Goal: Task Accomplishment & Management: Contribute content

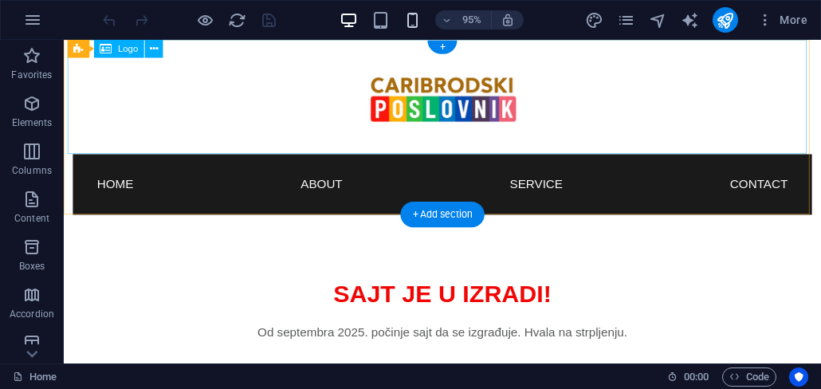
click at [415, 26] on icon "button" at bounding box center [412, 20] width 18 height 18
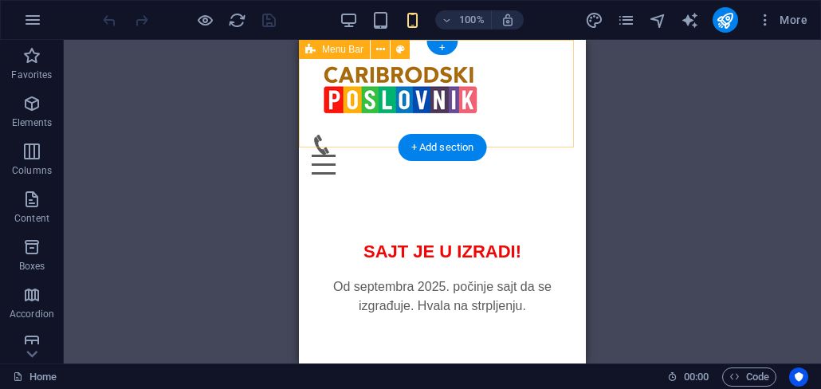
click at [555, 155] on div "Menu" at bounding box center [443, 165] width 262 height 20
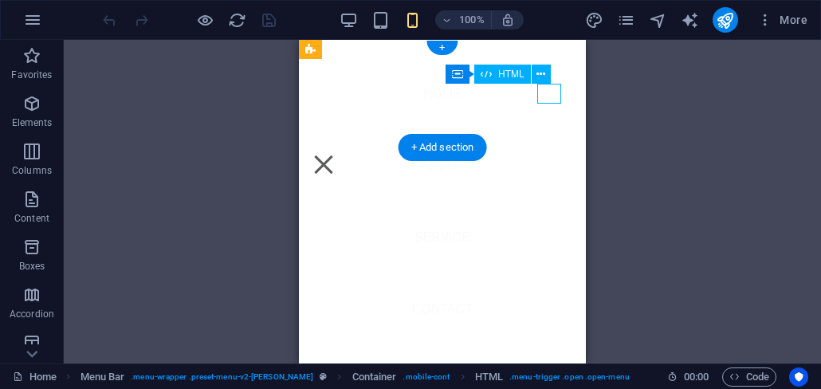
click at [336, 155] on div "Menu" at bounding box center [324, 165] width 24 height 20
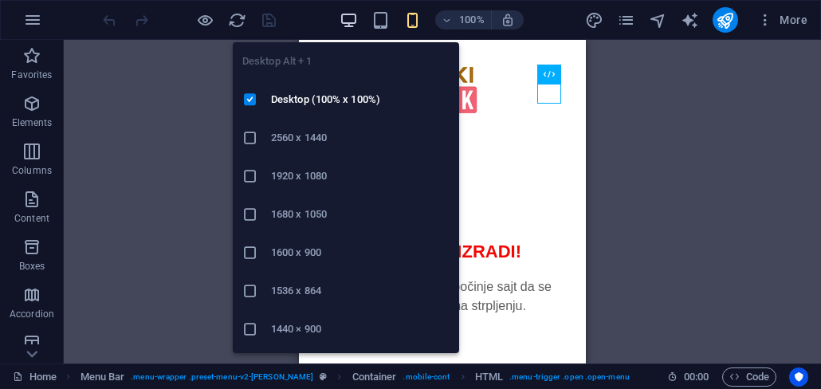
click at [359, 21] on span "button" at bounding box center [349, 20] width 19 height 18
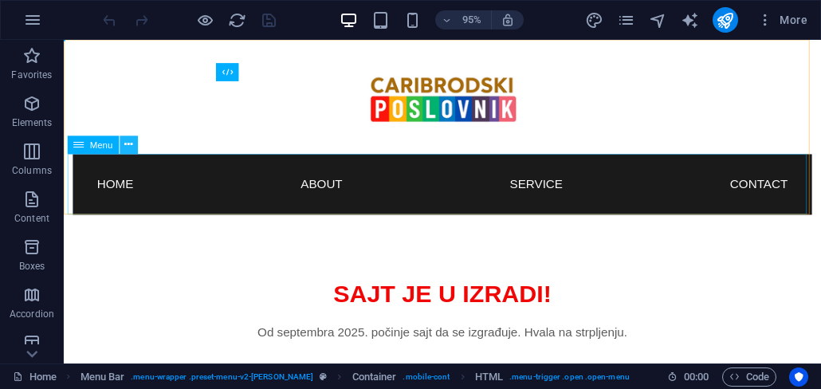
click at [125, 151] on icon at bounding box center [128, 145] width 8 height 16
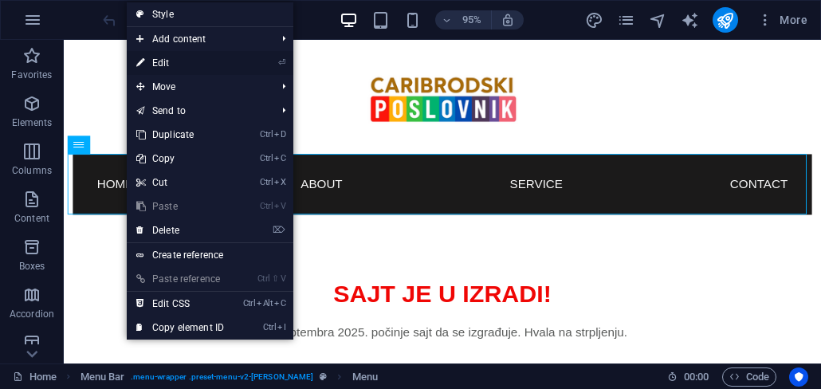
click at [186, 69] on link "⏎ Edit" at bounding box center [180, 63] width 107 height 24
select select
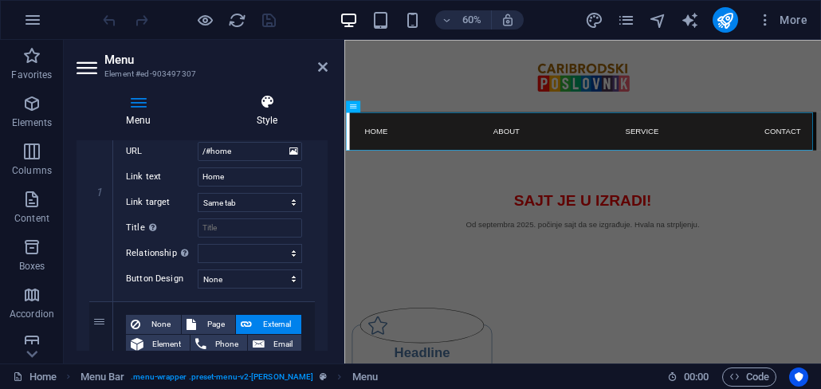
scroll to position [96, 0]
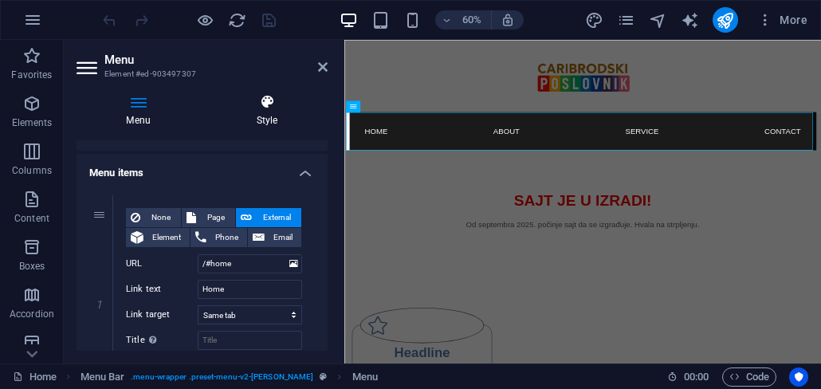
click at [263, 112] on h4 "Style" at bounding box center [267, 110] width 121 height 33
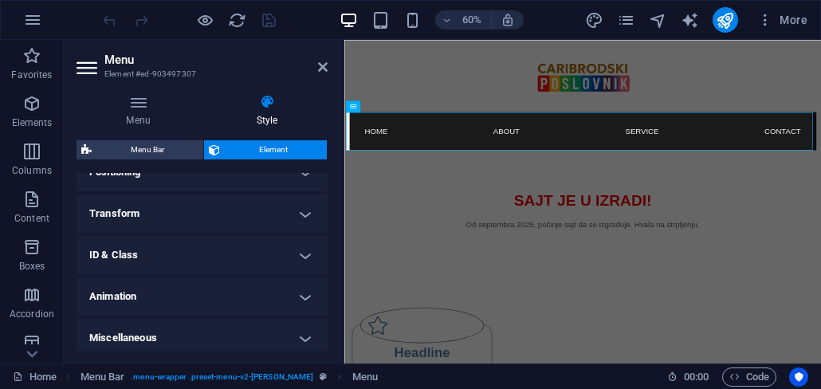
scroll to position [496, 0]
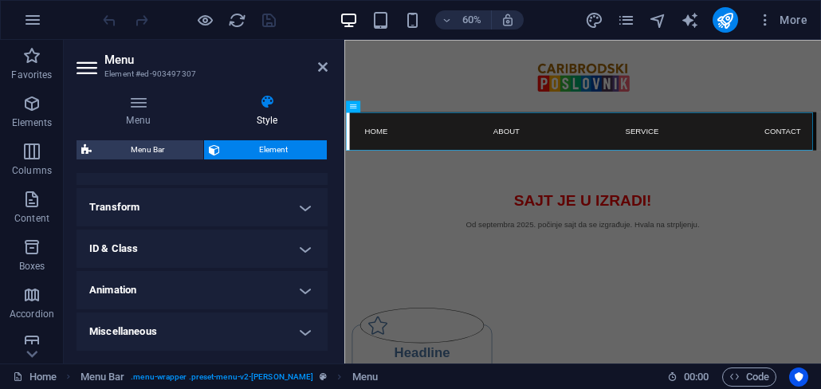
click at [305, 333] on h4 "Miscellaneous" at bounding box center [202, 332] width 251 height 38
click at [305, 333] on h4 "Miscellaneous" at bounding box center [202, 327] width 251 height 29
click at [305, 293] on h4 "Animation" at bounding box center [202, 290] width 251 height 38
click at [305, 293] on h4 "Animation" at bounding box center [202, 285] width 251 height 29
click at [305, 254] on h4 "ID & Class" at bounding box center [202, 249] width 251 height 38
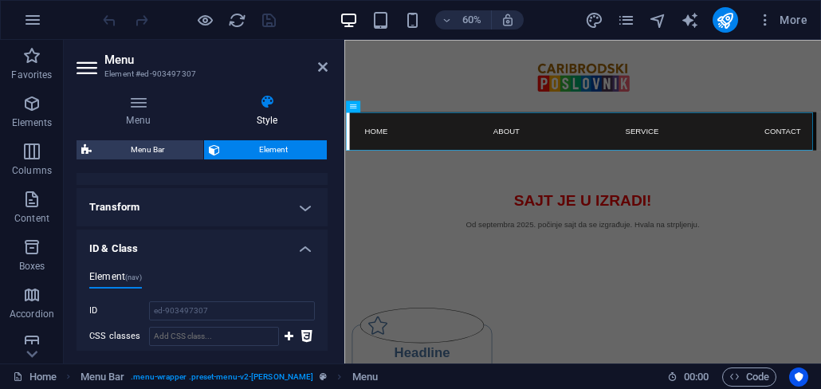
click at [305, 254] on h4 "ID & Class" at bounding box center [202, 244] width 251 height 29
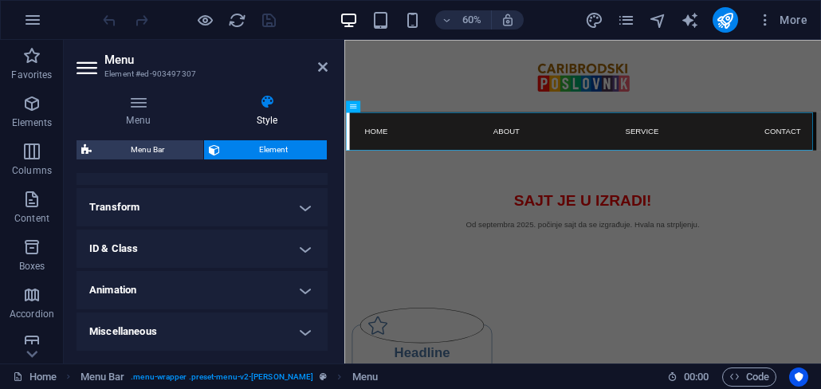
click at [305, 218] on h4 "Transform" at bounding box center [202, 207] width 251 height 38
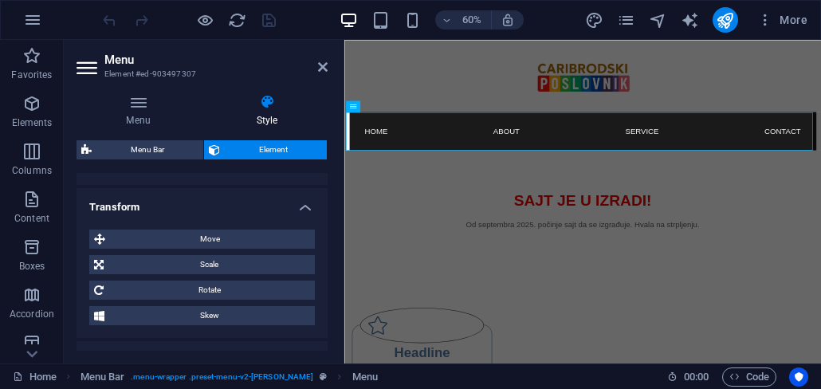
click at [305, 218] on div "Move X offset 0 px rem % em vh vw Y offset 0 px rem % em vh vw Scale Zoom 100 %…" at bounding box center [202, 277] width 251 height 121
click at [305, 210] on h4 "Transform" at bounding box center [202, 202] width 251 height 29
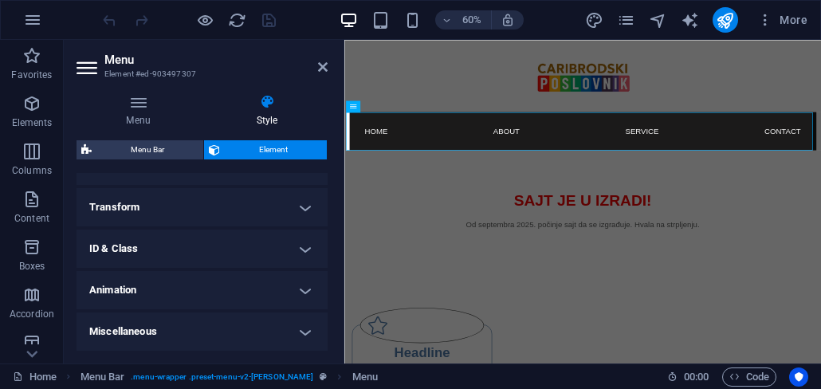
scroll to position [400, 0]
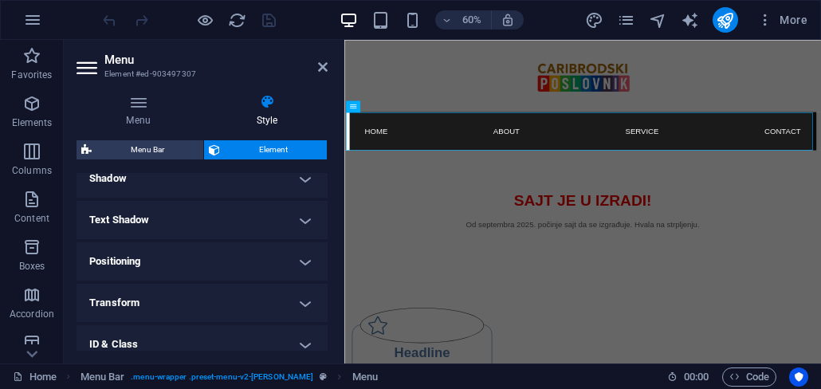
click at [303, 261] on h4 "Positioning" at bounding box center [202, 261] width 251 height 38
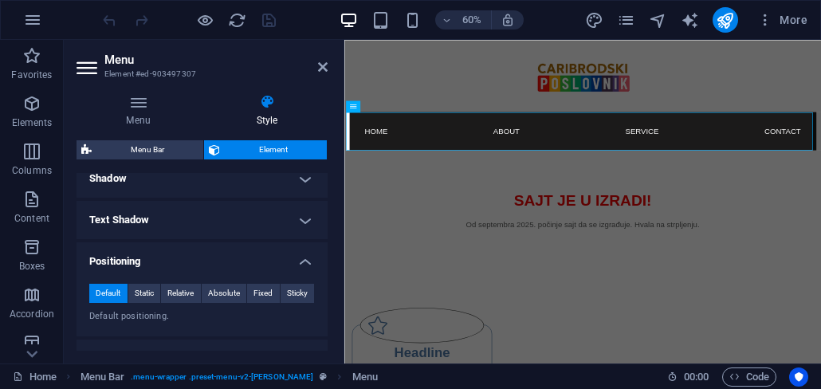
click at [311, 267] on h4 "Positioning" at bounding box center [202, 256] width 251 height 29
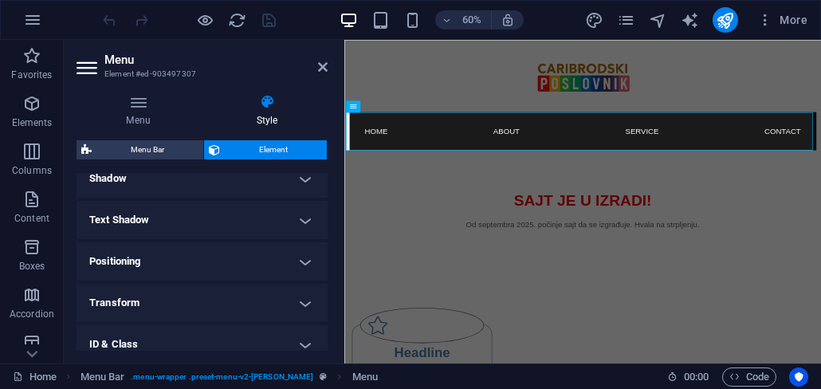
click at [306, 220] on h4 "Text Shadow" at bounding box center [202, 220] width 251 height 38
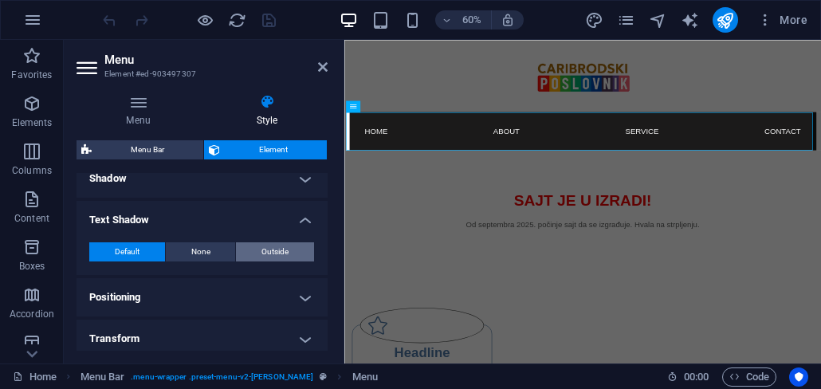
click at [283, 249] on span "Outside" at bounding box center [275, 251] width 27 height 19
type input "2"
type input "4"
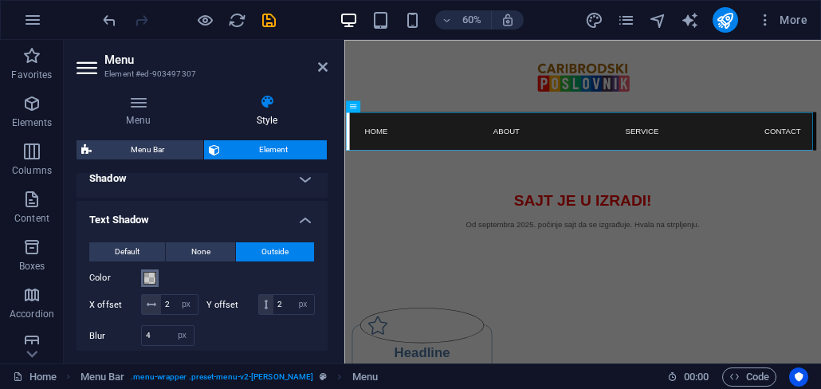
click at [147, 280] on span at bounding box center [150, 278] width 13 height 13
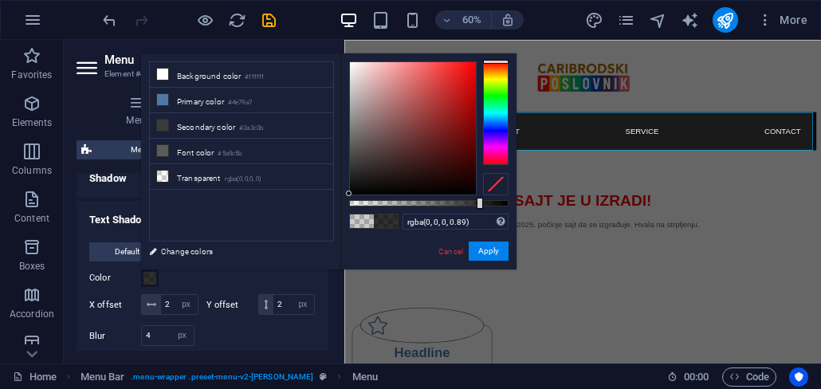
drag, startPoint x: 478, startPoint y: 207, endPoint x: 494, endPoint y: 207, distance: 15.1
click at [491, 207] on div at bounding box center [428, 203] width 159 height 6
type input "rgba(0, 0, 0, 0.945)"
click at [500, 207] on div at bounding box center [428, 203] width 159 height 6
click at [494, 251] on button "Apply" at bounding box center [489, 251] width 40 height 19
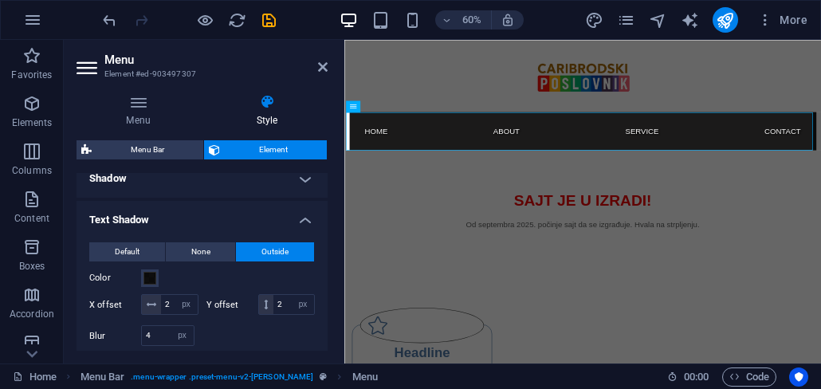
click at [263, 277] on div "Color" at bounding box center [202, 278] width 226 height 19
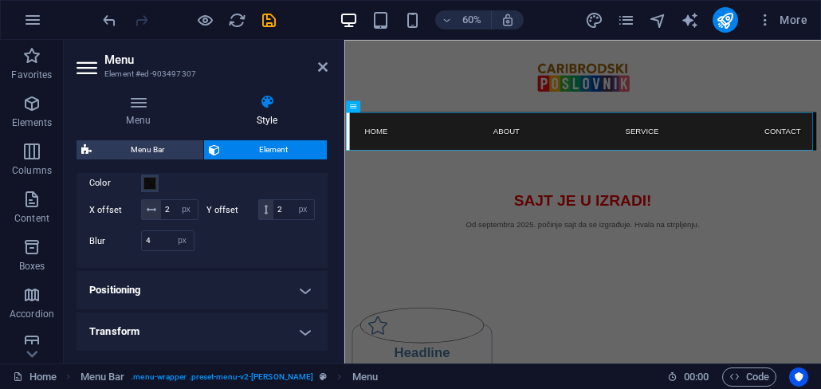
scroll to position [496, 0]
click at [415, 23] on icon "button" at bounding box center [412, 20] width 18 height 18
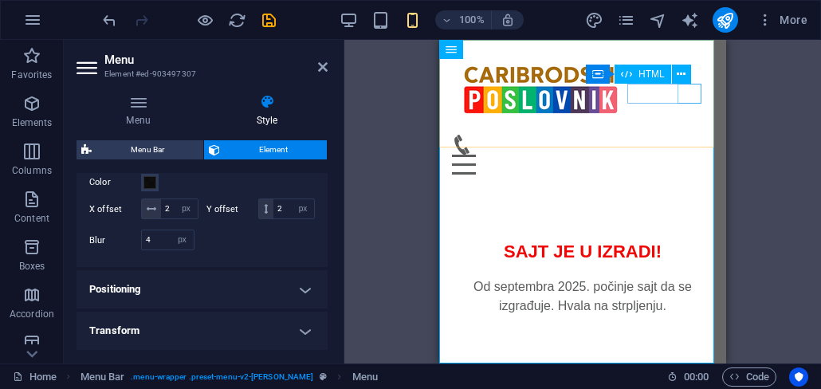
click at [686, 155] on div "Menu" at bounding box center [583, 165] width 262 height 20
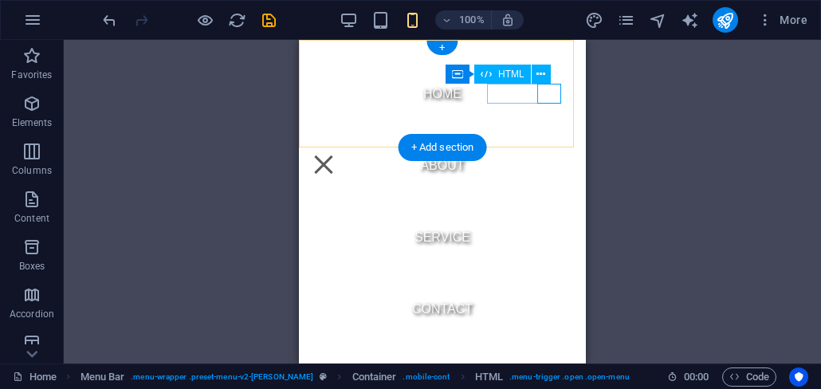
click at [336, 155] on div "Menu" at bounding box center [324, 165] width 24 height 20
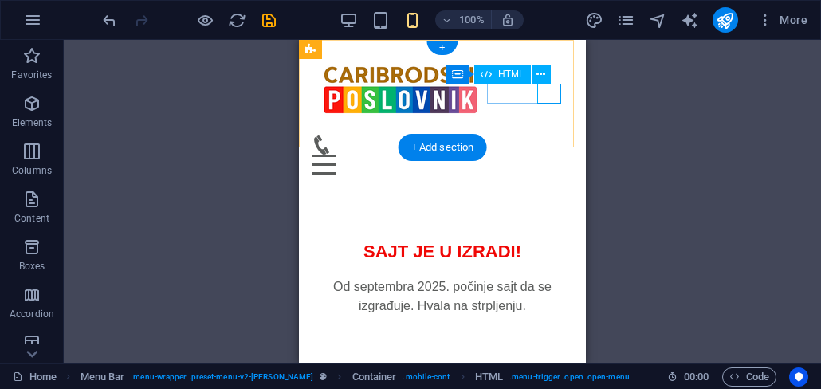
click at [545, 155] on div "Menu" at bounding box center [443, 165] width 262 height 20
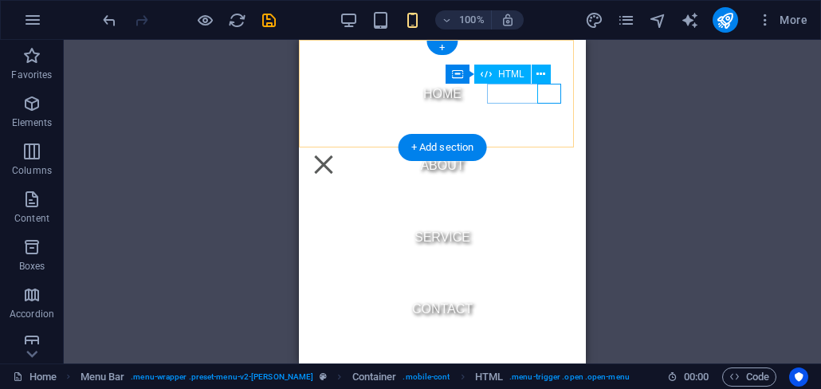
click at [336, 155] on div "Menu" at bounding box center [324, 165] width 24 height 20
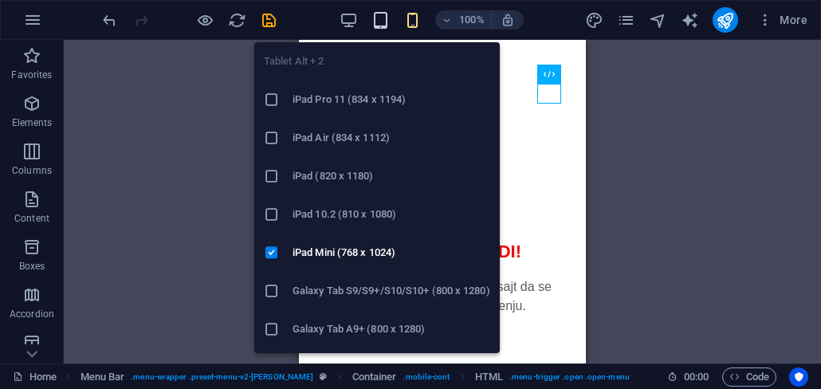
click at [388, 23] on icon "button" at bounding box center [381, 20] width 18 height 18
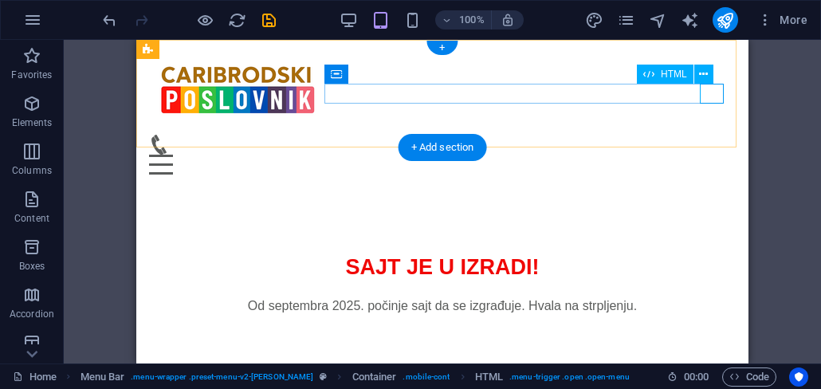
click at [711, 155] on div "Menu" at bounding box center [442, 165] width 587 height 20
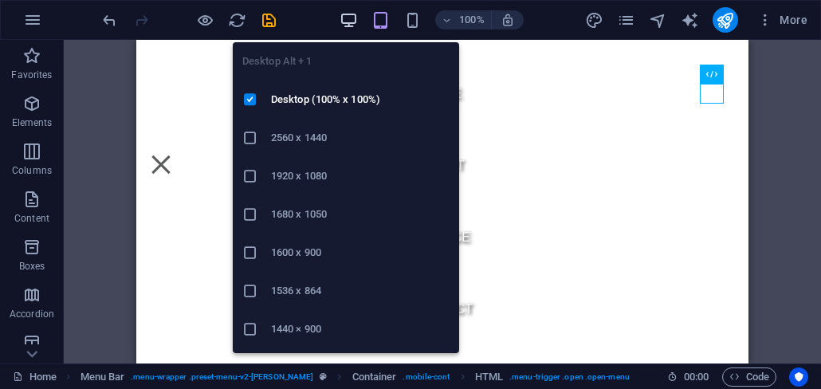
click at [358, 23] on icon "button" at bounding box center [349, 20] width 18 height 18
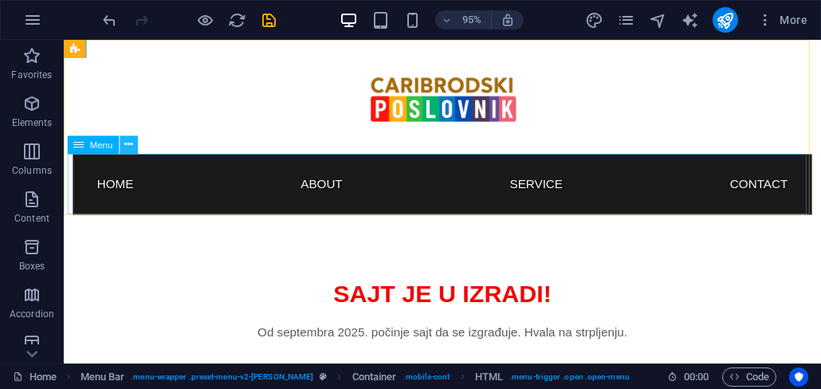
click at [129, 143] on icon at bounding box center [128, 145] width 8 height 16
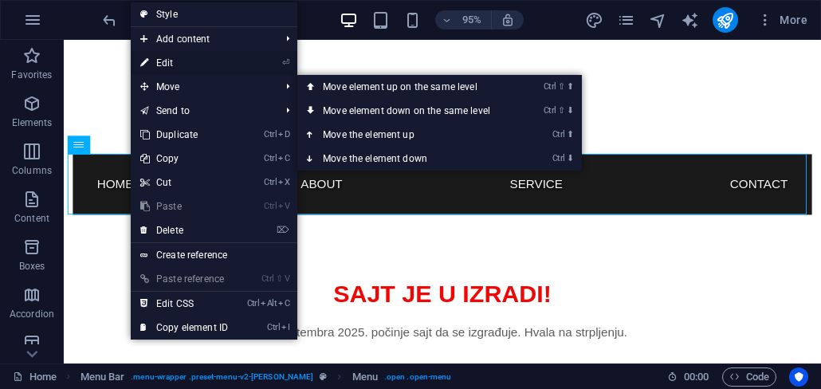
click at [184, 67] on link "⏎ Edit" at bounding box center [184, 63] width 107 height 24
select select "px"
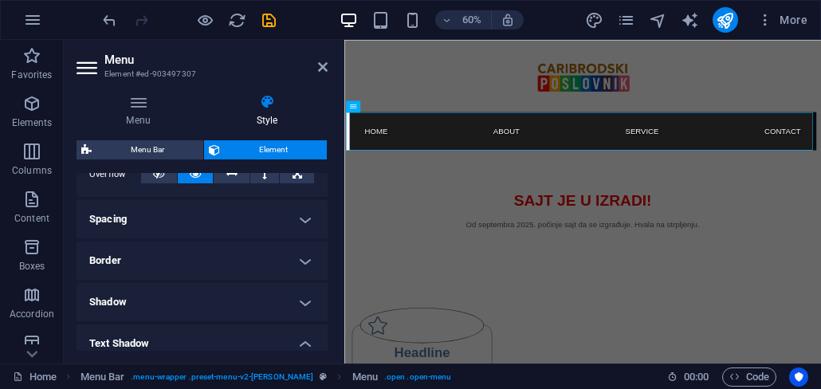
scroll to position [287, 0]
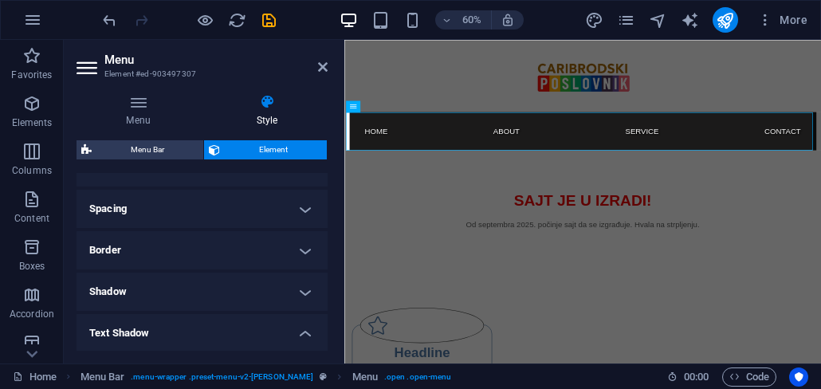
click at [296, 295] on h4 "Shadow" at bounding box center [202, 292] width 251 height 38
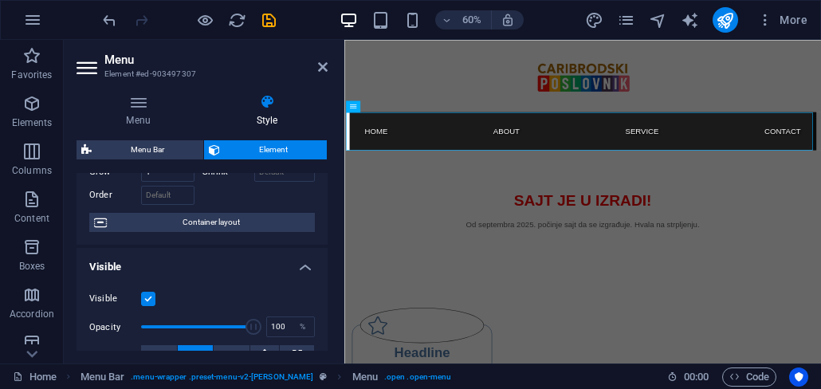
scroll to position [191, 0]
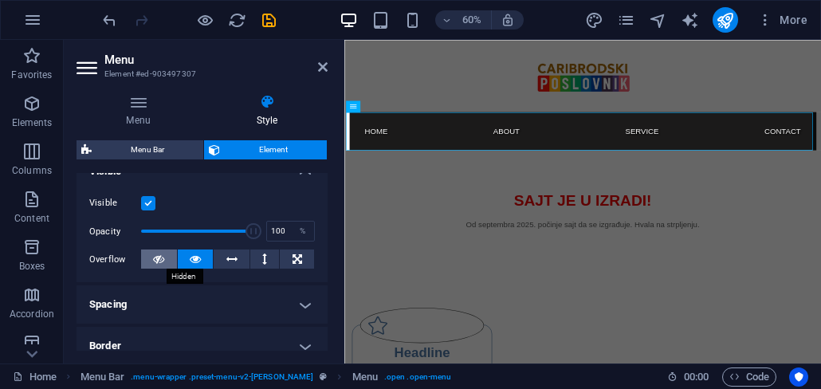
click at [168, 266] on button at bounding box center [159, 259] width 36 height 19
click at [204, 264] on button at bounding box center [196, 259] width 36 height 19
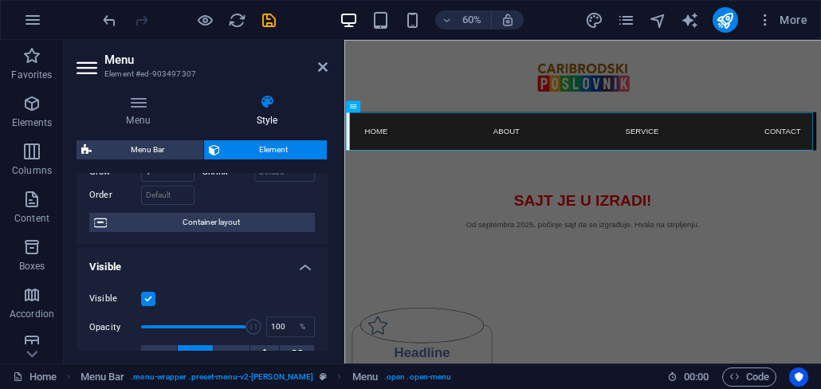
scroll to position [0, 0]
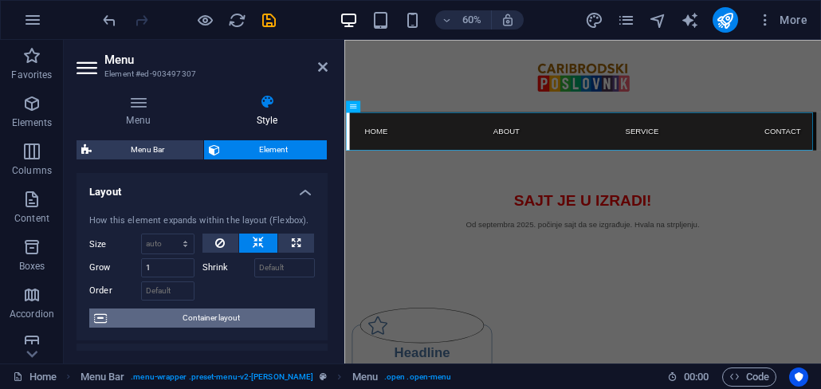
click at [214, 317] on span "Container layout" at bounding box center [211, 318] width 199 height 19
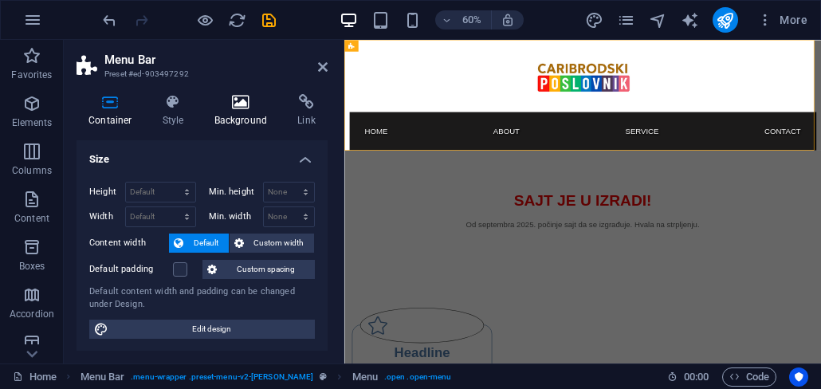
click at [235, 109] on icon at bounding box center [241, 102] width 77 height 16
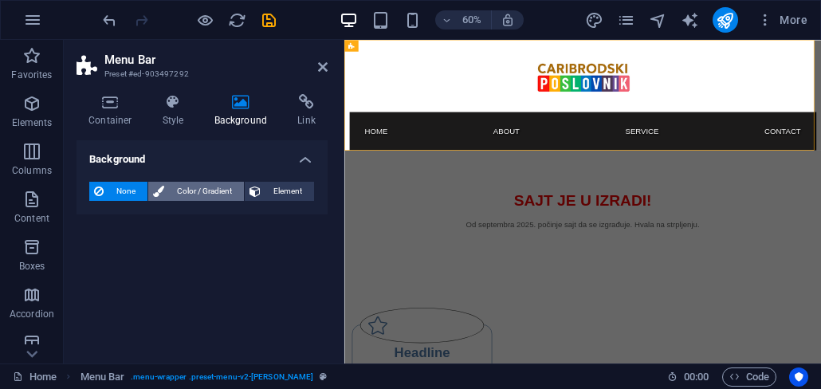
click at [202, 191] on span "Color / Gradient" at bounding box center [204, 191] width 70 height 19
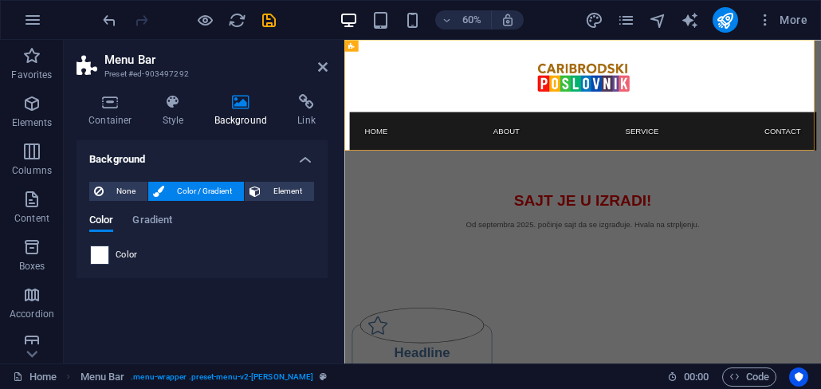
click at [97, 254] on span at bounding box center [100, 255] width 18 height 18
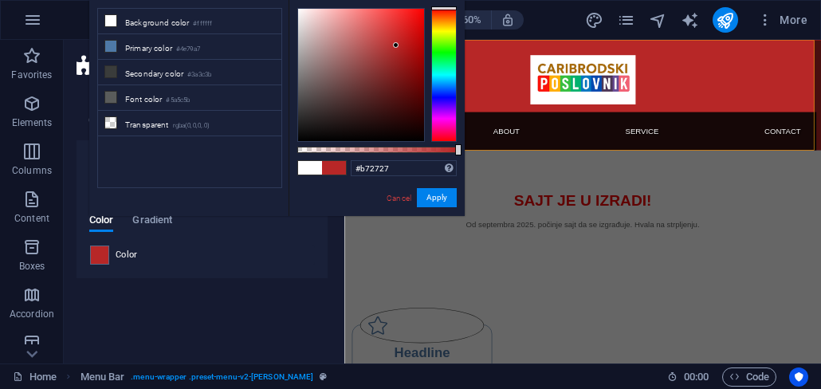
drag, startPoint x: 396, startPoint y: 45, endPoint x: 403, endPoint y: 30, distance: 17.5
click at [396, 45] on div at bounding box center [361, 75] width 126 height 132
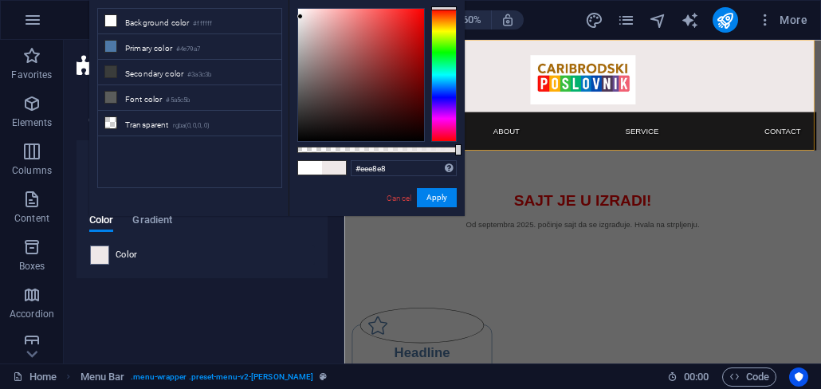
type input "#ffffff"
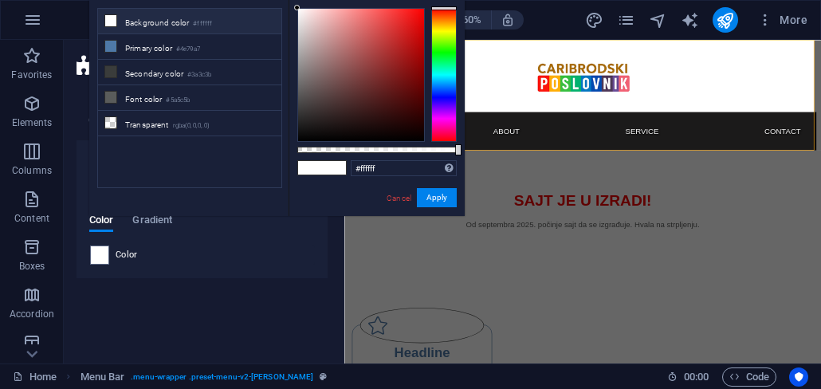
drag, startPoint x: 403, startPoint y: 30, endPoint x: 294, endPoint y: 5, distance: 112.0
click at [294, 5] on div "#ffffff Supported formats #0852ed rgb(8, 82, 237) rgba(8, 82, 237, 90%) hsv(221…" at bounding box center [377, 223] width 176 height 447
click at [398, 200] on link "Cancel" at bounding box center [399, 198] width 28 height 12
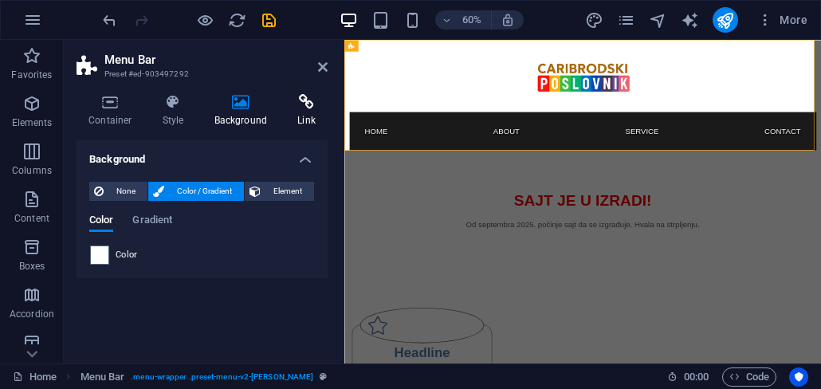
click at [295, 119] on h4 "Link" at bounding box center [306, 110] width 42 height 33
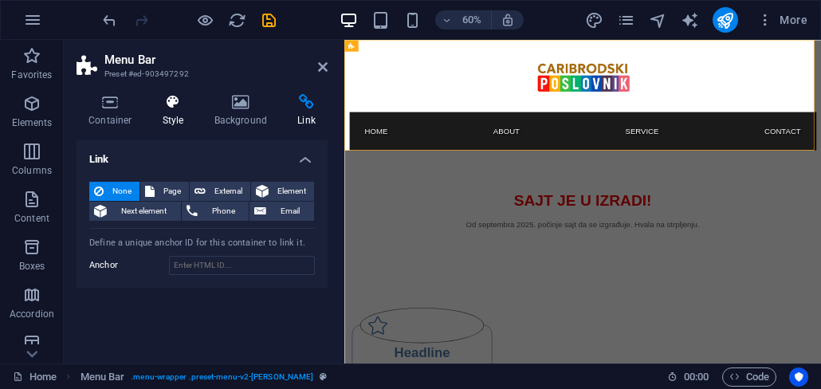
click at [172, 106] on icon at bounding box center [173, 102] width 45 height 16
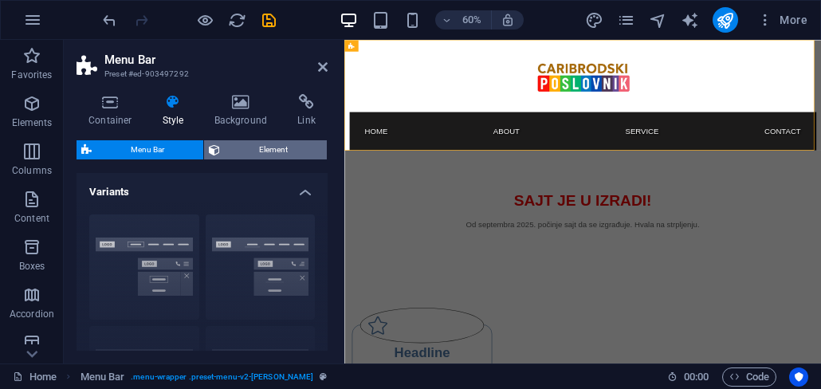
click at [249, 148] on span "Element" at bounding box center [273, 149] width 97 height 19
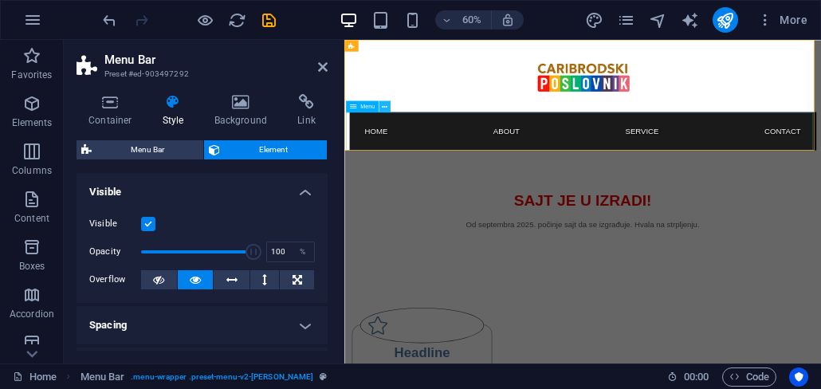
click at [385, 112] on icon at bounding box center [385, 106] width 6 height 10
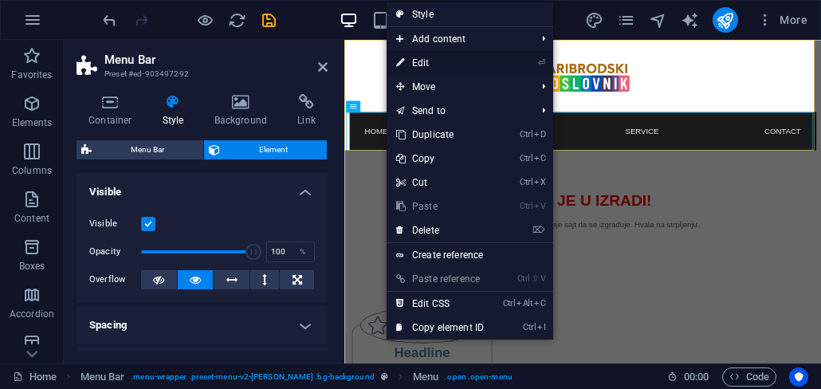
click at [439, 62] on link "⏎ Edit" at bounding box center [440, 63] width 107 height 24
select select "px"
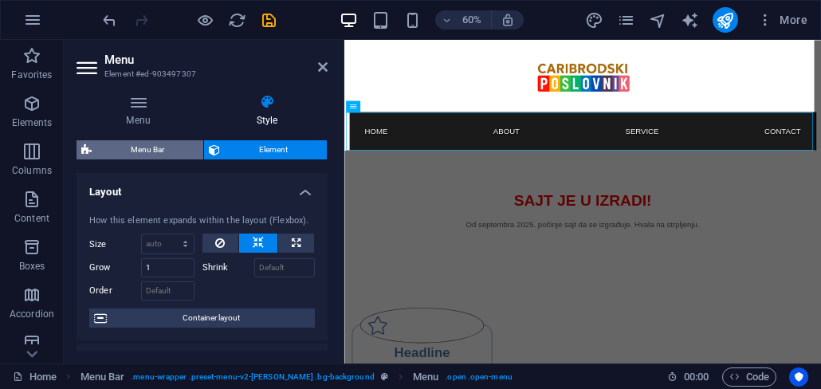
click at [179, 155] on span "Menu Bar" at bounding box center [147, 149] width 102 height 19
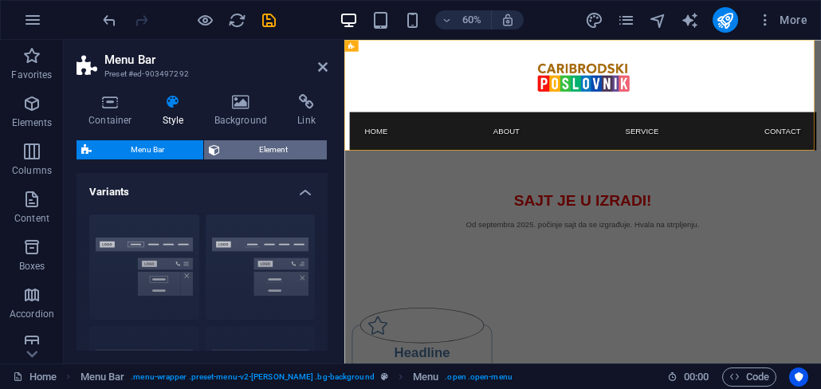
click at [255, 159] on span "Element" at bounding box center [273, 149] width 97 height 19
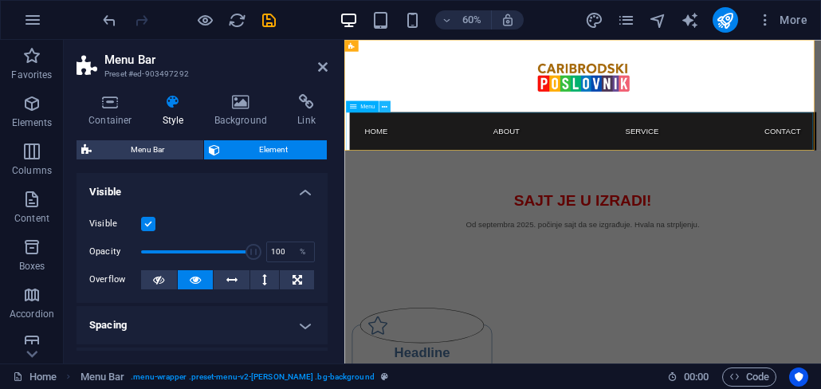
click at [383, 108] on icon at bounding box center [385, 106] width 6 height 10
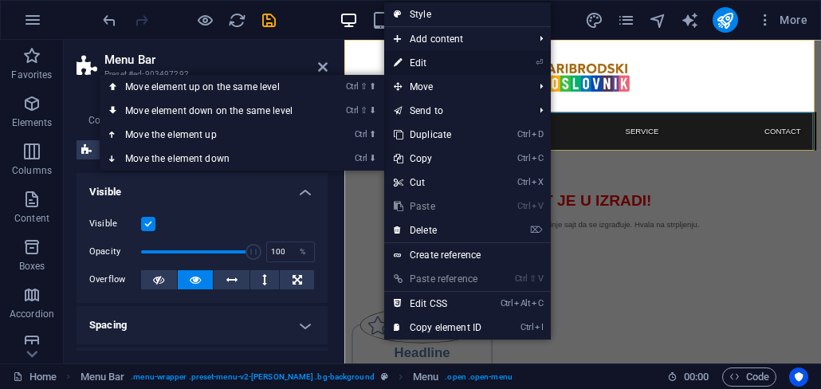
click at [418, 68] on link "⏎ Edit" at bounding box center [437, 63] width 107 height 24
select select "px"
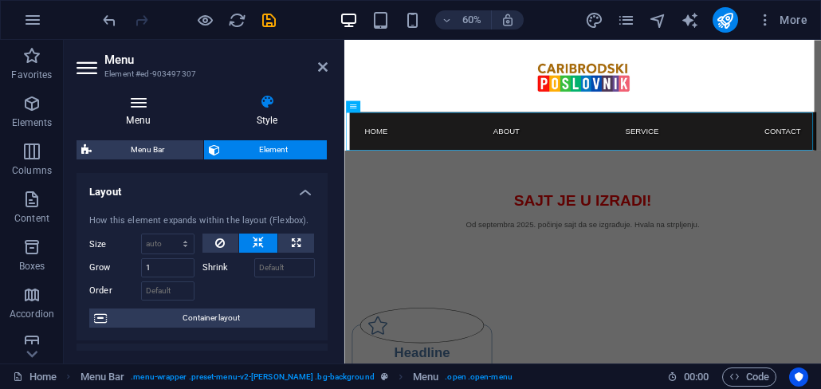
click at [144, 120] on h4 "Menu" at bounding box center [142, 110] width 130 height 33
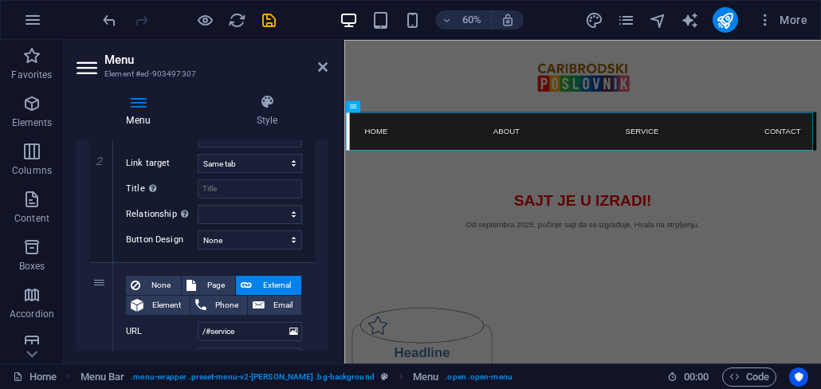
scroll to position [192, 0]
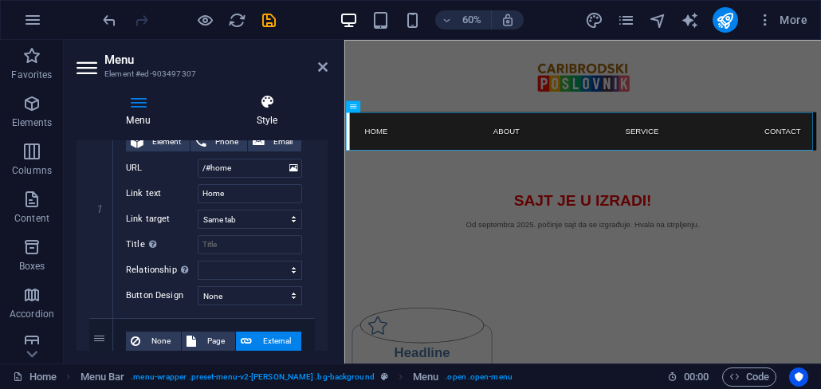
click at [266, 118] on h4 "Style" at bounding box center [267, 110] width 121 height 33
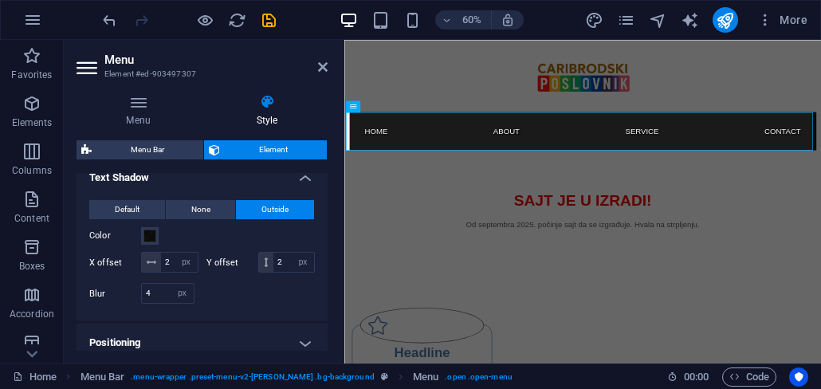
scroll to position [383, 0]
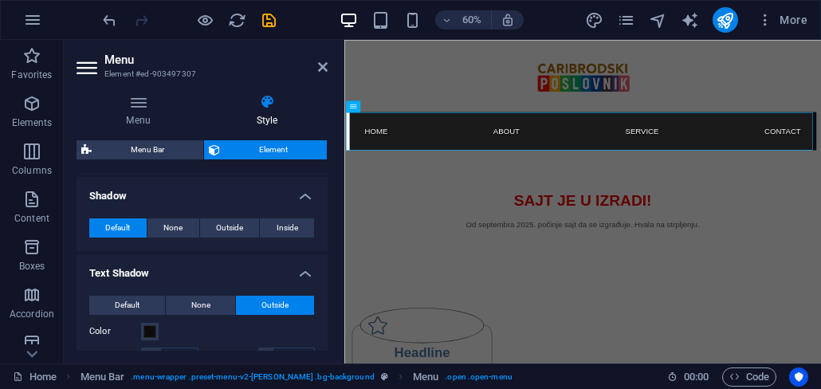
click at [313, 274] on h4 "Text Shadow" at bounding box center [202, 268] width 251 height 29
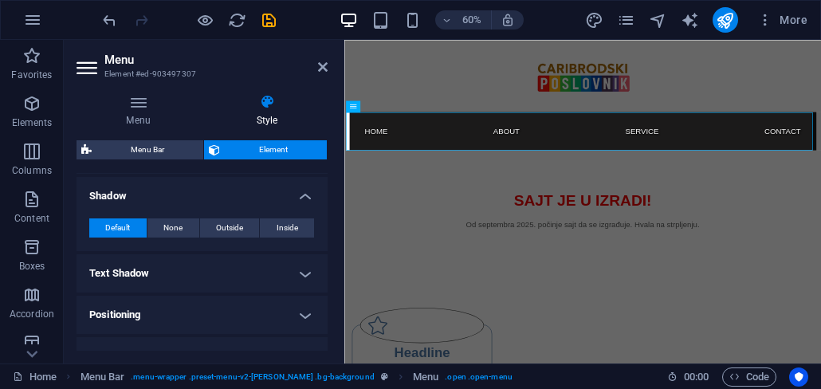
click at [297, 203] on h4 "Shadow" at bounding box center [202, 191] width 251 height 29
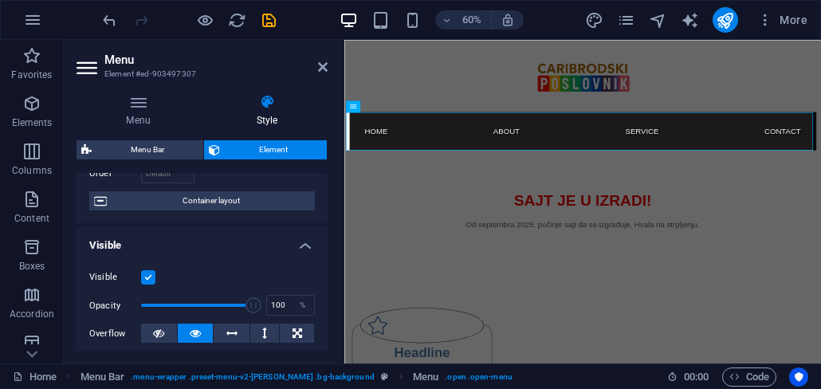
scroll to position [96, 0]
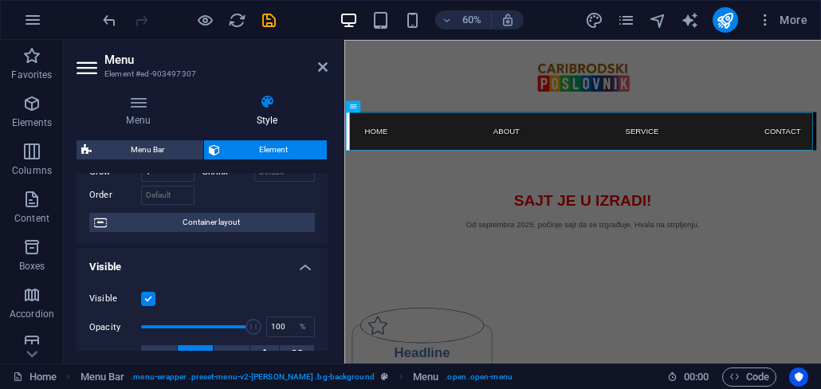
click at [302, 273] on h4 "Visible" at bounding box center [202, 262] width 251 height 29
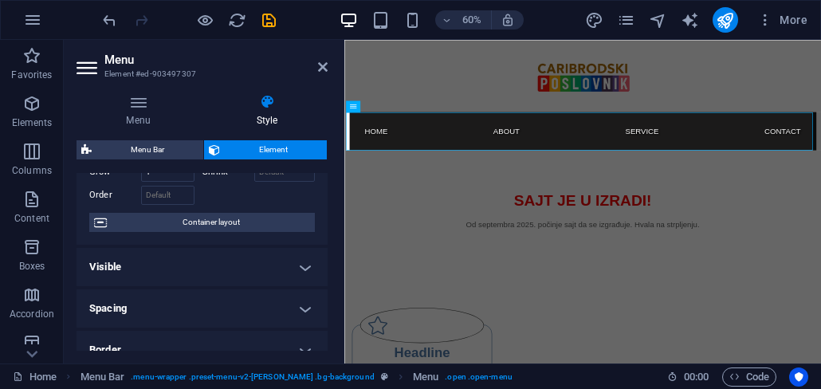
scroll to position [0, 0]
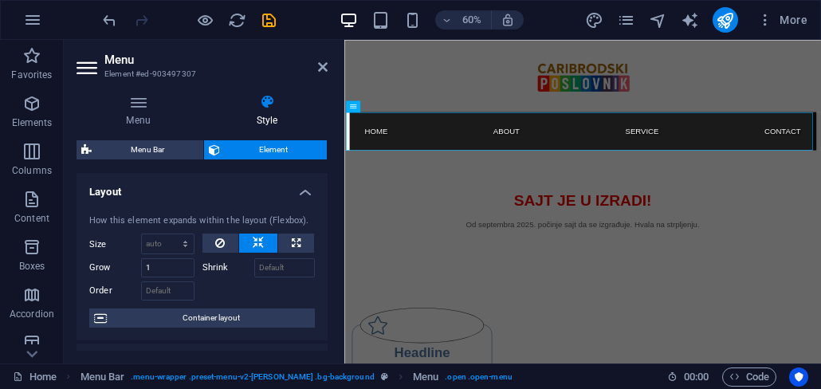
click at [302, 189] on h4 "Layout" at bounding box center [202, 187] width 251 height 29
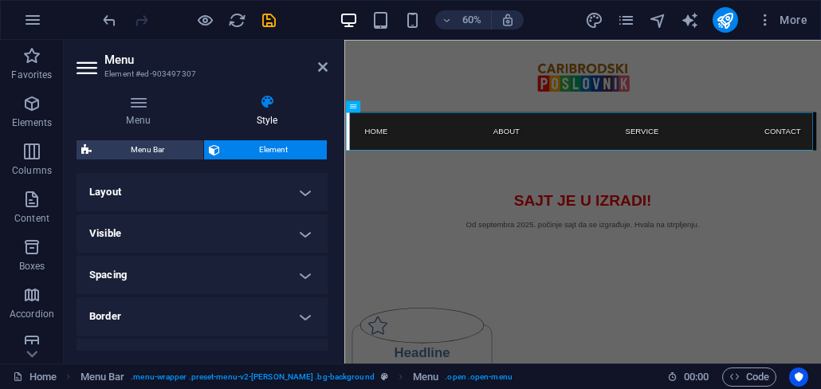
click at [302, 189] on h4 "Layout" at bounding box center [202, 192] width 251 height 38
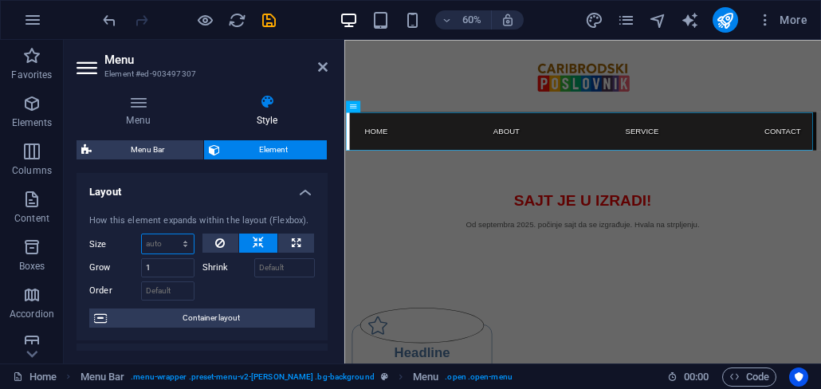
drag, startPoint x: 172, startPoint y: 246, endPoint x: 227, endPoint y: 292, distance: 71.9
click at [227, 292] on div "Size Default auto px % 1/1 1/2 1/3 1/4 1/5 1/6 1/7 1/8 1/9 1/10 Grow 1 Shrink O…" at bounding box center [202, 267] width 226 height 67
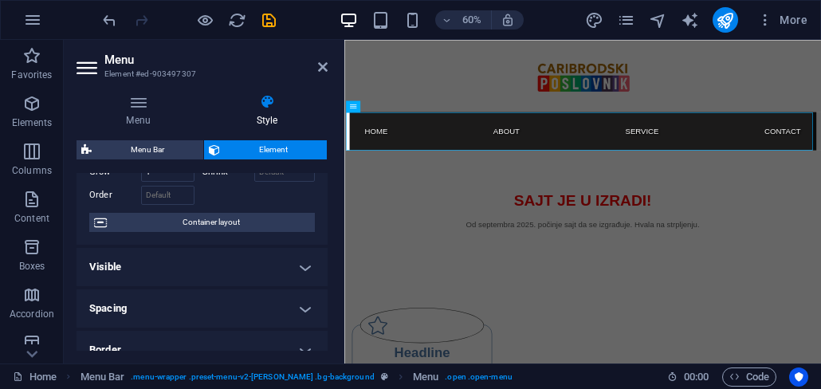
click at [297, 273] on h4 "Visible" at bounding box center [202, 267] width 251 height 38
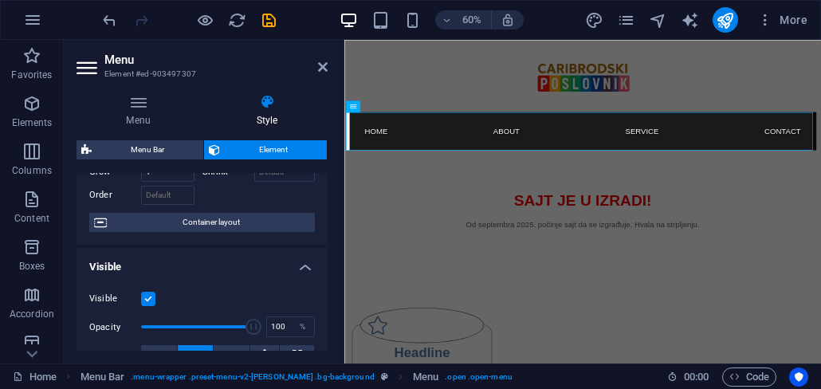
click at [300, 272] on h4 "Visible" at bounding box center [202, 262] width 251 height 29
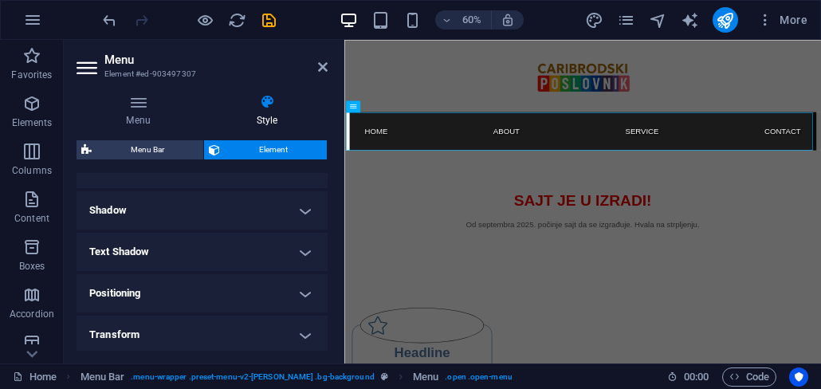
scroll to position [287, 0]
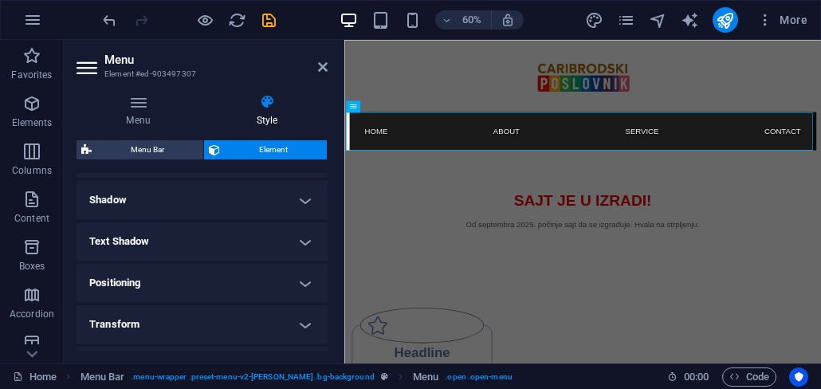
click at [300, 285] on h4 "Positioning" at bounding box center [202, 283] width 251 height 38
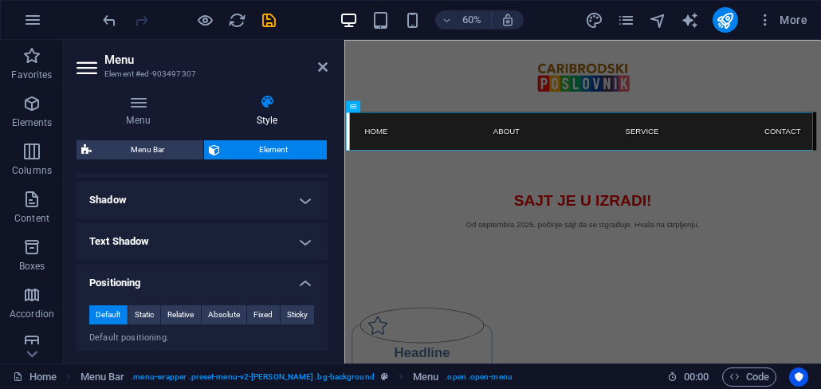
scroll to position [383, 0]
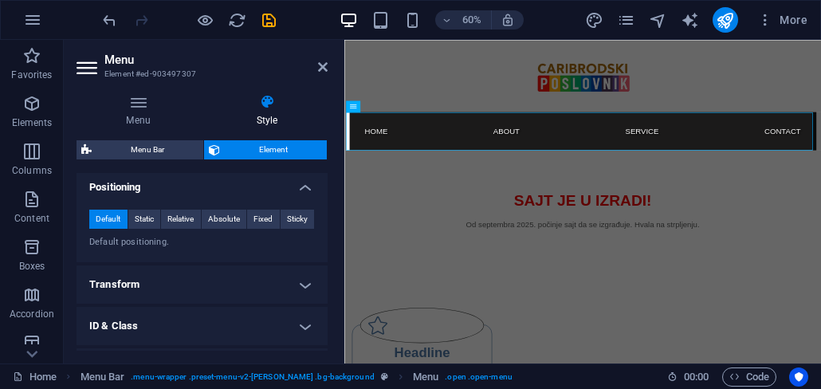
click at [303, 183] on h4 "Positioning" at bounding box center [202, 182] width 251 height 29
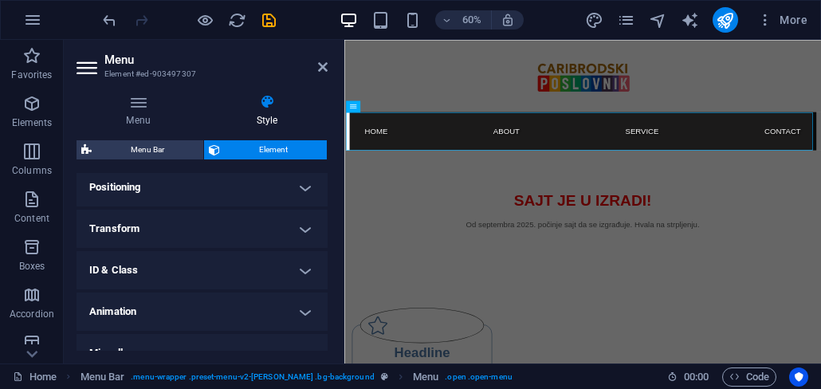
click at [301, 236] on h4 "Transform" at bounding box center [202, 229] width 251 height 38
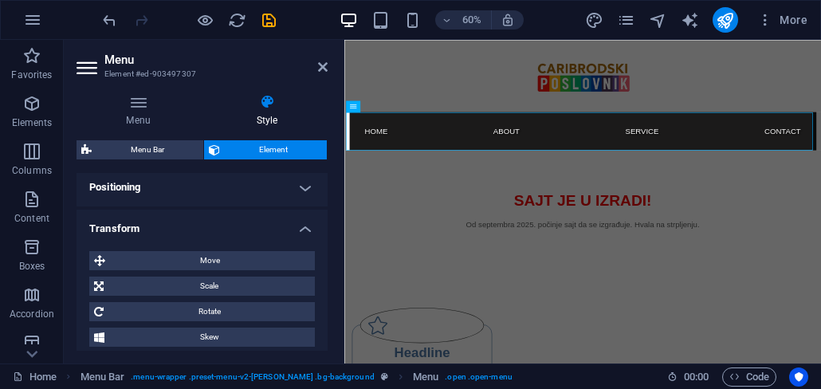
click at [301, 236] on h4 "Transform" at bounding box center [202, 224] width 251 height 29
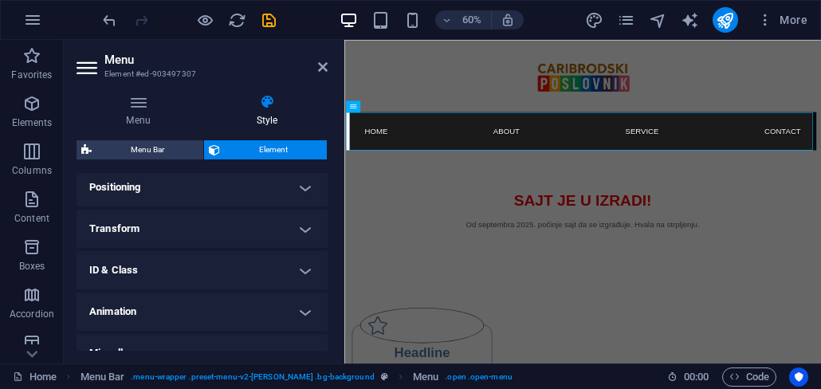
click at [303, 269] on h4 "ID & Class" at bounding box center [202, 270] width 251 height 38
click at [303, 269] on h4 "ID & Class" at bounding box center [202, 265] width 251 height 29
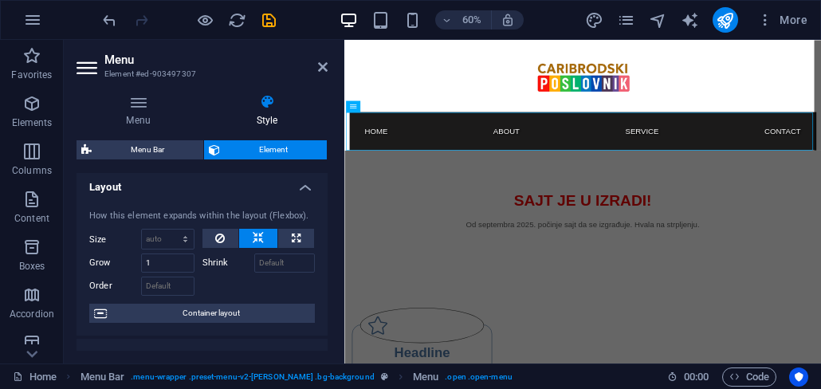
scroll to position [0, 0]
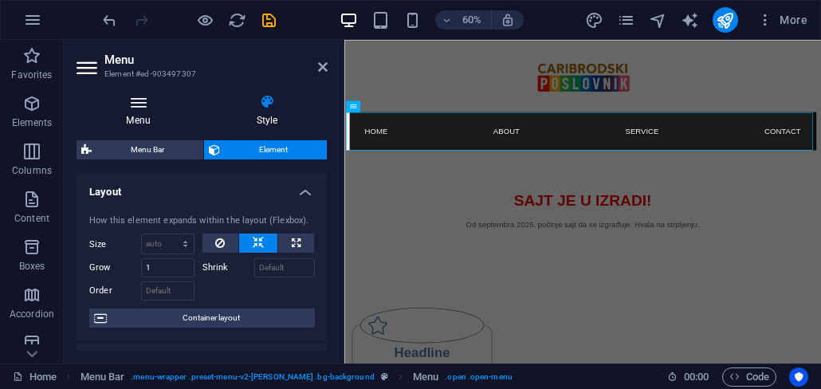
click at [151, 116] on h4 "Menu" at bounding box center [142, 110] width 130 height 33
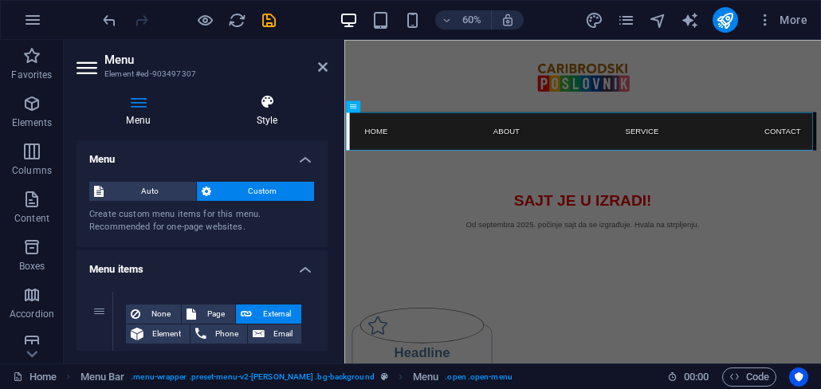
click at [275, 124] on h4 "Style" at bounding box center [267, 110] width 121 height 33
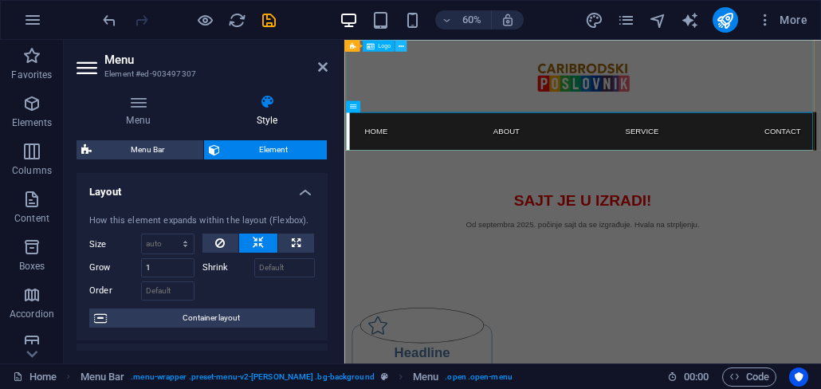
click at [403, 46] on icon at bounding box center [401, 46] width 6 height 10
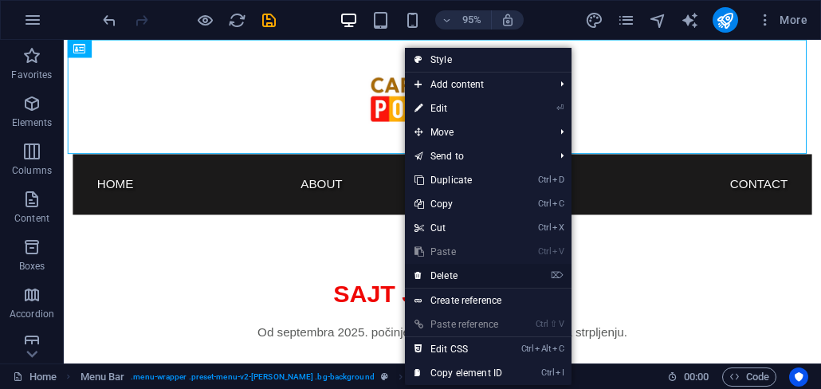
click at [461, 276] on link "⌦ Delete" at bounding box center [458, 276] width 107 height 24
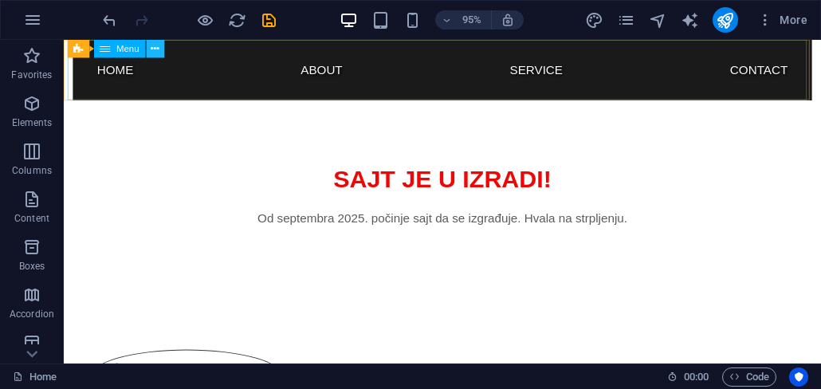
click at [152, 51] on icon at bounding box center [155, 49] width 8 height 16
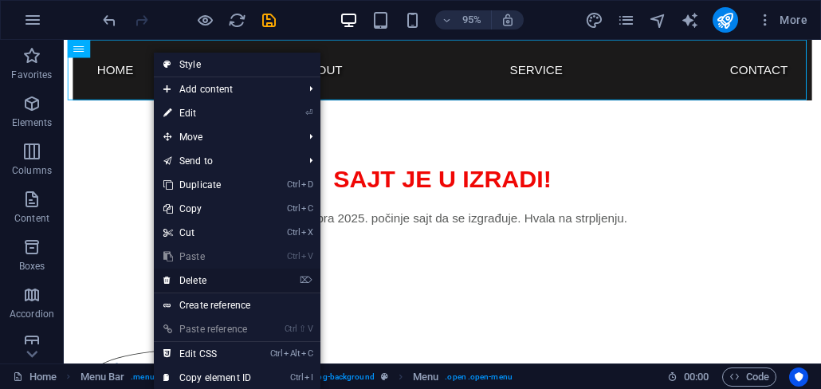
click at [213, 282] on link "⌦ Delete" at bounding box center [207, 281] width 107 height 24
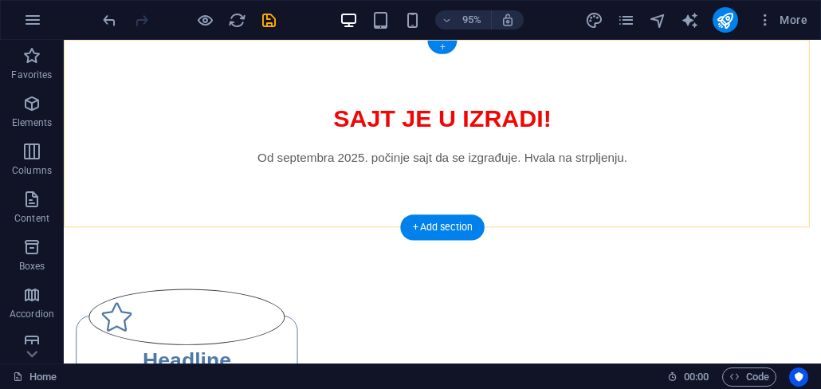
click at [447, 50] on div "+" at bounding box center [442, 48] width 30 height 14
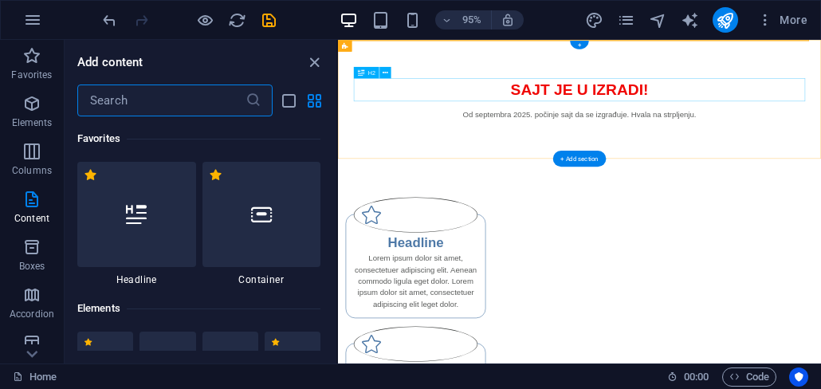
click at [128, 102] on input "text" at bounding box center [161, 101] width 168 height 32
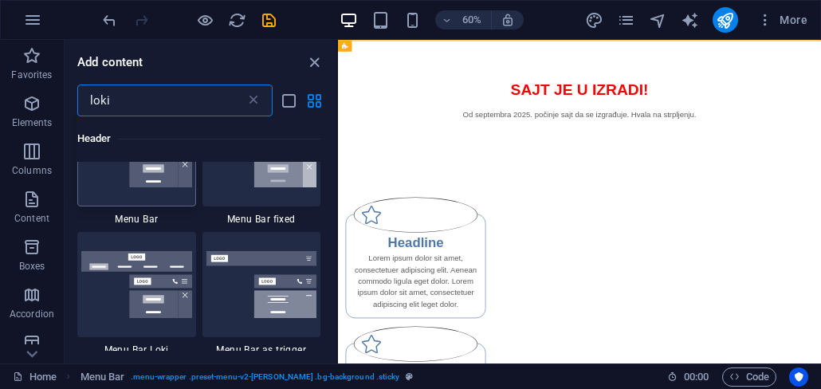
scroll to position [287, 0]
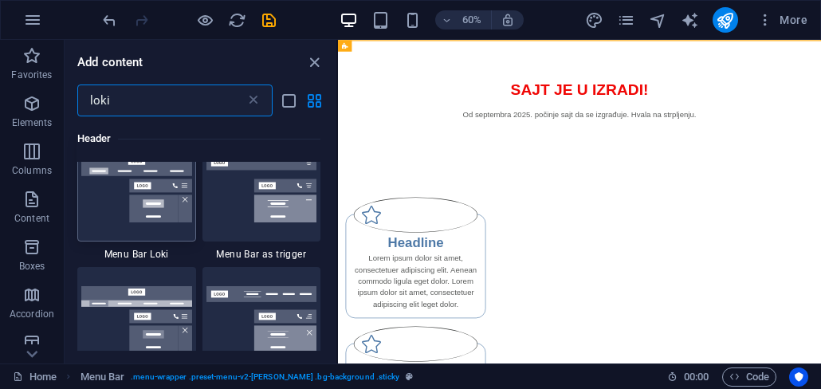
type input "loki"
click at [165, 207] on img at bounding box center [136, 188] width 111 height 67
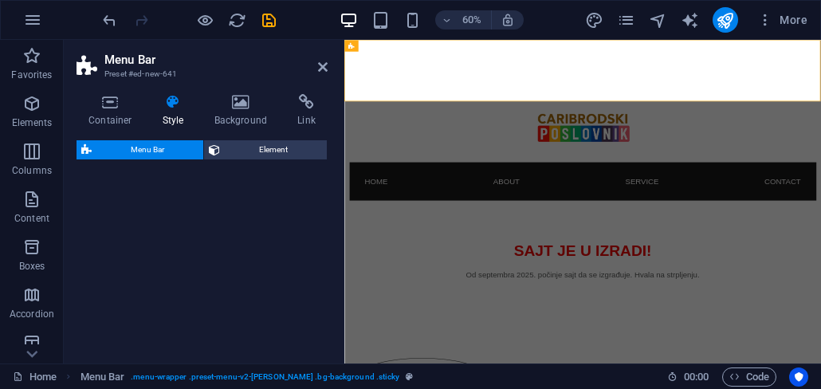
click at [623, 163] on div at bounding box center [742, 184] width 778 height 120
click at [463, 99] on div "Menu Home About Service Contact" at bounding box center [741, 174] width 795 height 268
select select "rem"
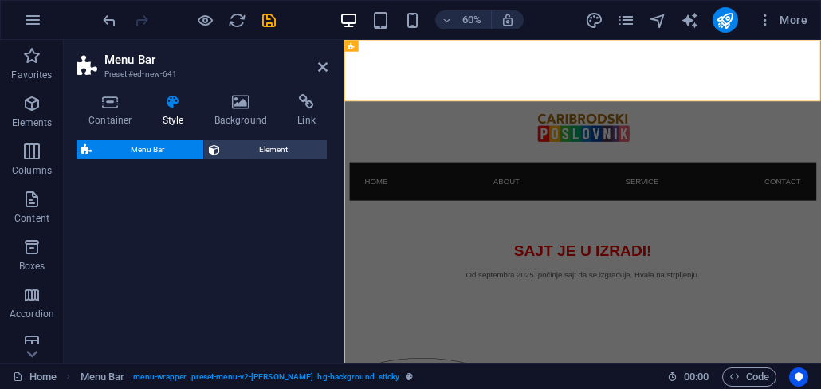
select select "rem"
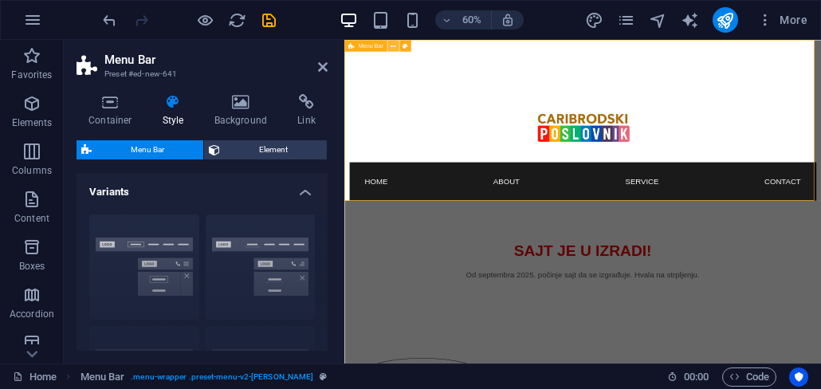
click at [392, 49] on icon at bounding box center [394, 46] width 6 height 10
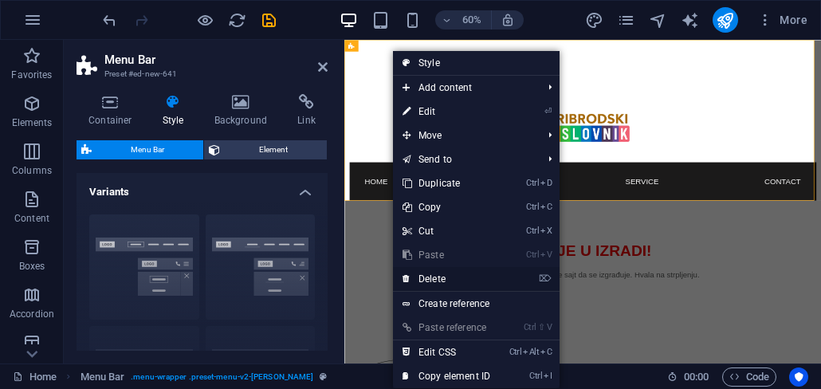
click at [451, 273] on link "⌦ Delete" at bounding box center [446, 279] width 107 height 24
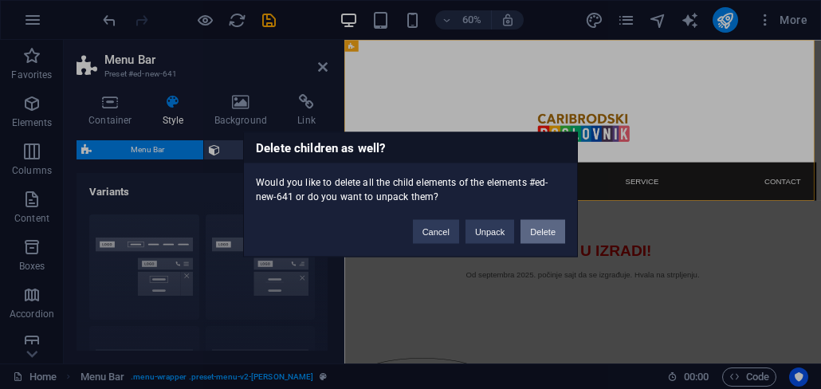
click at [553, 234] on button "Delete" at bounding box center [543, 232] width 45 height 24
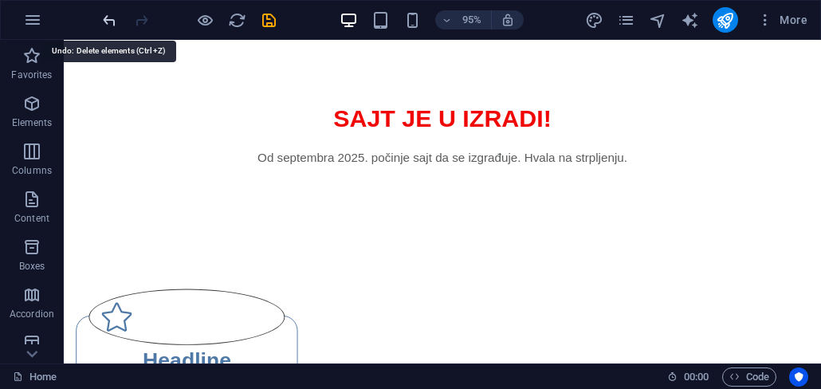
click at [108, 22] on icon "undo" at bounding box center [109, 20] width 18 height 18
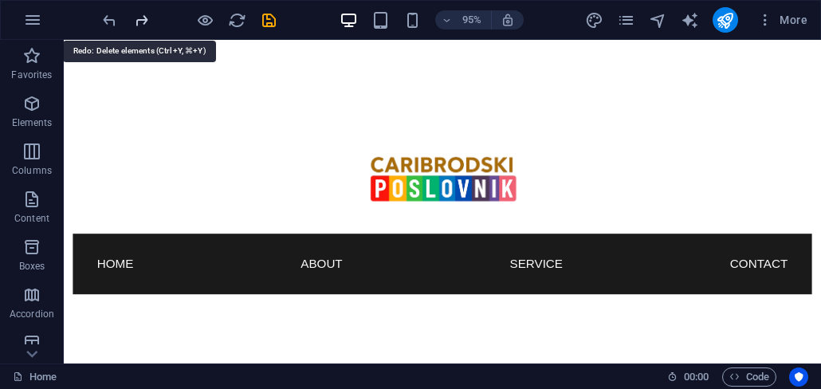
click at [140, 24] on icon "redo" at bounding box center [141, 20] width 18 height 18
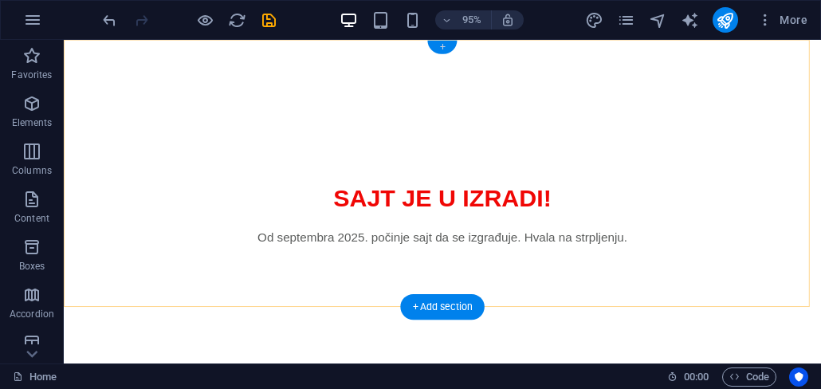
click at [451, 48] on div "+" at bounding box center [442, 48] width 30 height 14
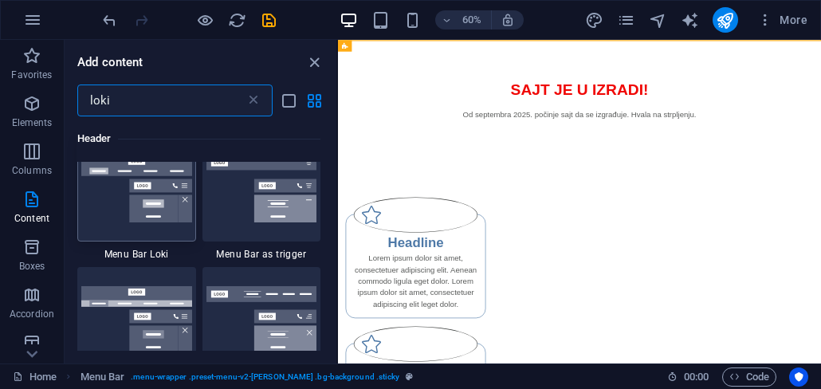
click at [176, 211] on img at bounding box center [136, 188] width 111 height 67
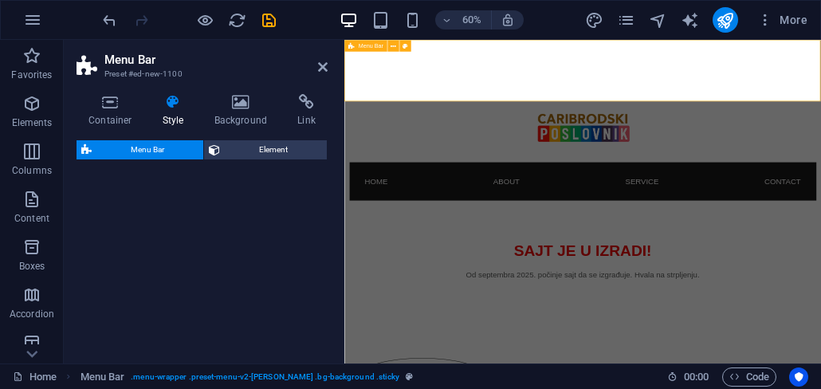
select select "rem"
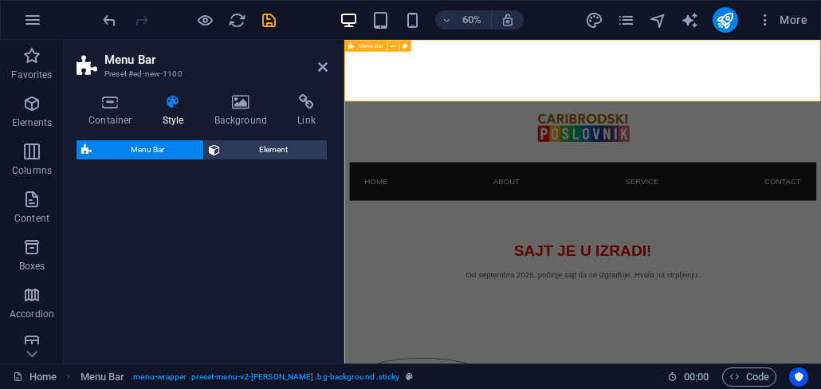
select select "rem"
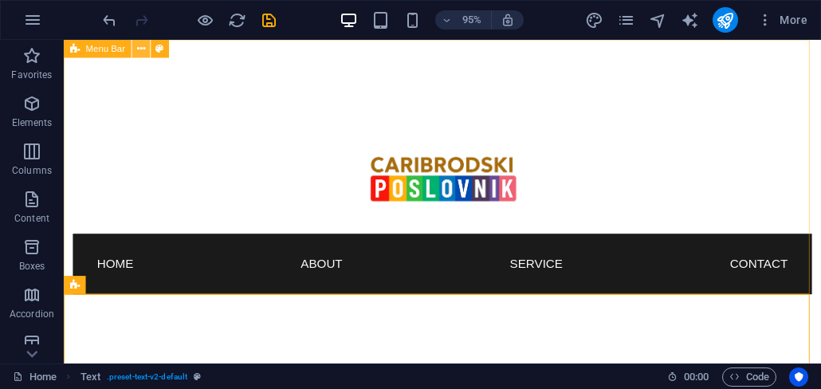
click at [144, 54] on icon at bounding box center [141, 49] width 8 height 16
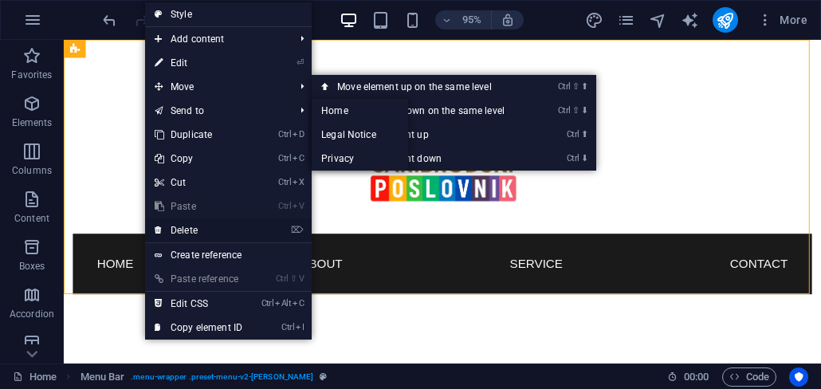
click at [207, 221] on link "⌦ Delete" at bounding box center [198, 230] width 107 height 24
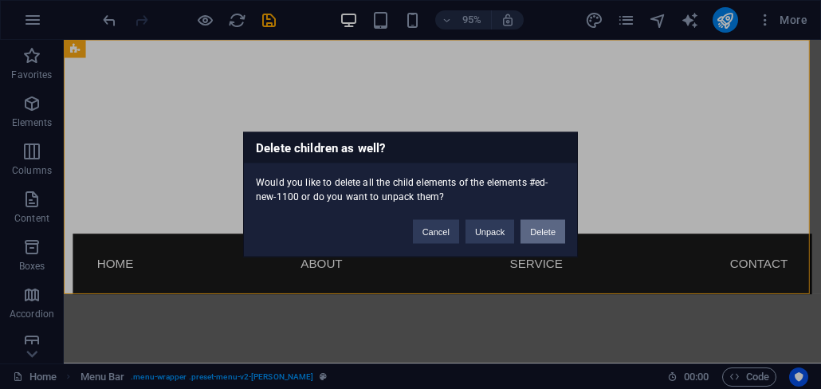
click at [539, 236] on button "Delete" at bounding box center [543, 232] width 45 height 24
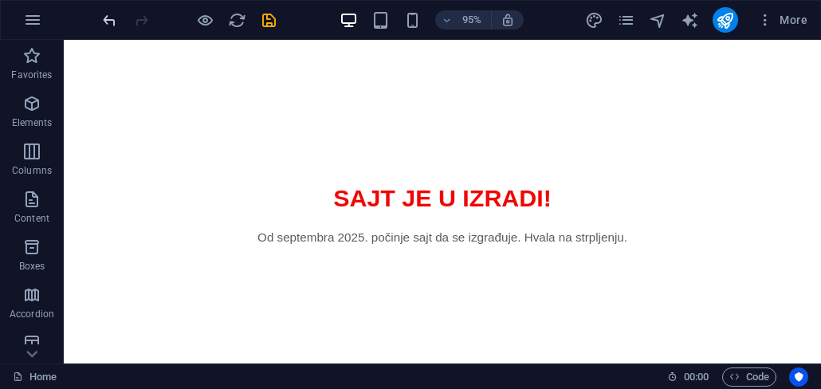
click at [102, 25] on icon "undo" at bounding box center [109, 20] width 18 height 18
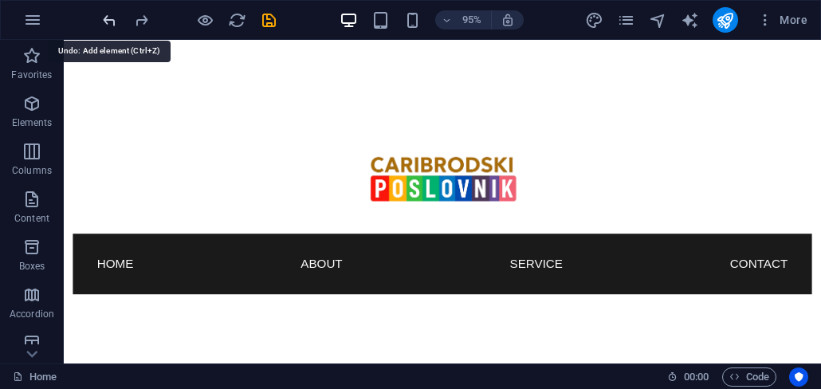
click at [102, 25] on icon "undo" at bounding box center [109, 20] width 18 height 18
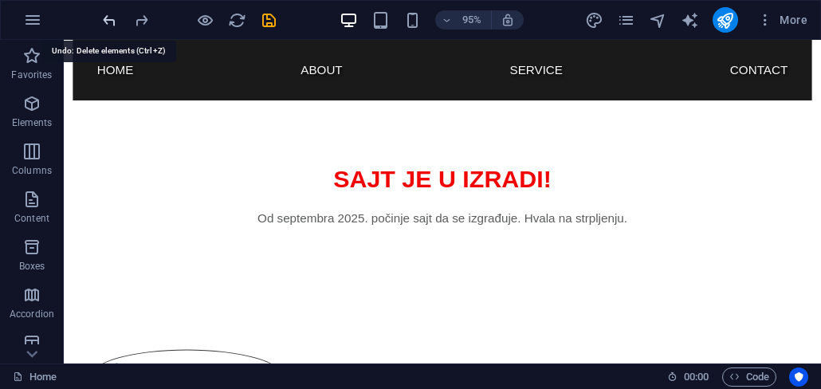
click at [102, 25] on icon "undo" at bounding box center [109, 20] width 18 height 18
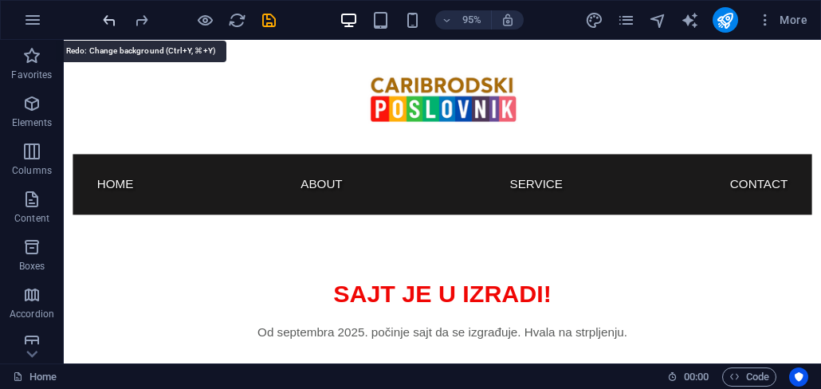
click at [101, 21] on icon "undo" at bounding box center [109, 20] width 18 height 18
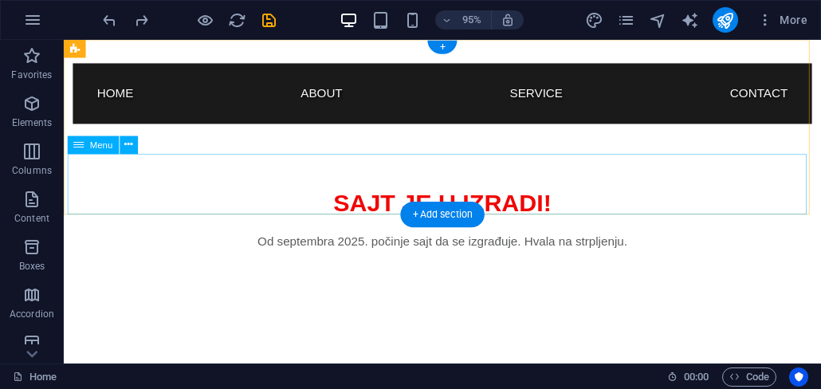
scroll to position [0, 0]
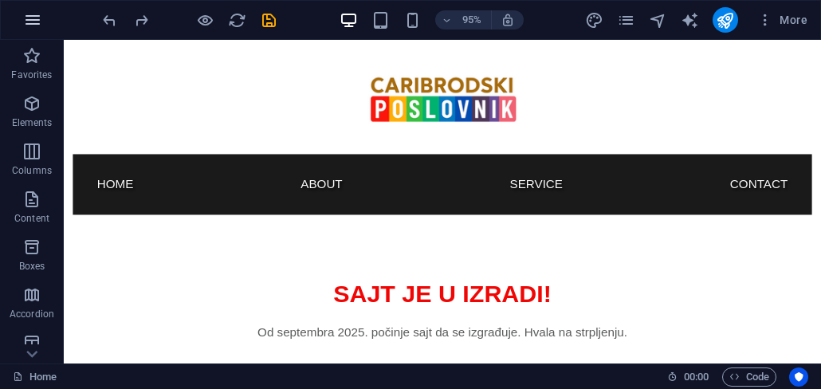
click at [29, 18] on icon "button" at bounding box center [32, 19] width 19 height 19
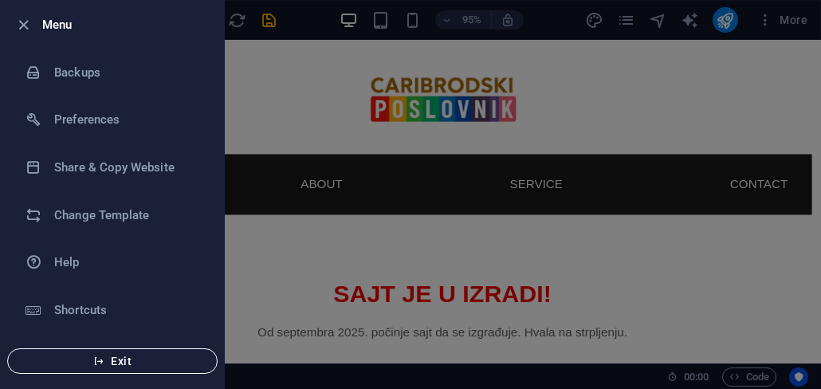
click at [124, 365] on span "Exit" at bounding box center [112, 361] width 183 height 13
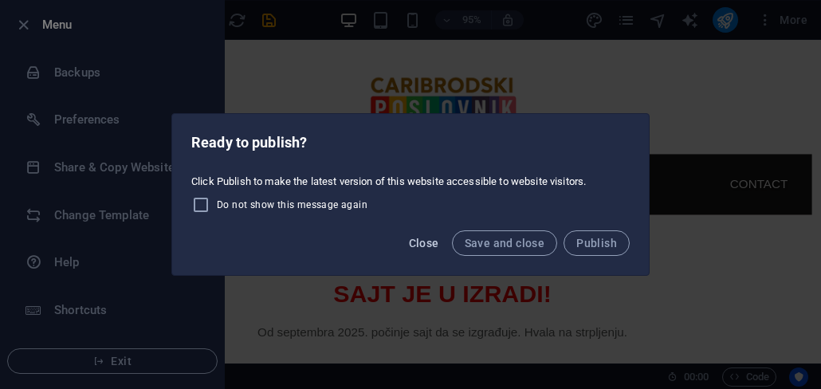
click at [429, 246] on span "Close" at bounding box center [424, 243] width 30 height 13
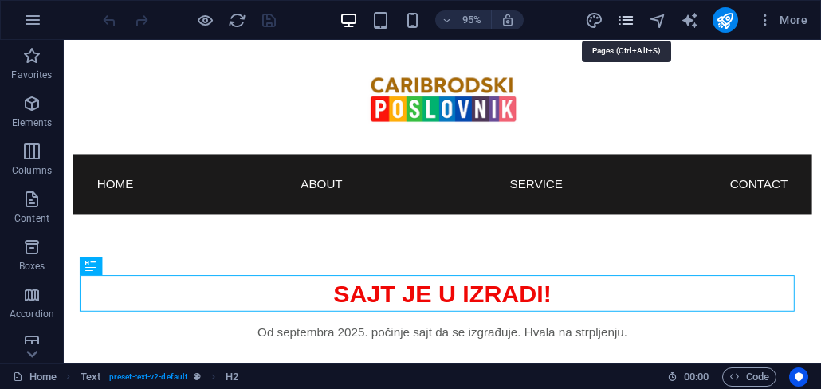
click at [635, 26] on icon "pages" at bounding box center [626, 20] width 18 height 18
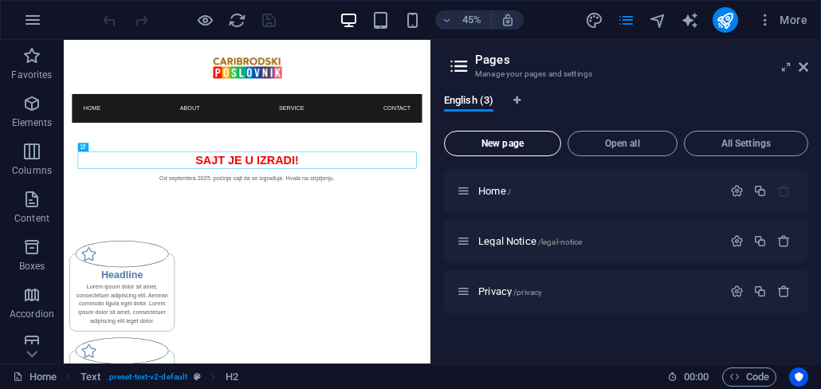
click at [525, 140] on span "New page" at bounding box center [502, 144] width 103 height 10
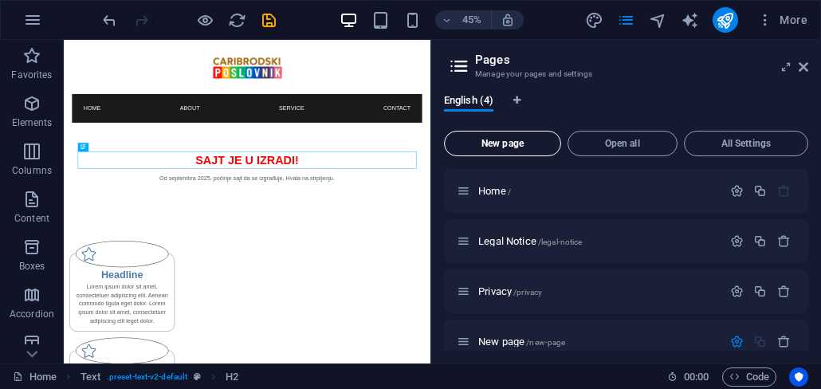
scroll to position [142, 0]
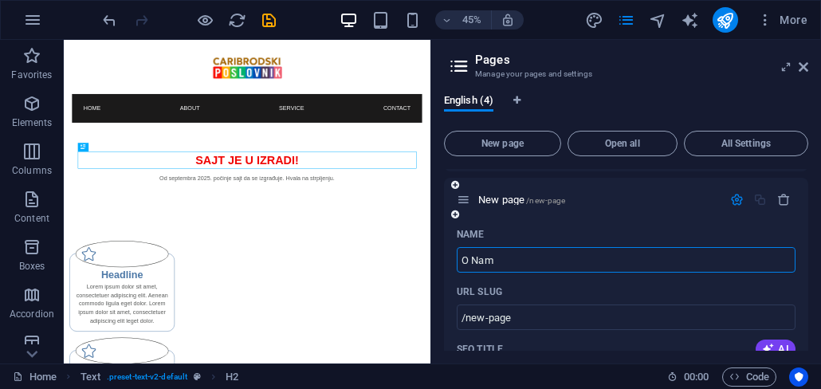
type input "O Nama"
type input "/o"
type input "O Nama"
type input "/o-nama"
drag, startPoint x: 573, startPoint y: 299, endPoint x: 872, endPoint y: 539, distance: 383.4
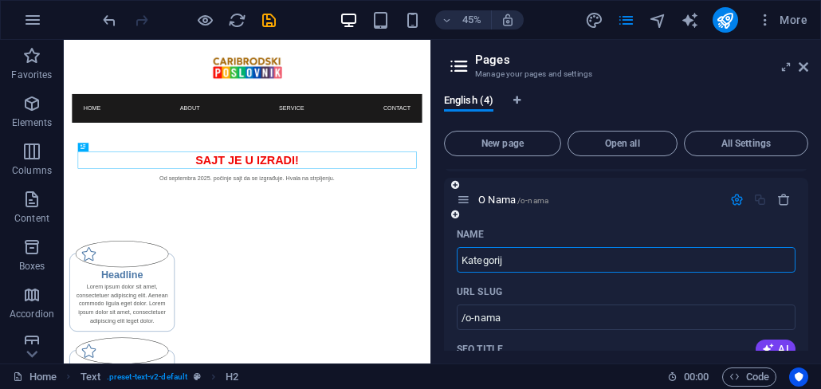
type input "Kategorije"
type input "/kateg"
type input "Kategorije"
type input "/kategorije"
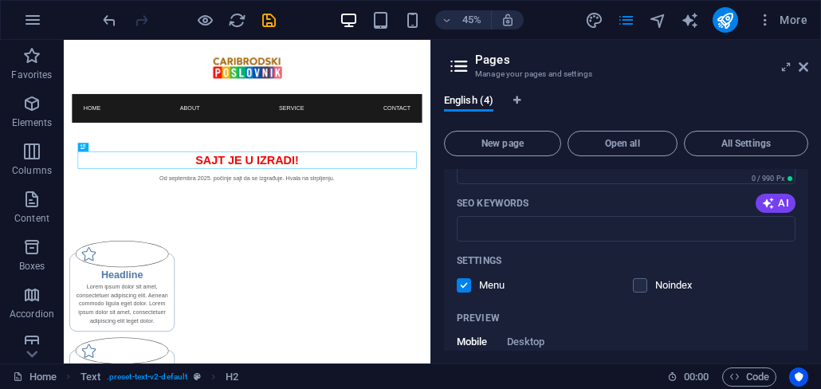
scroll to position [525, 0]
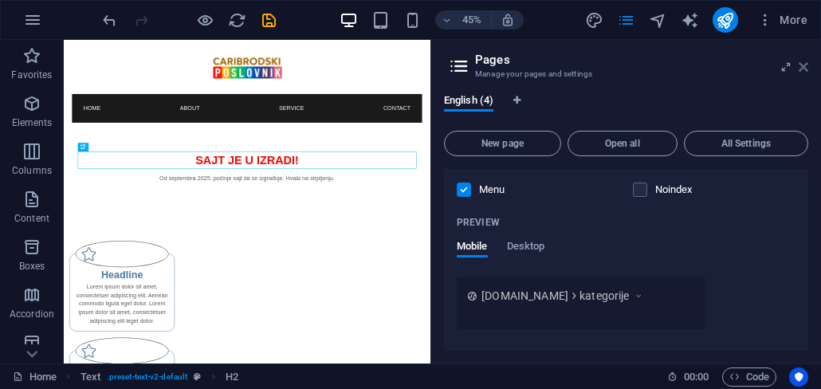
click at [801, 68] on icon at bounding box center [804, 67] width 10 height 13
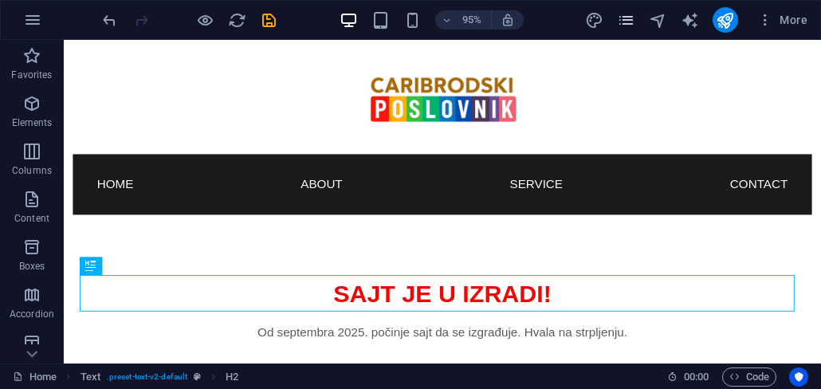
click at [633, 28] on icon "pages" at bounding box center [626, 20] width 18 height 18
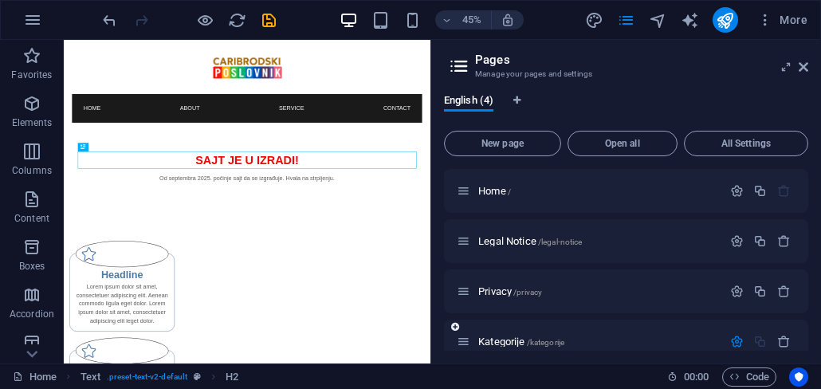
scroll to position [142, 0]
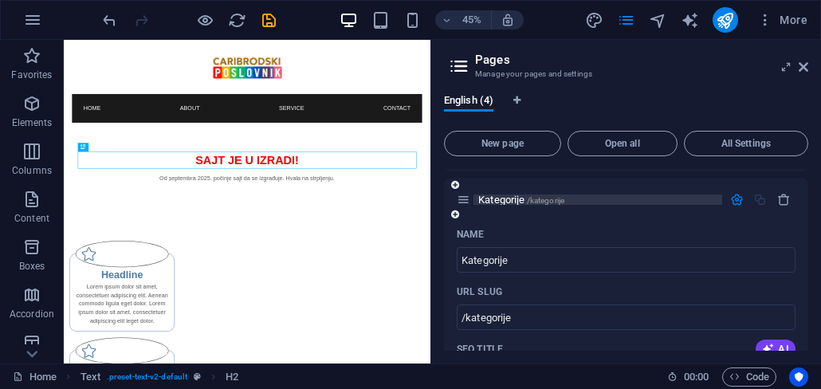
click at [514, 202] on span "Kategorije /kategorije" at bounding box center [521, 200] width 86 height 12
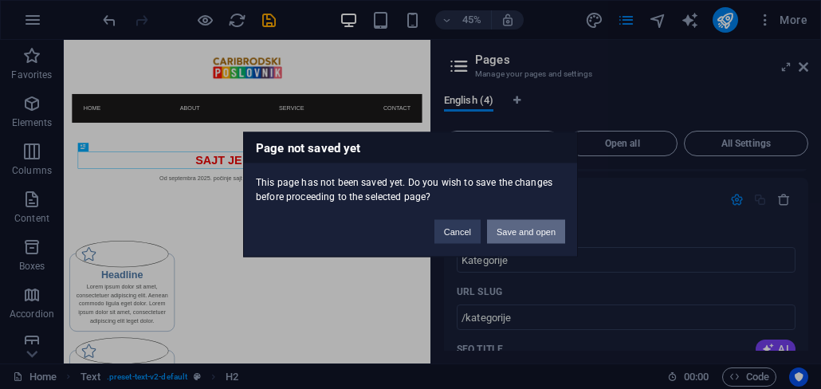
click at [533, 238] on button "Save and open" at bounding box center [526, 232] width 78 height 24
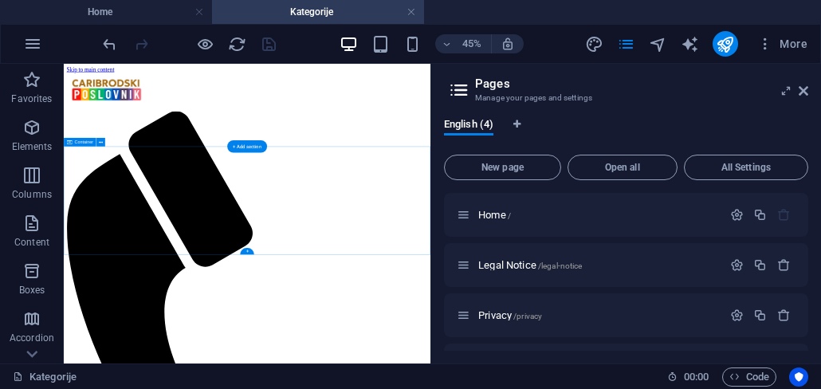
scroll to position [0, 0]
click at [808, 96] on icon at bounding box center [804, 91] width 10 height 13
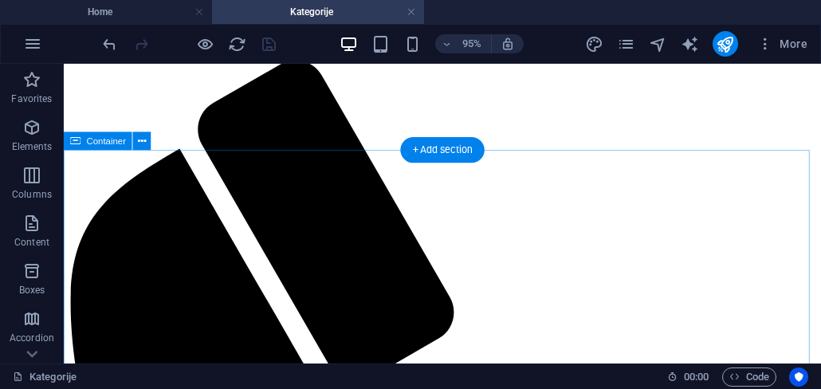
scroll to position [14, 0]
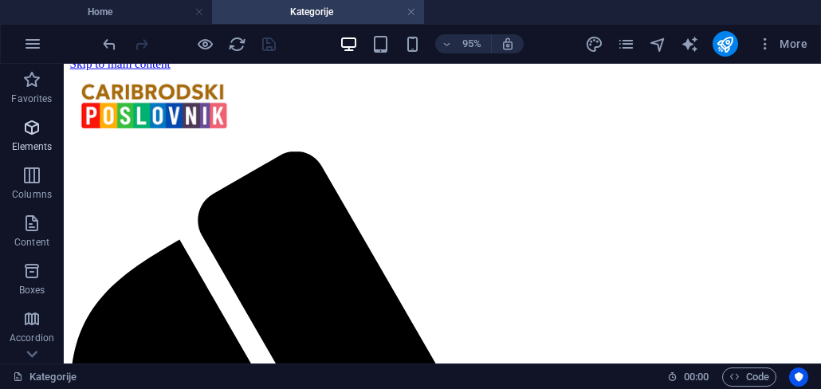
click at [33, 132] on icon "button" at bounding box center [31, 127] width 19 height 19
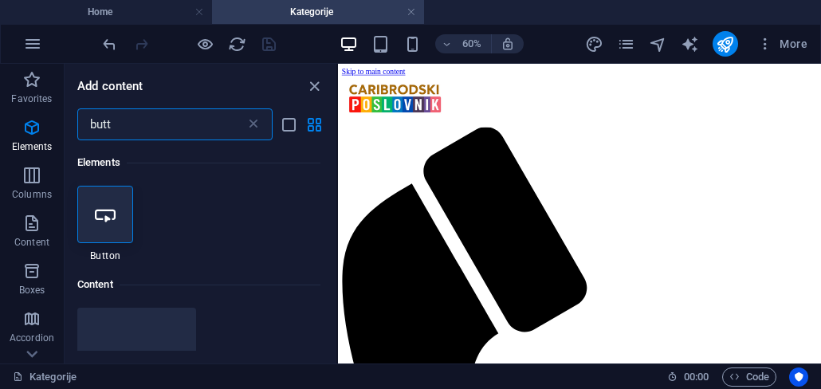
scroll to position [96, 0]
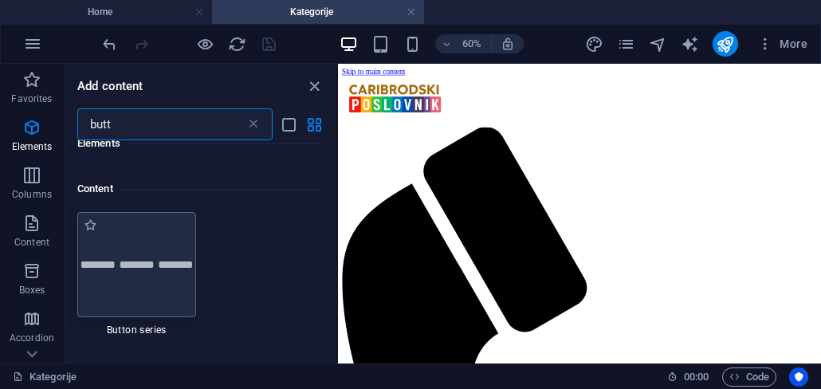
type input "butt"
click at [147, 260] on div at bounding box center [136, 264] width 119 height 105
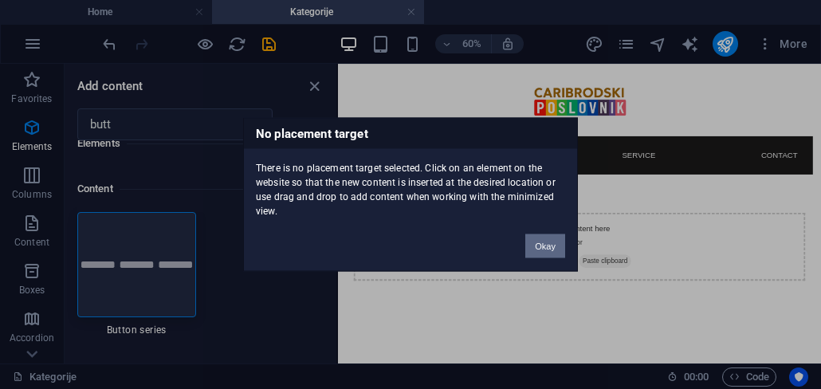
click at [554, 246] on button "Okay" at bounding box center [545, 246] width 40 height 24
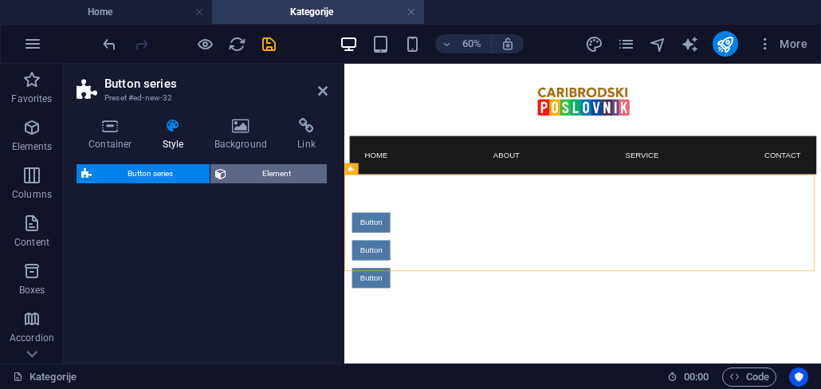
click at [260, 176] on span "Element" at bounding box center [277, 173] width 92 height 19
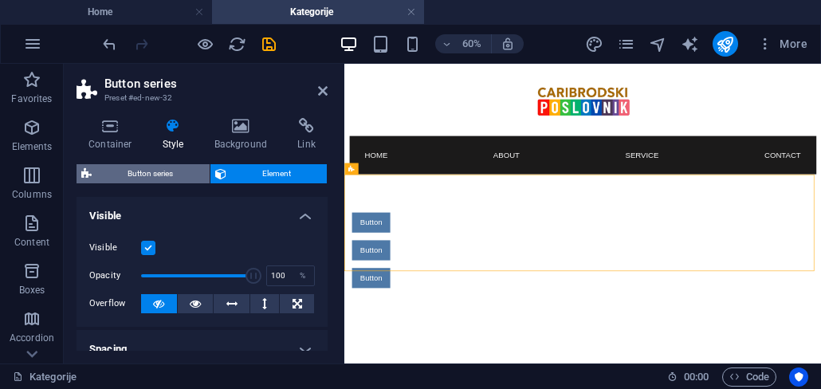
click at [151, 183] on span "Button series" at bounding box center [150, 173] width 108 height 19
select select "rem"
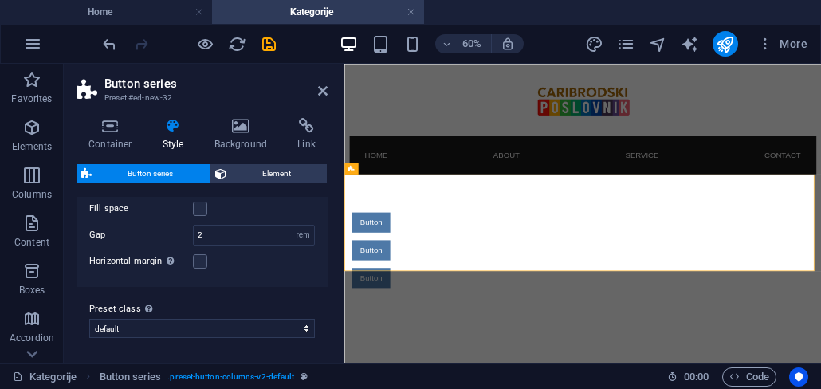
scroll to position [0, 0]
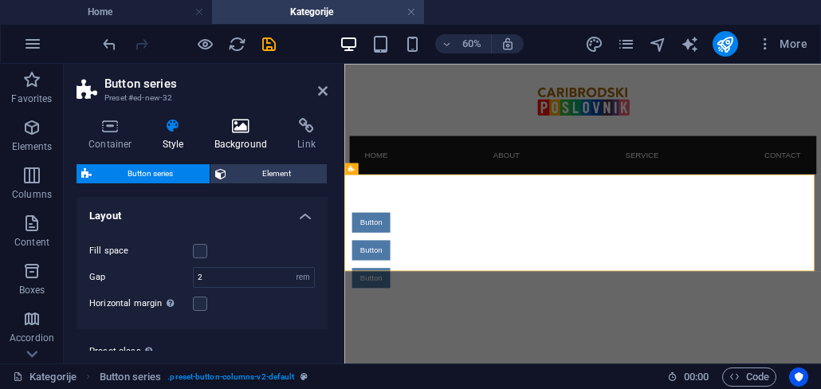
click at [242, 140] on h4 "Background" at bounding box center [245, 134] width 84 height 33
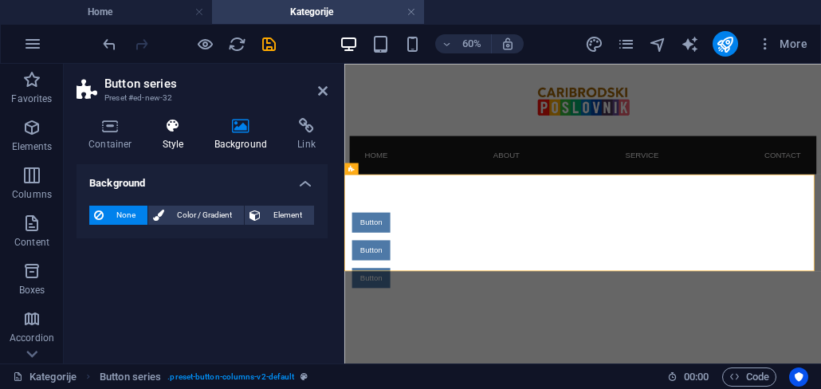
click at [183, 142] on h4 "Style" at bounding box center [177, 134] width 52 height 33
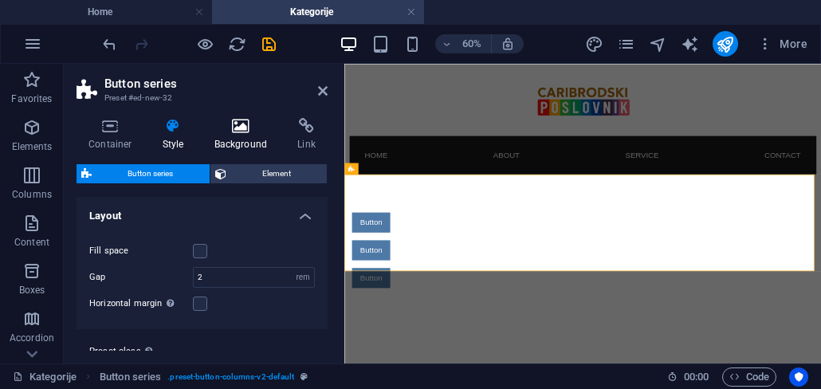
click at [223, 145] on h4 "Background" at bounding box center [245, 134] width 84 height 33
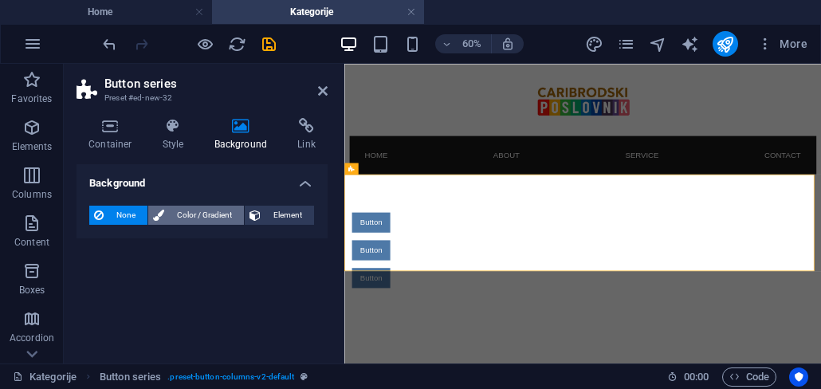
click at [206, 214] on span "Color / Gradient" at bounding box center [204, 215] width 70 height 19
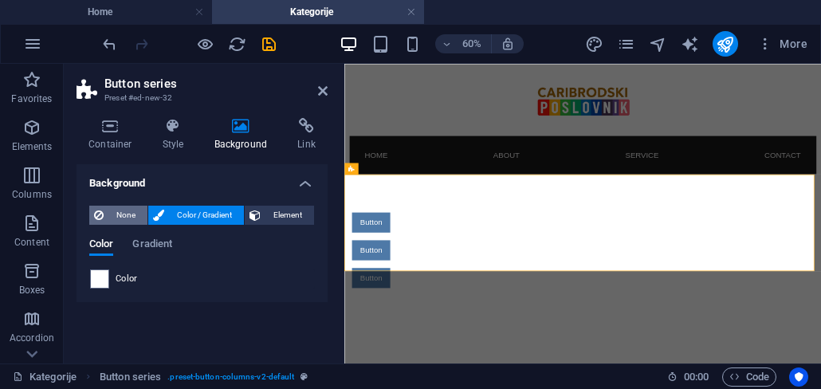
click at [124, 211] on span "None" at bounding box center [125, 215] width 34 height 19
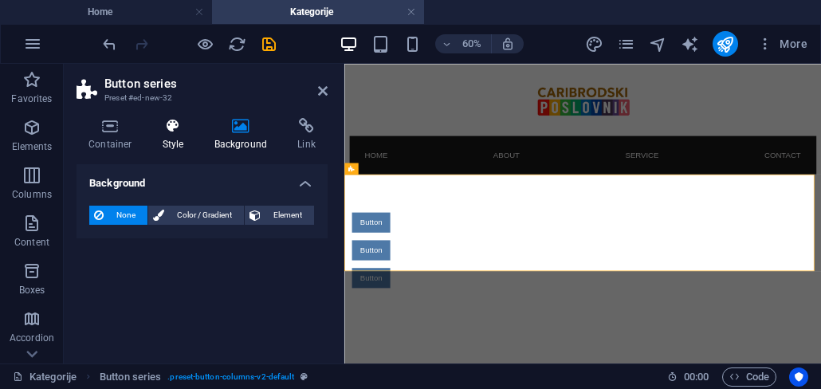
click at [177, 138] on h4 "Style" at bounding box center [177, 134] width 52 height 33
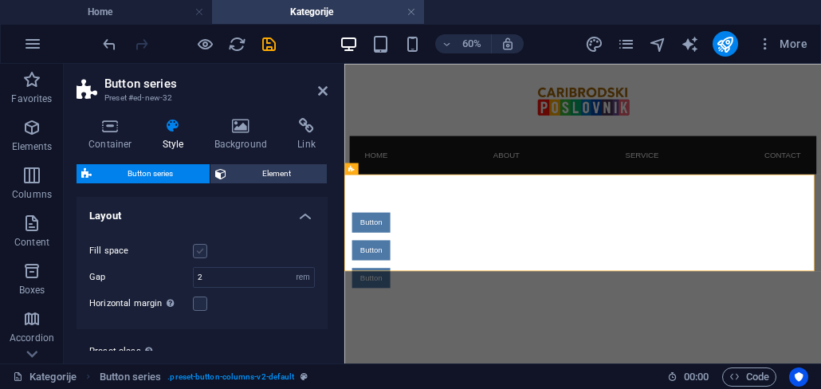
click at [197, 250] on label at bounding box center [200, 251] width 14 height 14
click at [0, 0] on input "Fill space" at bounding box center [0, 0] width 0 height 0
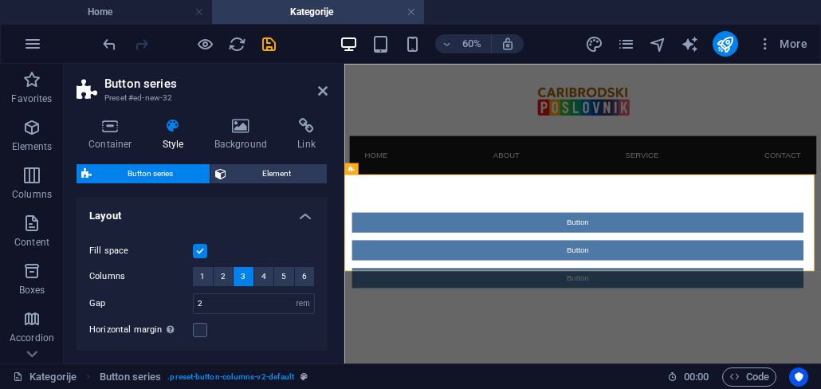
click at [199, 253] on label at bounding box center [200, 251] width 14 height 14
click at [0, 0] on input "Fill space" at bounding box center [0, 0] width 0 height 0
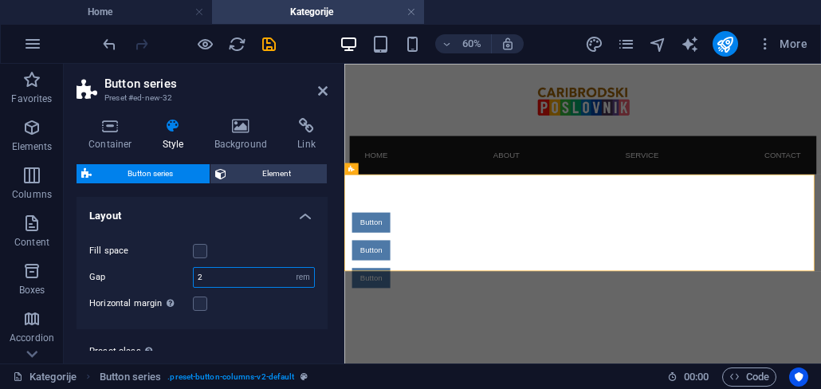
click at [223, 275] on input "2" at bounding box center [254, 277] width 120 height 19
drag, startPoint x: 217, startPoint y: 275, endPoint x: 187, endPoint y: 277, distance: 30.3
click at [187, 277] on div "Gap 2 px rem % vw vh" at bounding box center [202, 277] width 226 height 21
click at [250, 248] on div "Fill space" at bounding box center [202, 251] width 226 height 19
drag, startPoint x: 214, startPoint y: 277, endPoint x: 195, endPoint y: 281, distance: 18.8
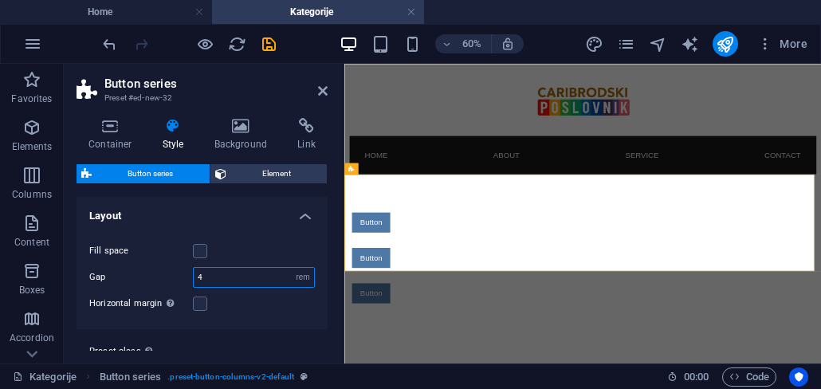
click at [185, 277] on div "Gap 4 px rem % vw vh" at bounding box center [202, 277] width 226 height 21
type input "3"
click at [246, 303] on div "Horizontal margin Only if the containers "Content width" is not set to "Default"" at bounding box center [202, 303] width 226 height 19
click at [202, 254] on label at bounding box center [200, 251] width 14 height 14
click at [0, 0] on input "Fill space" at bounding box center [0, 0] width 0 height 0
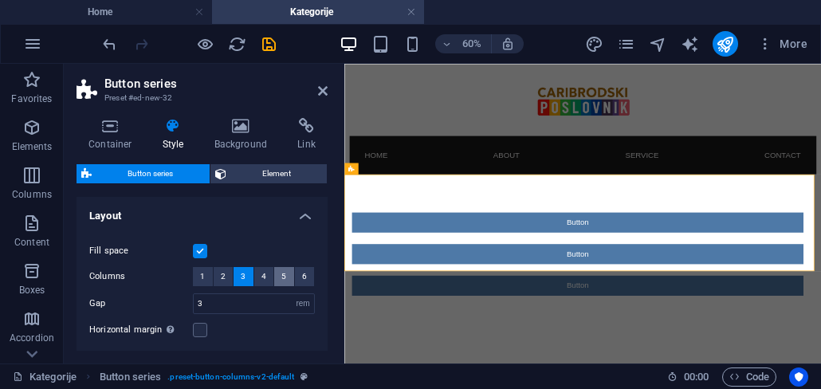
click at [282, 281] on span "5" at bounding box center [283, 276] width 5 height 19
click at [201, 254] on label at bounding box center [200, 251] width 14 height 14
click at [0, 0] on input "Fill space" at bounding box center [0, 0] width 0 height 0
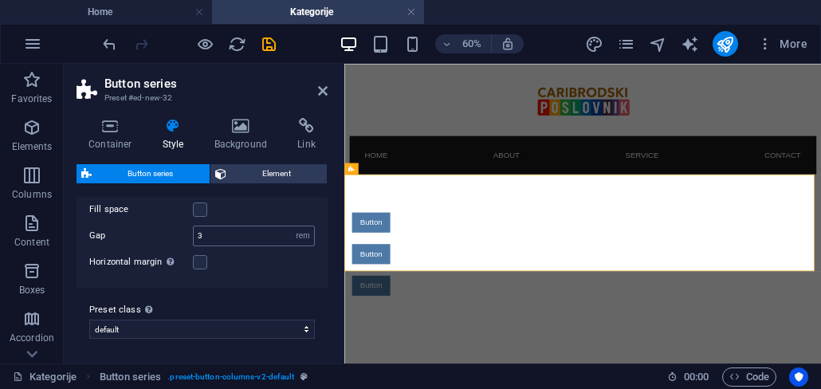
scroll to position [42, 0]
click at [219, 321] on select "default Add preset class" at bounding box center [202, 328] width 226 height 19
click at [248, 169] on span "Element" at bounding box center [277, 173] width 92 height 19
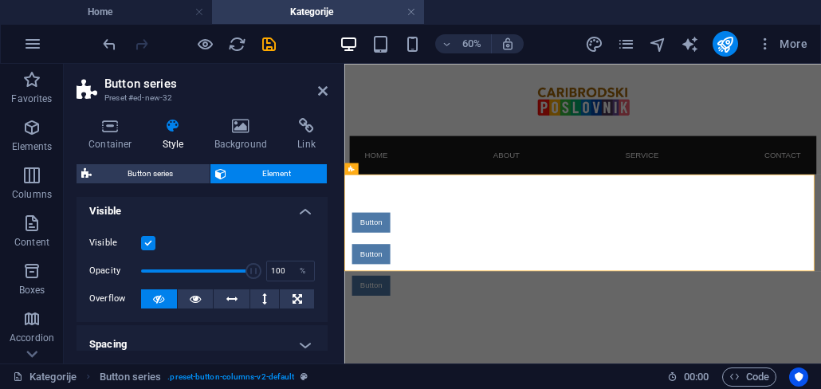
scroll to position [0, 0]
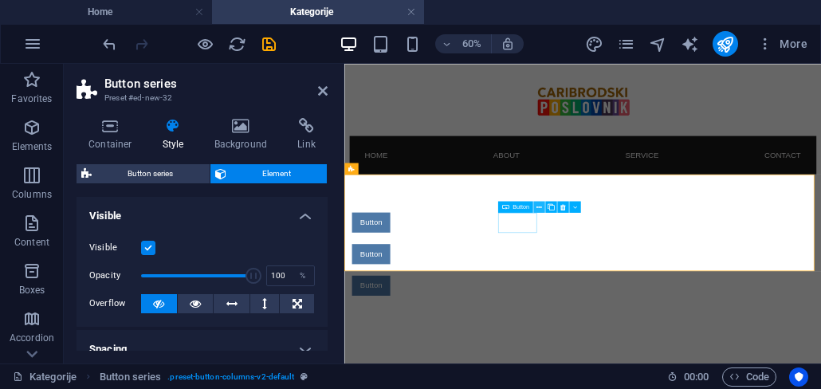
click at [542, 207] on button at bounding box center [538, 206] width 11 height 11
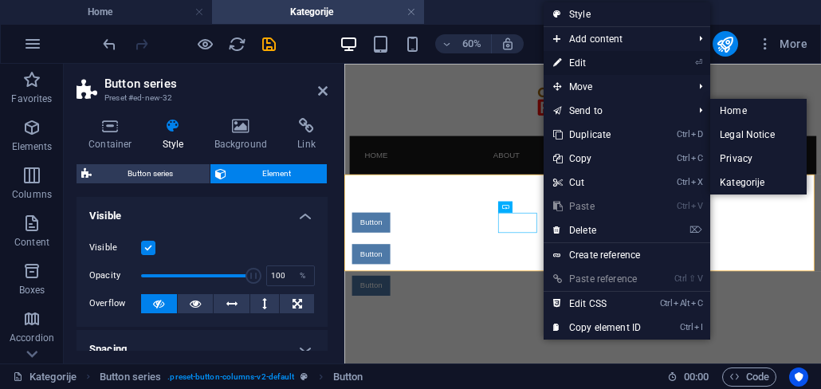
click at [599, 61] on link "⏎ Edit" at bounding box center [597, 63] width 107 height 24
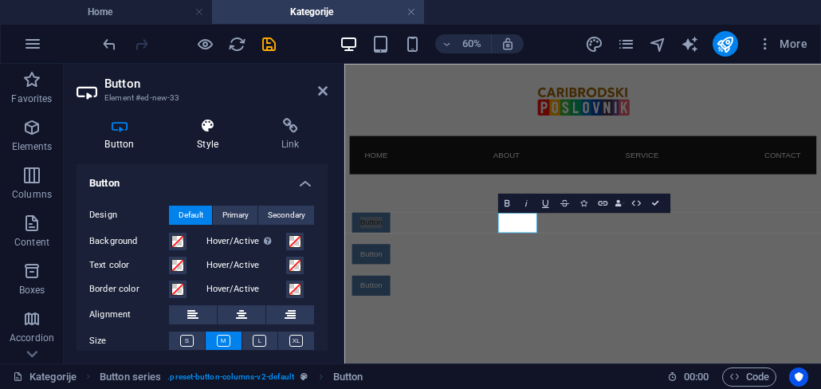
click at [213, 140] on h4 "Style" at bounding box center [211, 134] width 85 height 33
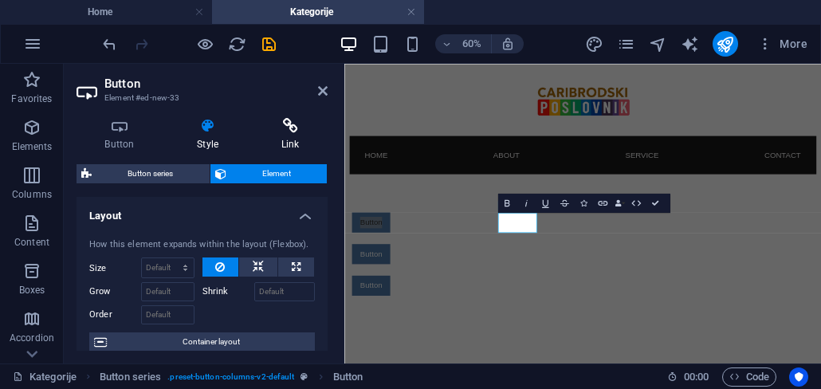
click at [285, 136] on h4 "Link" at bounding box center [290, 134] width 75 height 33
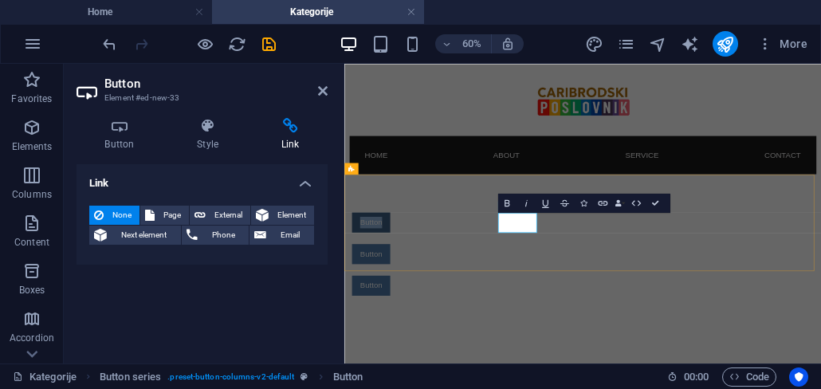
click at [421, 328] on link "Button" at bounding box center [389, 328] width 64 height 33
click at [604, 208] on icon "button" at bounding box center [601, 202] width 11 height 11
click at [164, 223] on span "Page" at bounding box center [171, 215] width 25 height 19
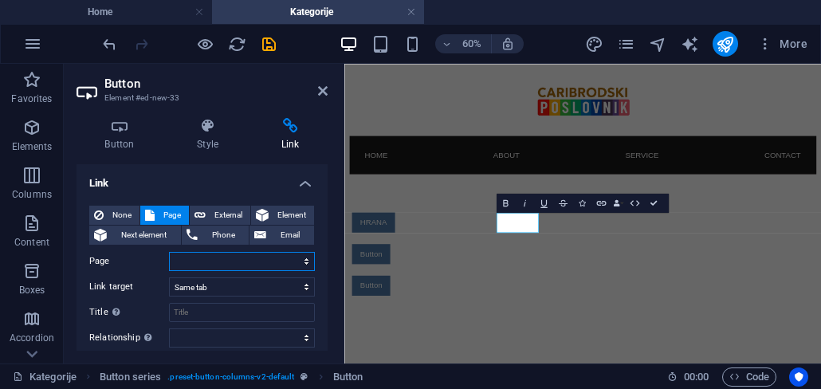
select select
click at [216, 137] on h4 "Style" at bounding box center [211, 134] width 85 height 33
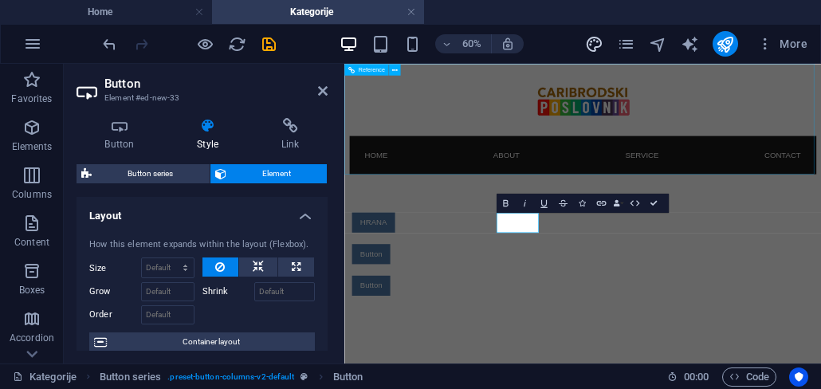
click at [599, 41] on icon "design" at bounding box center [594, 44] width 18 height 18
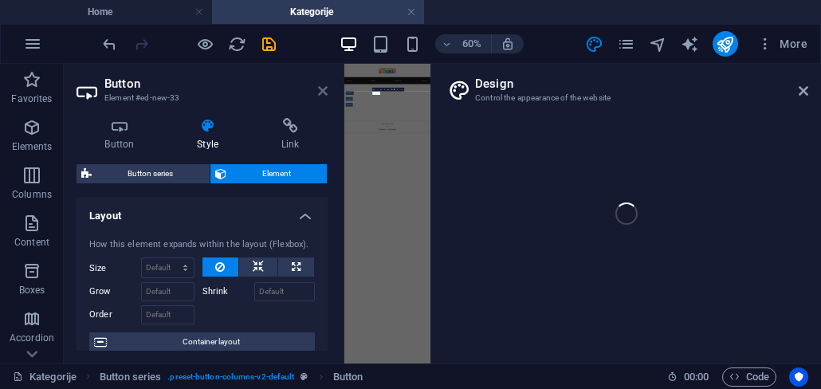
click at [323, 93] on icon at bounding box center [323, 91] width 10 height 13
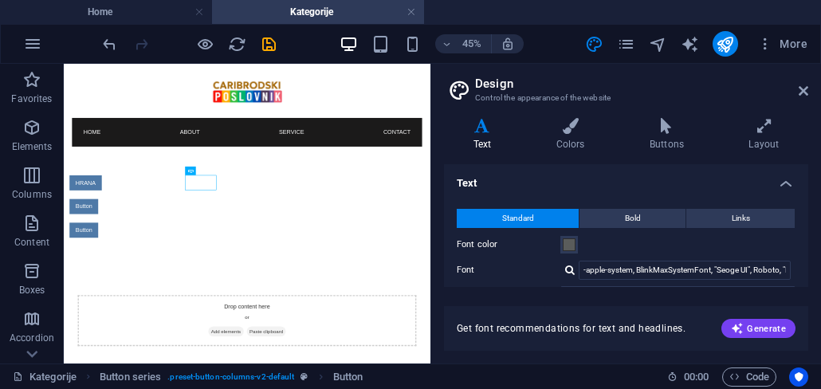
click at [574, 137] on h4 "Colors" at bounding box center [573, 134] width 93 height 33
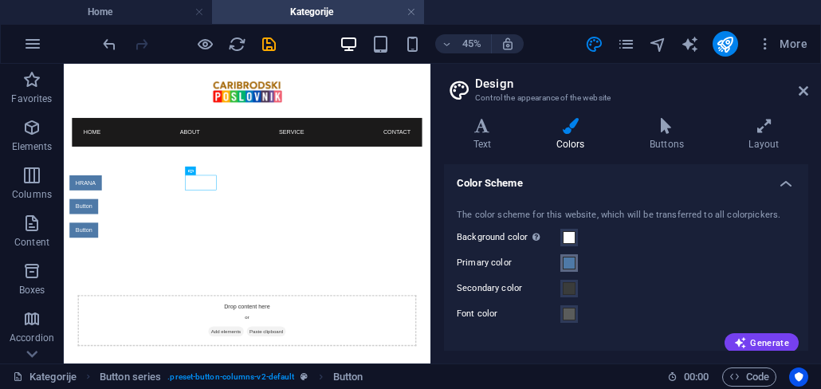
click at [569, 267] on span at bounding box center [569, 263] width 13 height 13
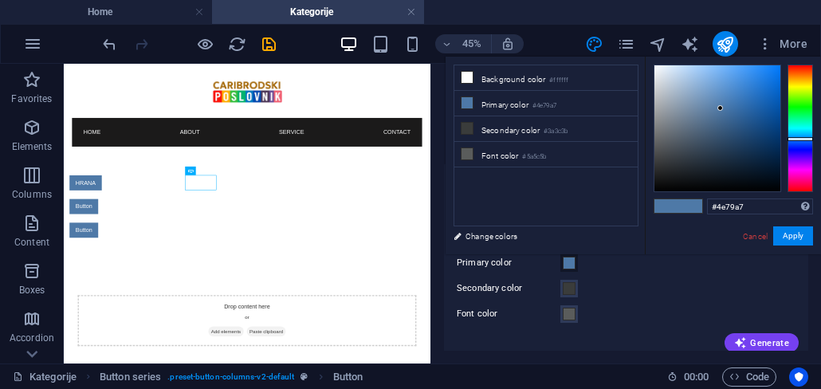
click at [802, 150] on div at bounding box center [801, 129] width 26 height 128
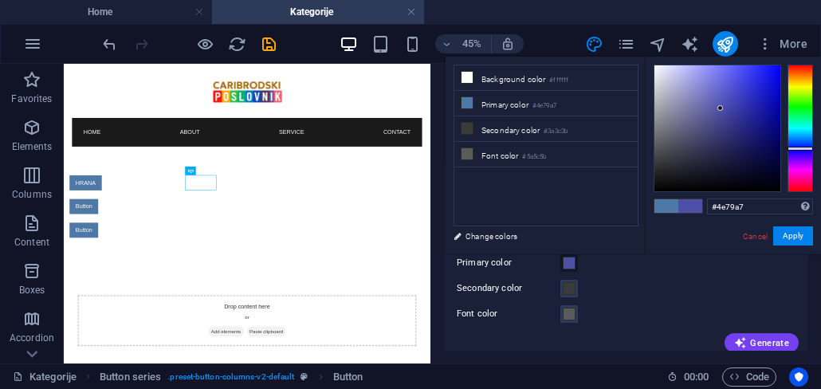
type input "#4e4fa7"
click at [802, 148] on div at bounding box center [801, 149] width 26 height 4
click at [761, 100] on div at bounding box center [718, 128] width 126 height 126
click at [766, 84] on div at bounding box center [718, 128] width 126 height 126
click at [723, 105] on div at bounding box center [721, 108] width 6 height 6
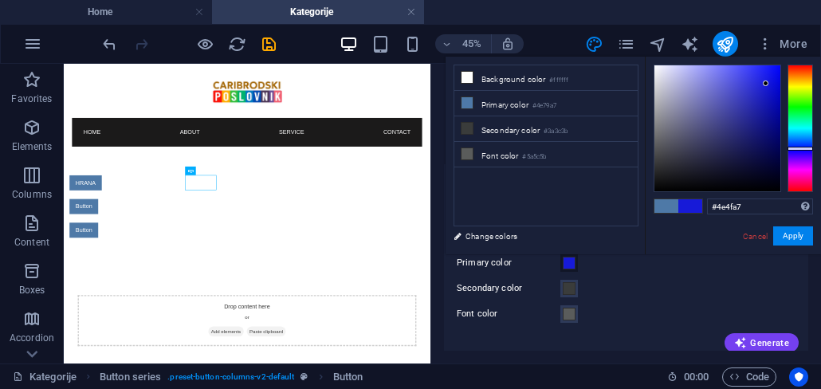
drag, startPoint x: 726, startPoint y: 109, endPoint x: 739, endPoint y: 107, distance: 13.0
click at [739, 104] on div at bounding box center [718, 128] width 126 height 126
click at [794, 240] on button "Apply" at bounding box center [793, 235] width 40 height 19
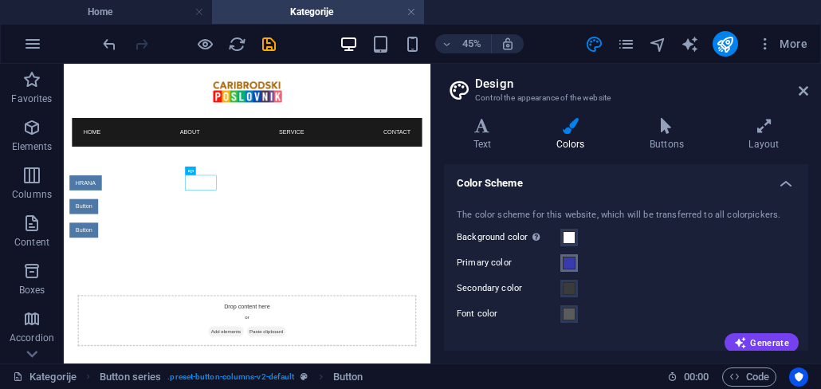
click at [569, 266] on span at bounding box center [569, 263] width 13 height 13
click at [563, 267] on span at bounding box center [569, 263] width 13 height 13
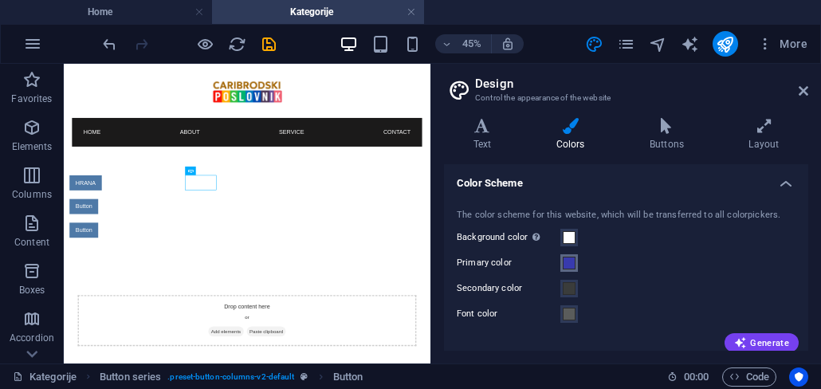
click at [569, 267] on span at bounding box center [569, 263] width 13 height 13
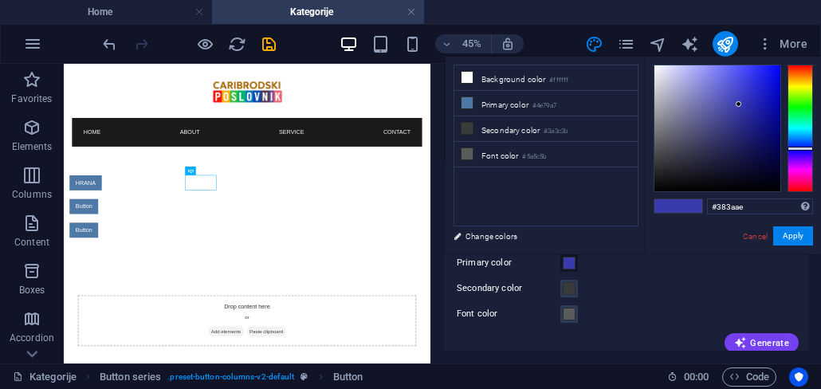
click at [726, 100] on div at bounding box center [718, 128] width 126 height 126
click at [726, 105] on div at bounding box center [718, 128] width 126 height 126
click at [647, 291] on div "Secondary color" at bounding box center [626, 288] width 339 height 19
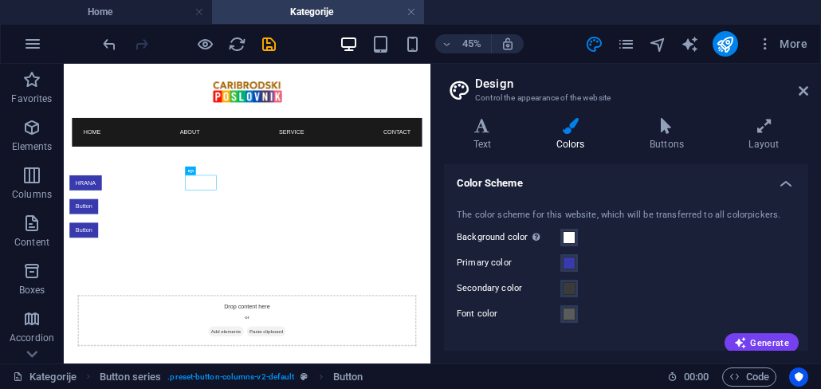
click at [759, 368] on h4 "Personal Colors" at bounding box center [626, 387] width 364 height 38
click at [756, 336] on span "Generate" at bounding box center [761, 342] width 55 height 13
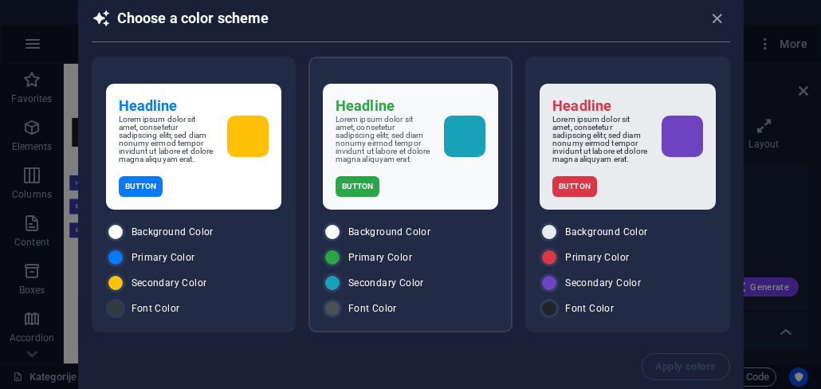
scroll to position [78, 0]
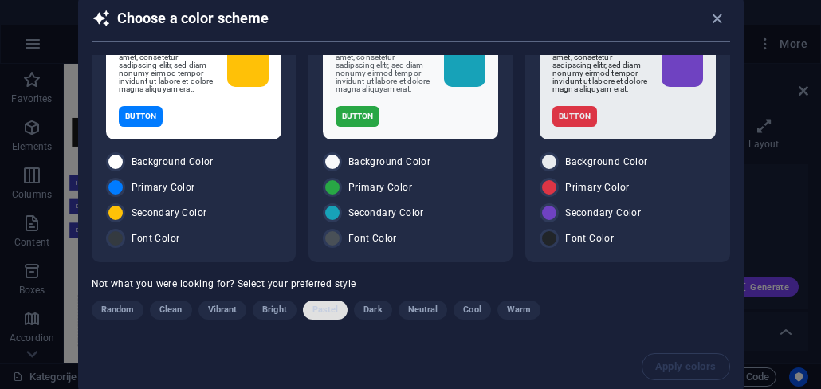
click at [322, 311] on span "Pastel" at bounding box center [326, 310] width 26 height 19
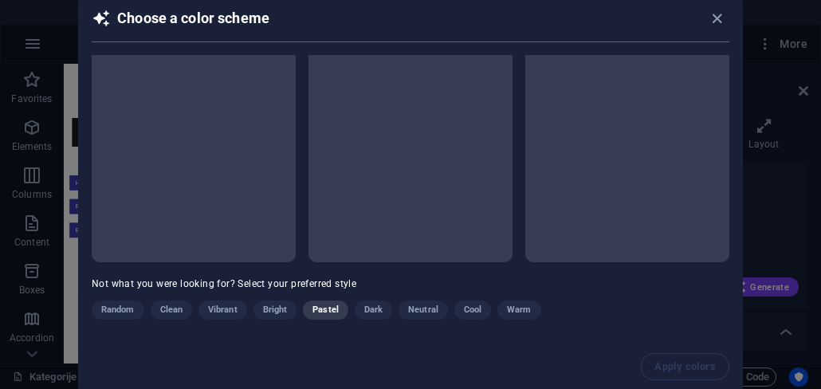
scroll to position [69, 0]
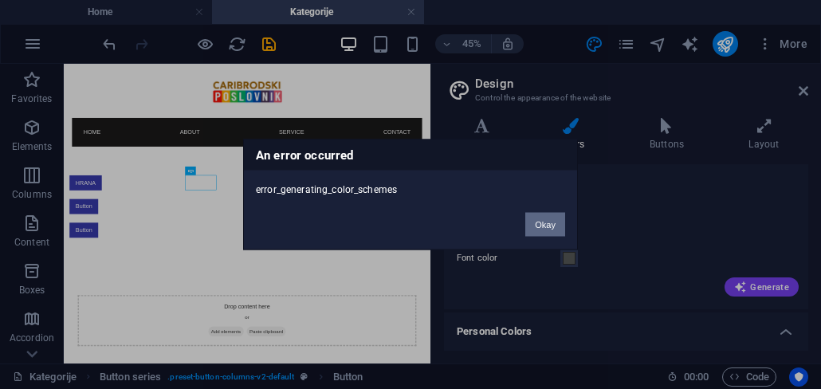
click at [548, 230] on button "Okay" at bounding box center [545, 225] width 40 height 24
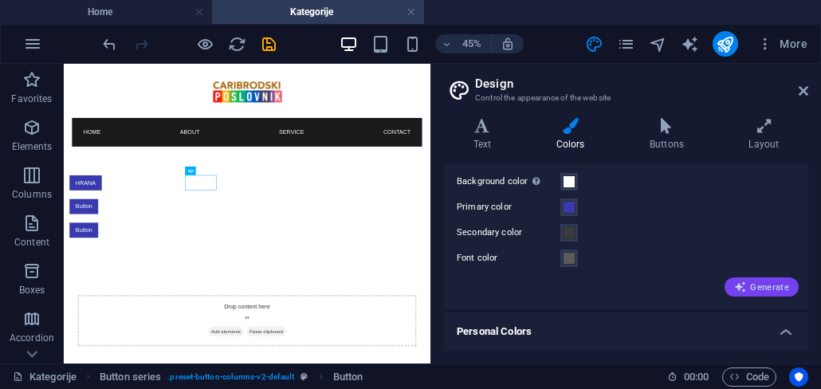
click at [757, 285] on span "Generate" at bounding box center [761, 287] width 55 height 13
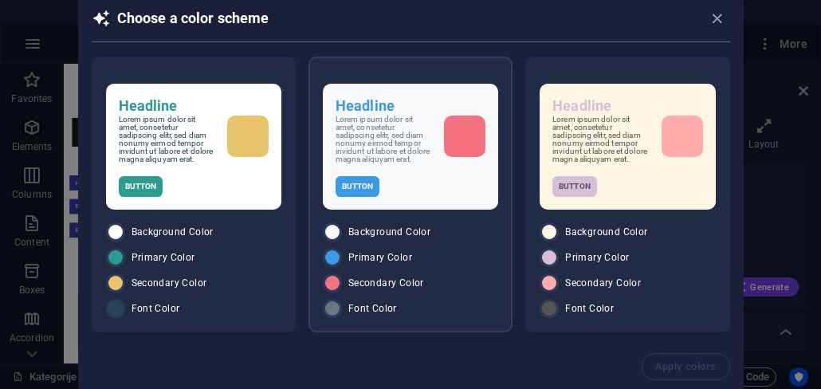
scroll to position [78, 0]
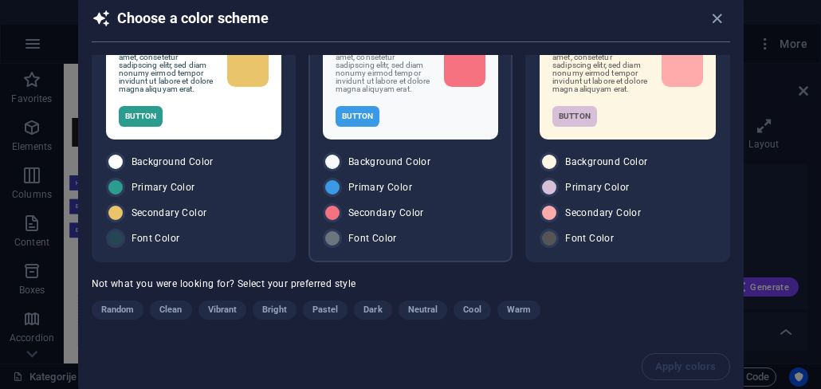
click at [420, 126] on div "Button" at bounding box center [411, 116] width 150 height 21
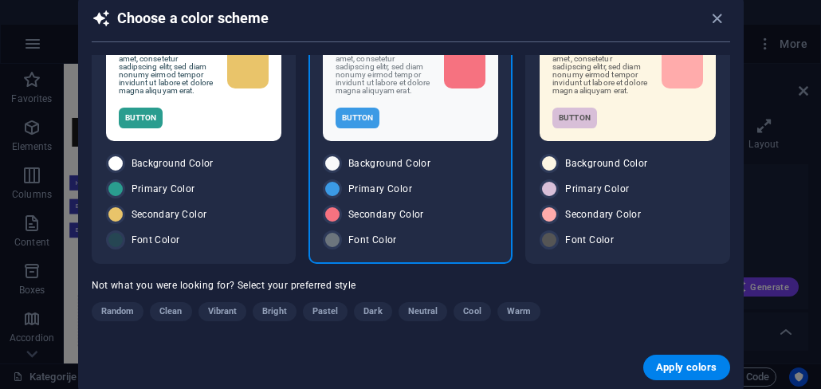
scroll to position [0, 0]
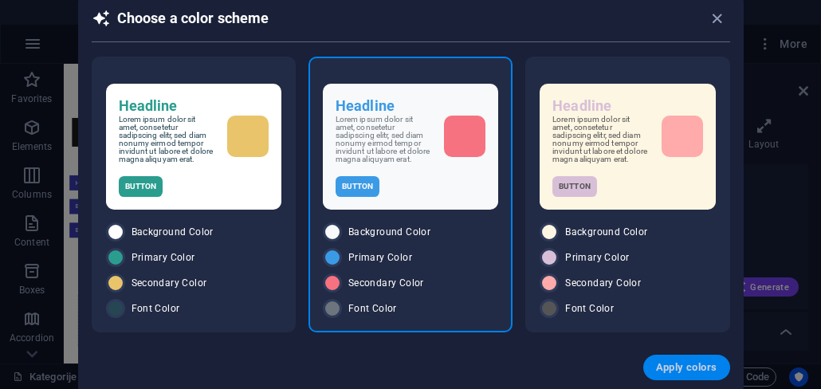
click at [687, 372] on span "Apply colors" at bounding box center [686, 367] width 61 height 13
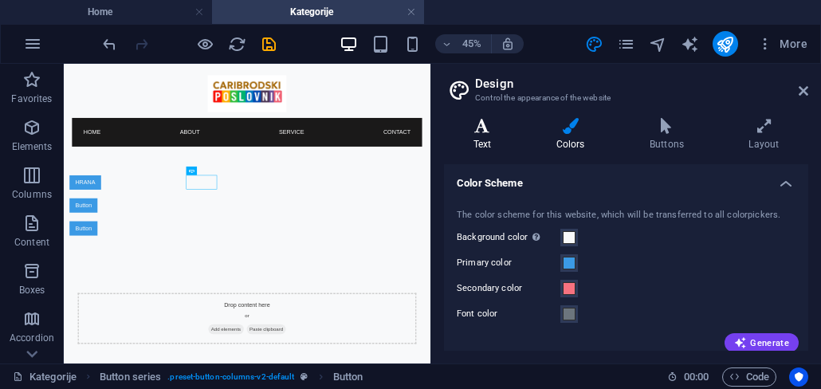
click at [486, 138] on h4 "Text" at bounding box center [485, 134] width 83 height 33
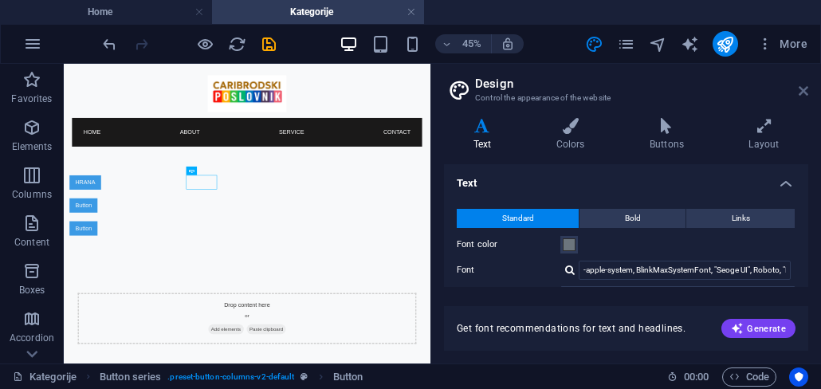
click at [805, 92] on icon at bounding box center [804, 91] width 10 height 13
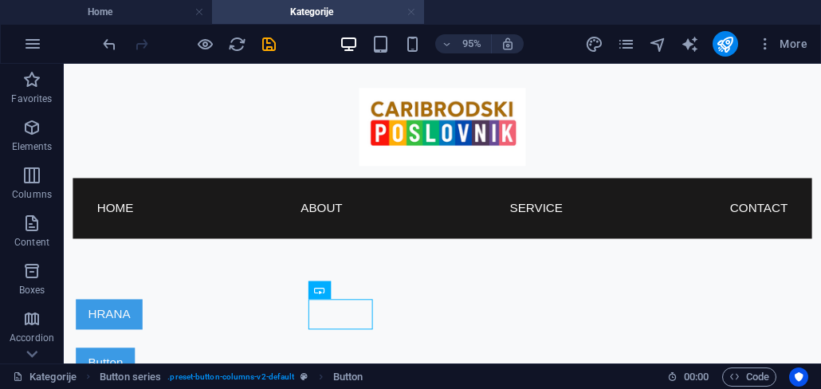
click at [414, 16] on link at bounding box center [412, 12] width 10 height 15
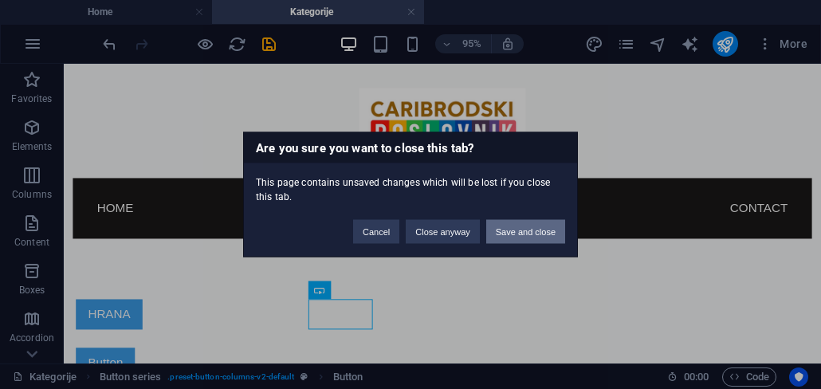
click at [526, 242] on button "Save and close" at bounding box center [525, 232] width 79 height 24
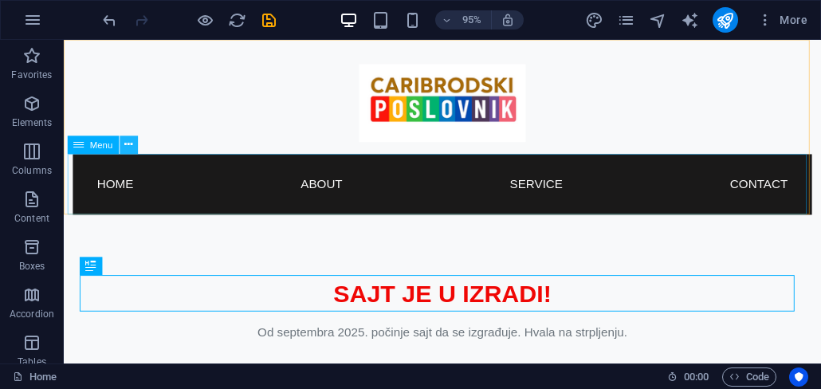
click at [125, 144] on icon at bounding box center [128, 145] width 8 height 16
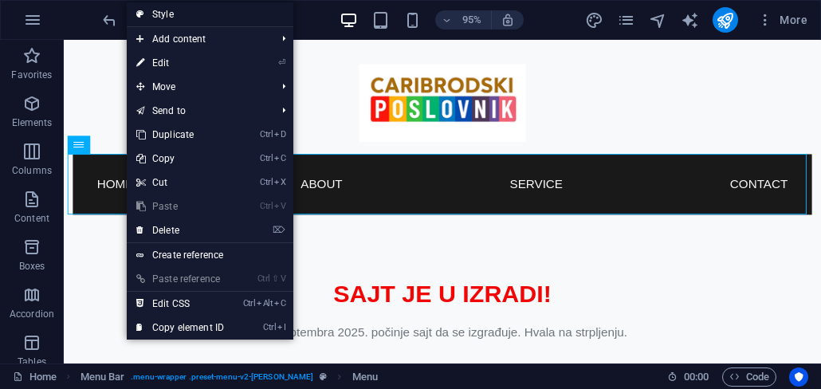
click at [165, 15] on link "Style" at bounding box center [210, 14] width 167 height 24
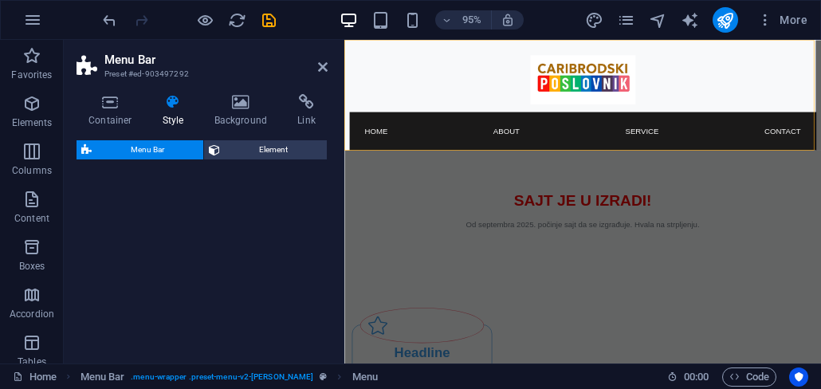
select select "rem"
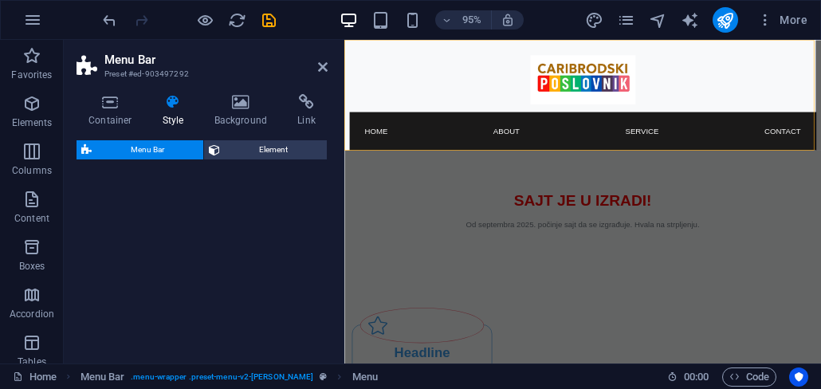
select select "rem"
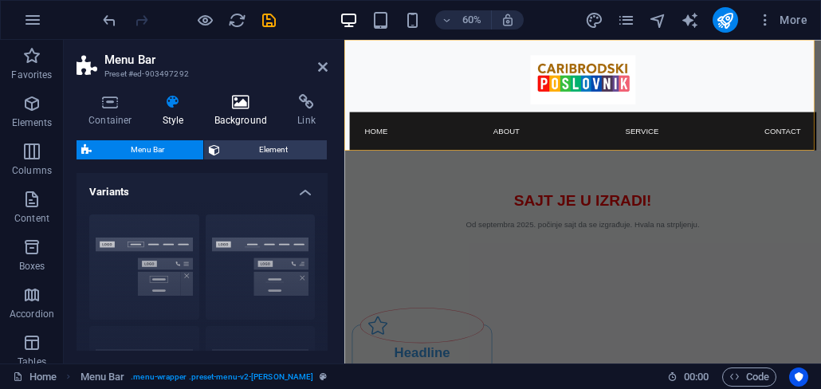
click at [234, 110] on h4 "Background" at bounding box center [245, 110] width 84 height 33
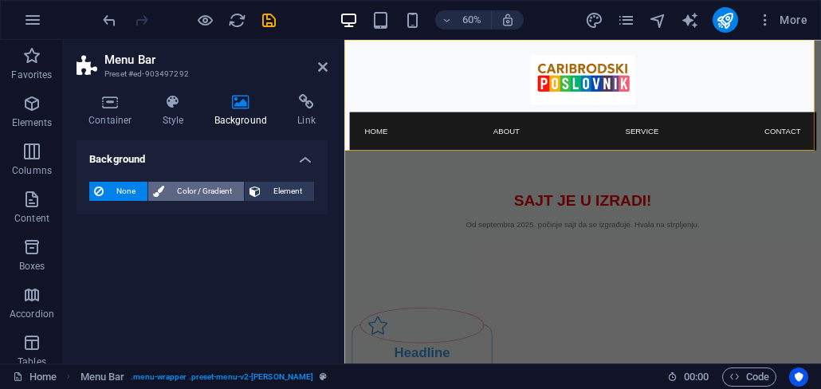
click at [190, 195] on span "Color / Gradient" at bounding box center [204, 191] width 70 height 19
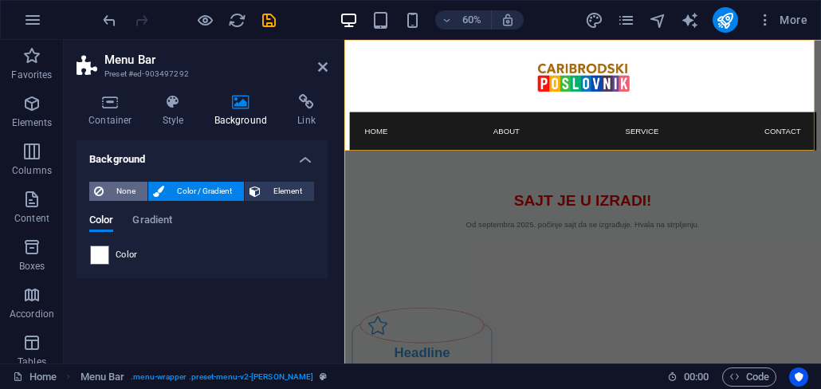
click at [114, 183] on span "None" at bounding box center [125, 191] width 34 height 19
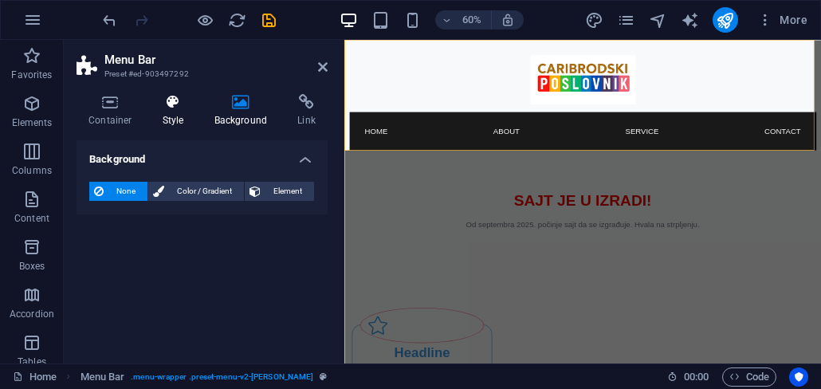
click at [172, 112] on h4 "Style" at bounding box center [177, 110] width 52 height 33
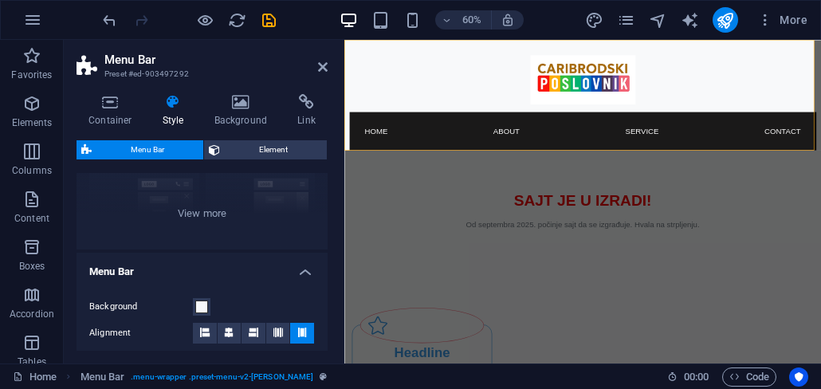
scroll to position [287, 0]
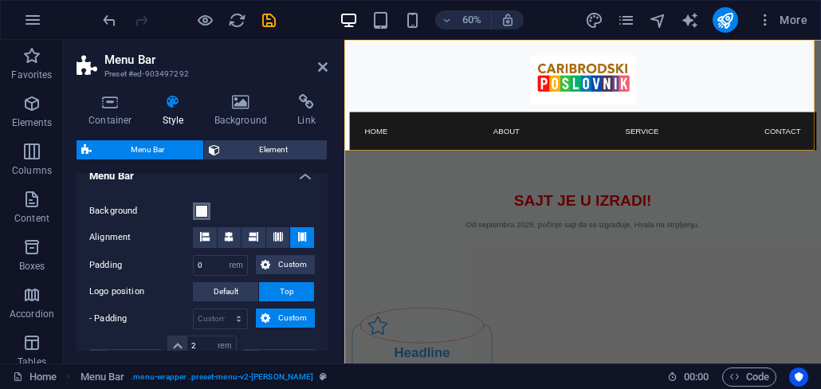
click at [205, 214] on span at bounding box center [201, 211] width 13 height 13
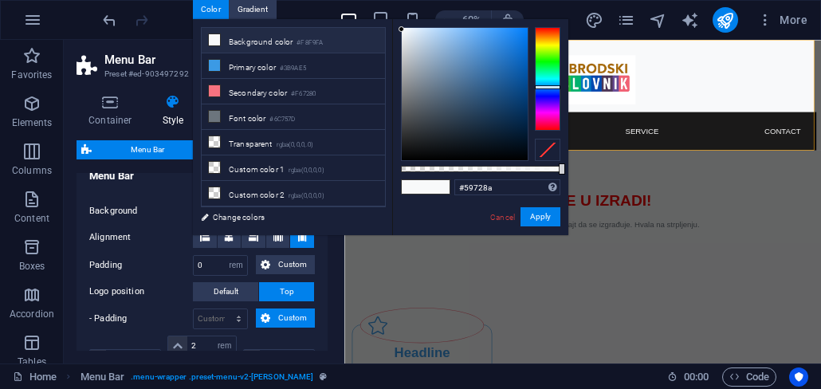
click at [470, 91] on div at bounding box center [465, 94] width 126 height 132
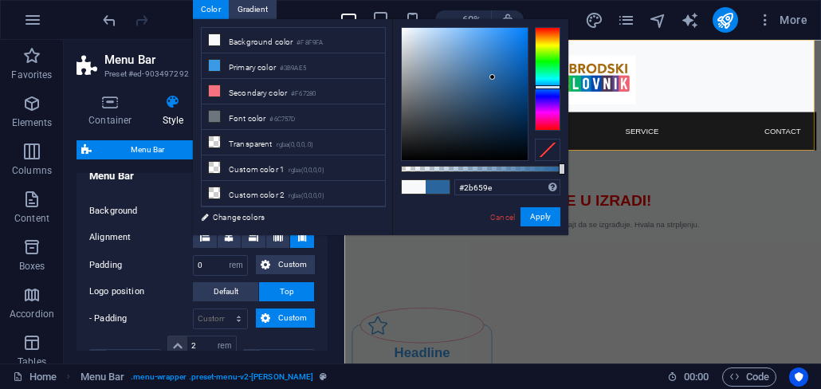
click at [496, 74] on div at bounding box center [465, 94] width 126 height 132
drag, startPoint x: 474, startPoint y: 82, endPoint x: 452, endPoint y: 89, distance: 22.5
click at [452, 89] on div at bounding box center [465, 94] width 126 height 132
drag, startPoint x: 489, startPoint y: 89, endPoint x: 486, endPoint y: 155, distance: 66.3
click at [486, 155] on div at bounding box center [465, 94] width 126 height 132
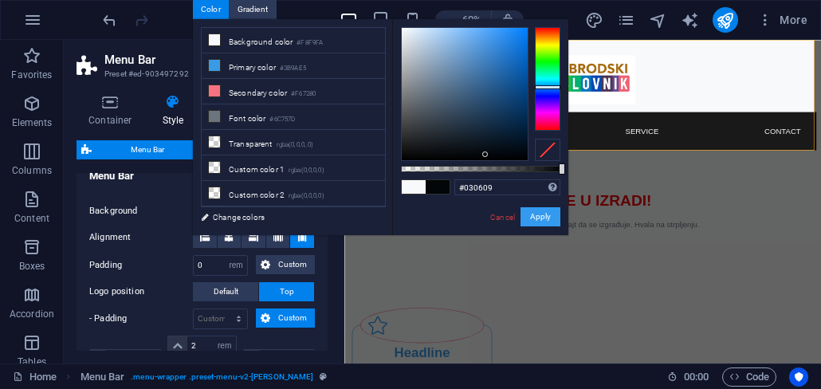
click at [541, 221] on button "Apply" at bounding box center [541, 216] width 40 height 19
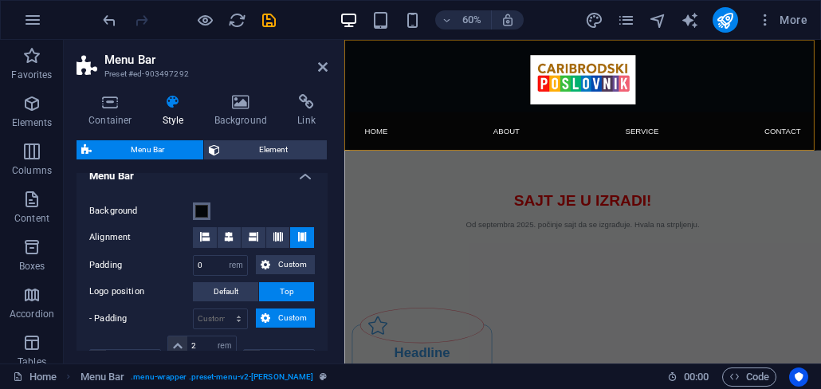
click at [205, 217] on span at bounding box center [201, 211] width 13 height 13
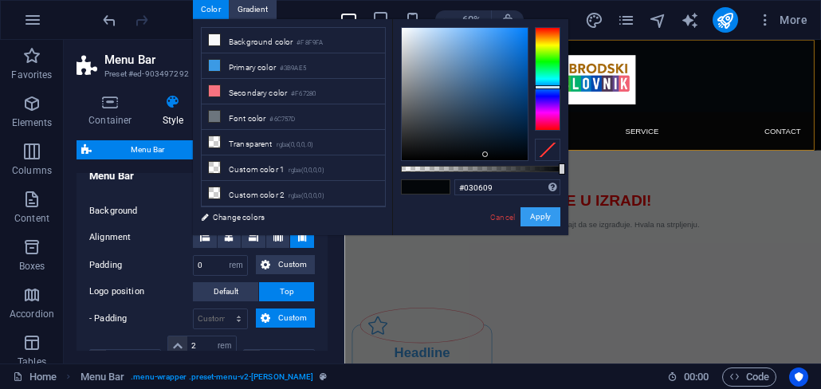
click at [541, 220] on button "Apply" at bounding box center [541, 216] width 40 height 19
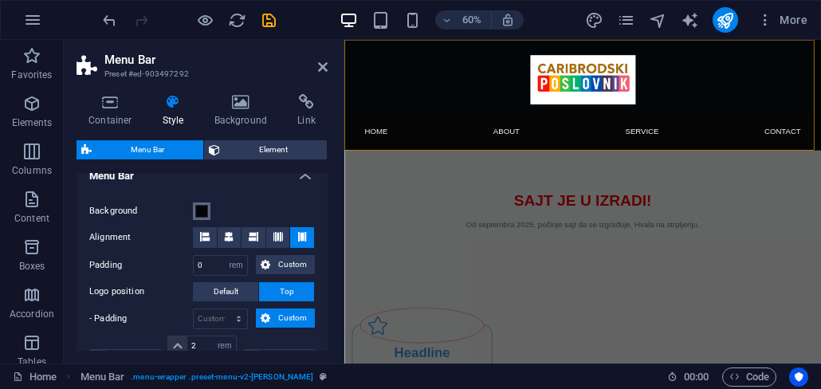
click at [204, 214] on span at bounding box center [201, 211] width 13 height 13
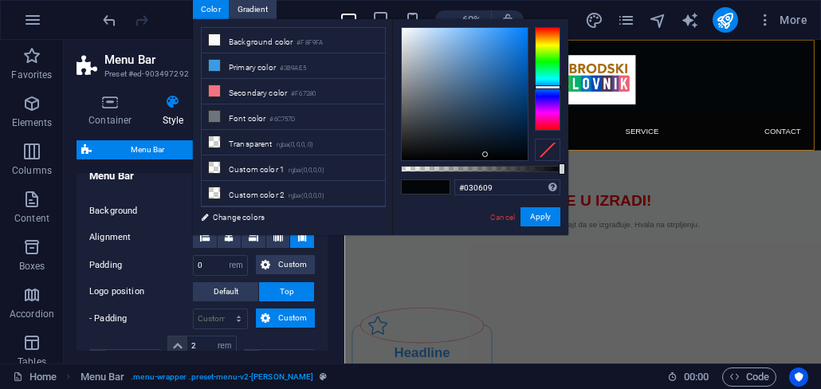
click at [415, 134] on div at bounding box center [465, 94] width 126 height 132
click at [537, 171] on div at bounding box center [480, 169] width 159 height 6
drag, startPoint x: 546, startPoint y: 171, endPoint x: 563, endPoint y: 171, distance: 16.7
click at [561, 171] on div at bounding box center [480, 169] width 159 height 6
type input "#343536"
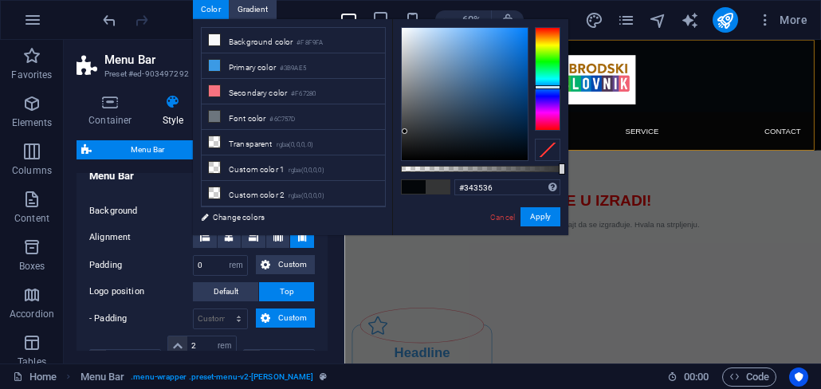
drag, startPoint x: 415, startPoint y: 135, endPoint x: 405, endPoint y: 132, distance: 10.1
click at [405, 132] on div at bounding box center [405, 131] width 6 height 6
click at [553, 221] on button "Apply" at bounding box center [541, 216] width 40 height 19
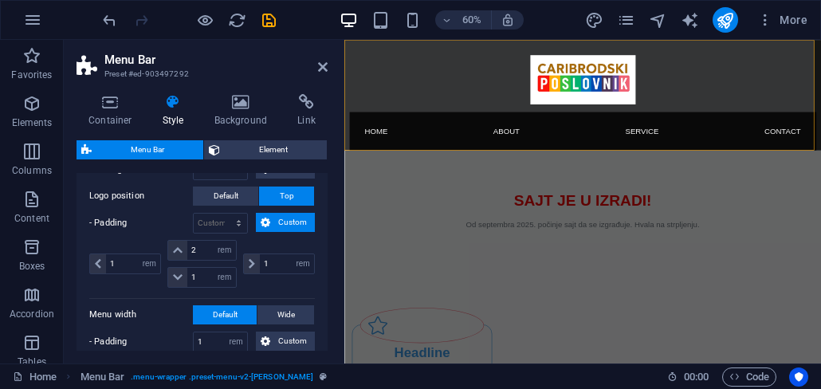
scroll to position [478, 0]
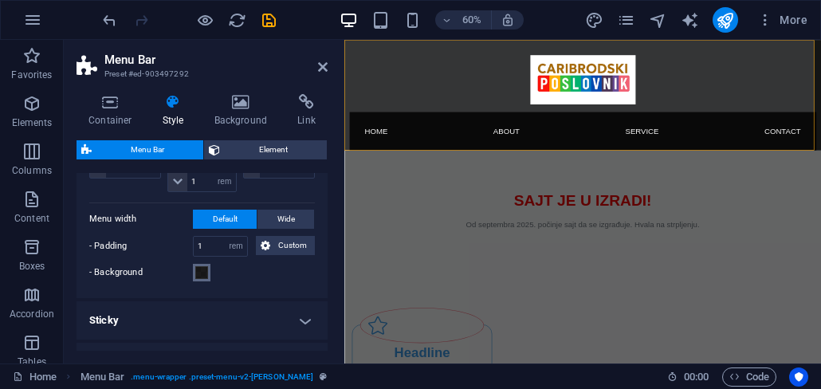
click at [205, 275] on span at bounding box center [201, 272] width 13 height 13
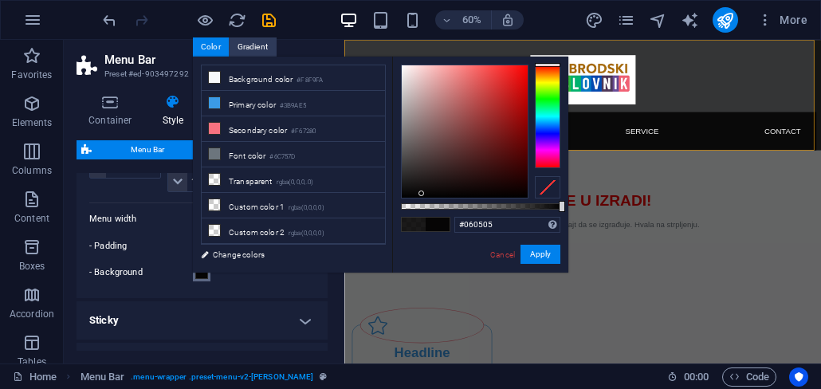
drag, startPoint x: 549, startPoint y: 209, endPoint x: 573, endPoint y: 206, distance: 24.1
click at [573, 206] on body "caribrodskiposlovnik.rs Home Favorites Elements Columns Content Boxes Accordion…" at bounding box center [410, 194] width 821 height 389
type input "#000000"
drag, startPoint x: 421, startPoint y: 193, endPoint x: 430, endPoint y: 199, distance: 10.4
click at [430, 199] on div at bounding box center [430, 197] width 6 height 6
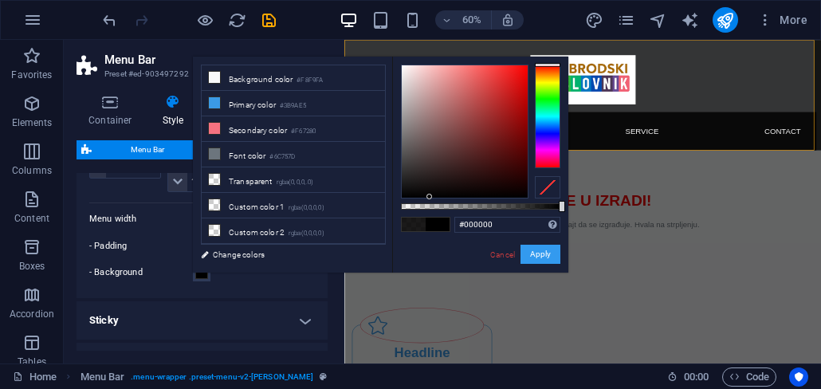
click at [550, 257] on button "Apply" at bounding box center [541, 254] width 40 height 19
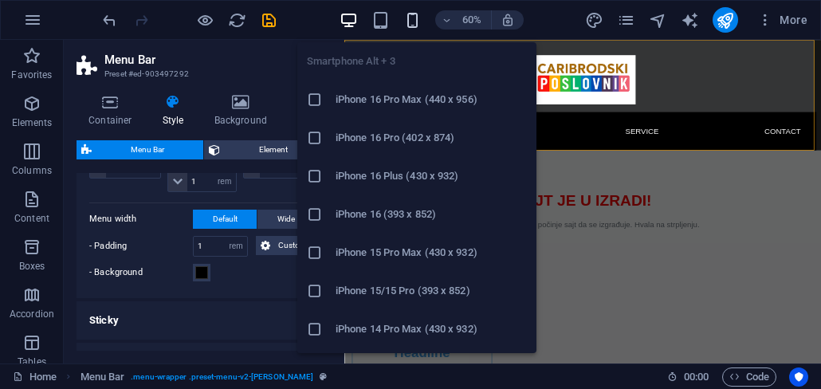
click at [411, 22] on icon "button" at bounding box center [412, 20] width 18 height 18
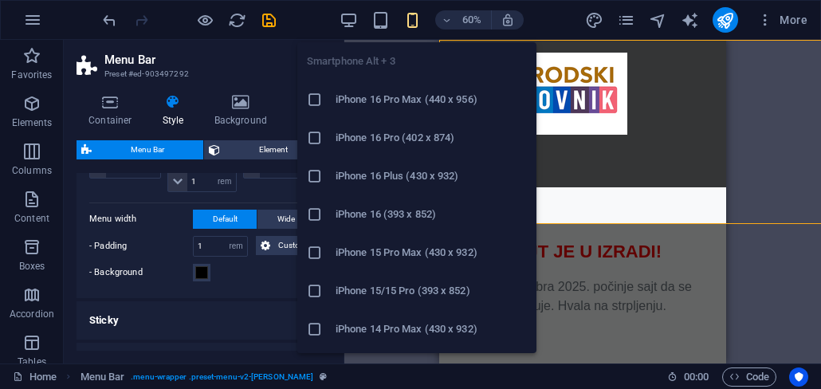
click at [698, 155] on div "Menu" at bounding box center [583, 165] width 262 height 20
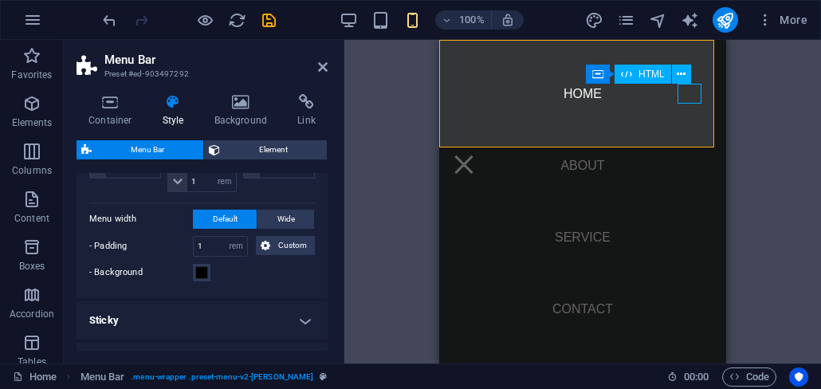
type input "1"
click at [476, 155] on div "Menu" at bounding box center [464, 165] width 24 height 20
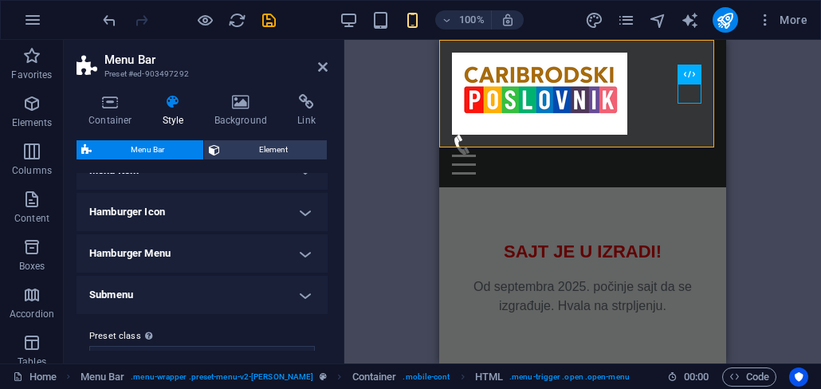
scroll to position [574, 0]
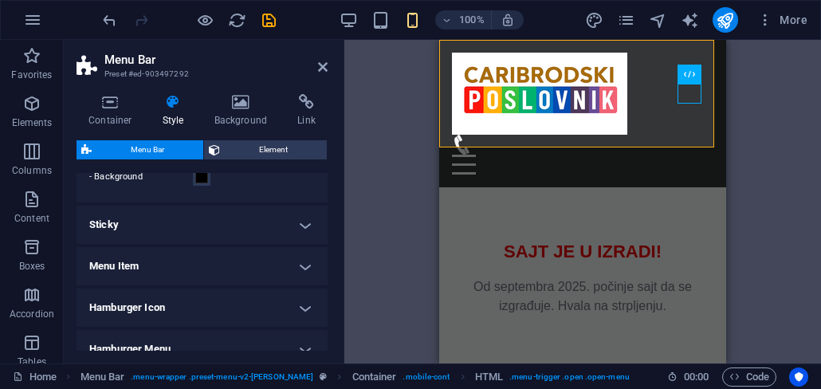
click at [303, 270] on h4 "Menu Item" at bounding box center [202, 266] width 251 height 38
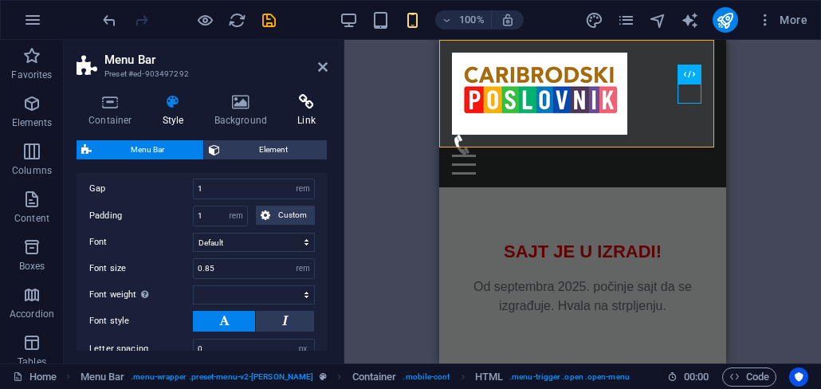
scroll to position [824, 0]
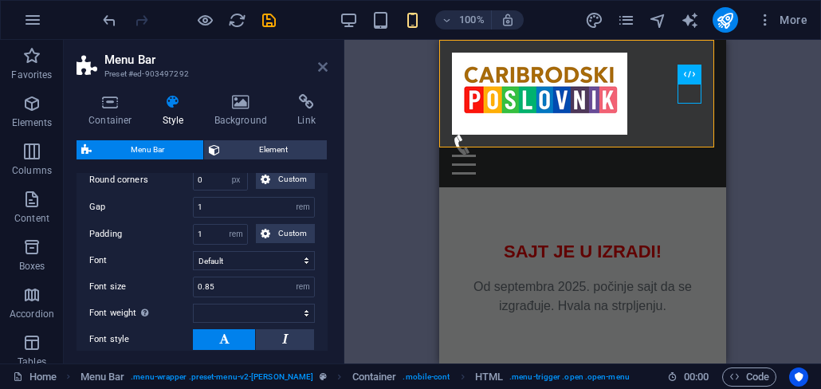
click at [320, 65] on icon at bounding box center [323, 67] width 10 height 13
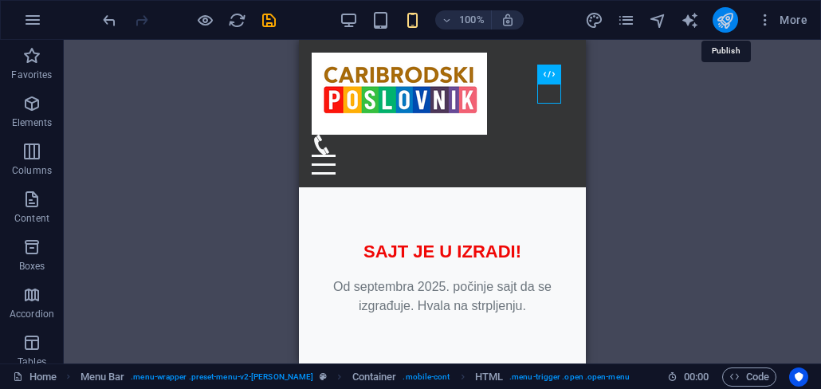
click at [734, 21] on icon "publish" at bounding box center [725, 20] width 18 height 18
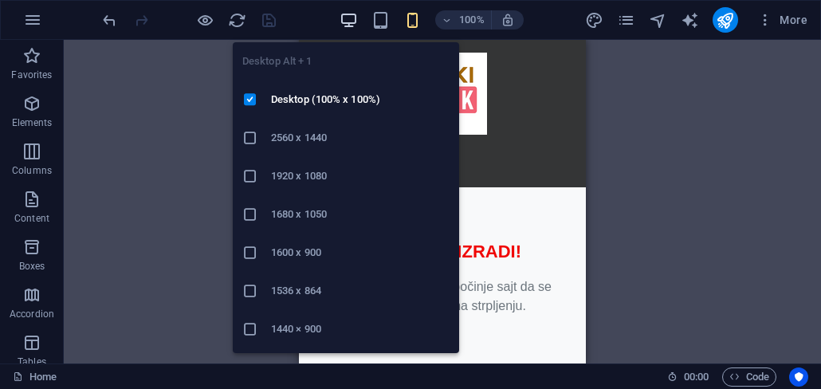
click at [347, 18] on icon "button" at bounding box center [349, 20] width 18 height 18
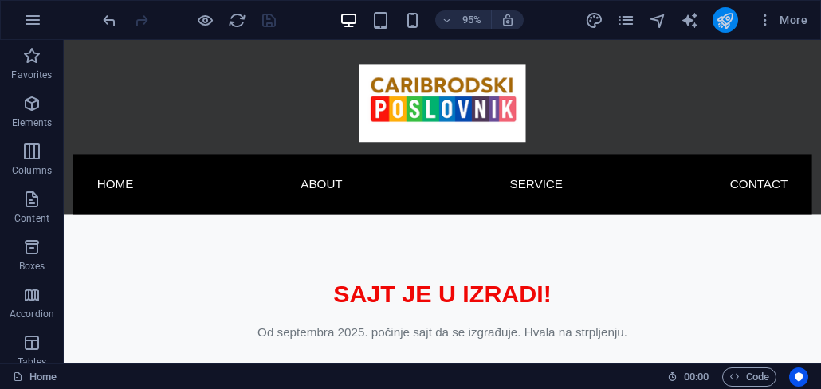
click at [727, 22] on icon "publish" at bounding box center [725, 20] width 18 height 18
click at [722, 29] on icon "publish" at bounding box center [725, 20] width 18 height 18
